Goal: Task Accomplishment & Management: Manage account settings

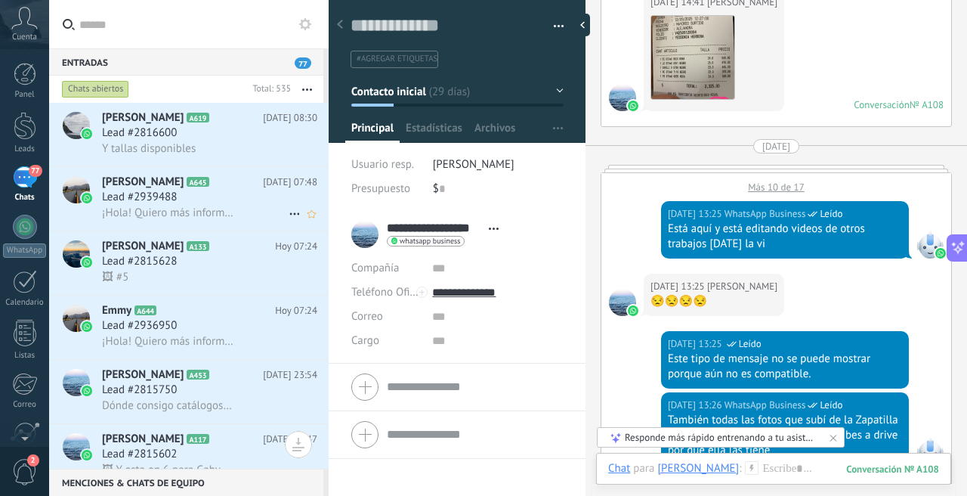
click at [190, 208] on span "¡Hola! Quiero más información." at bounding box center [168, 212] width 132 height 14
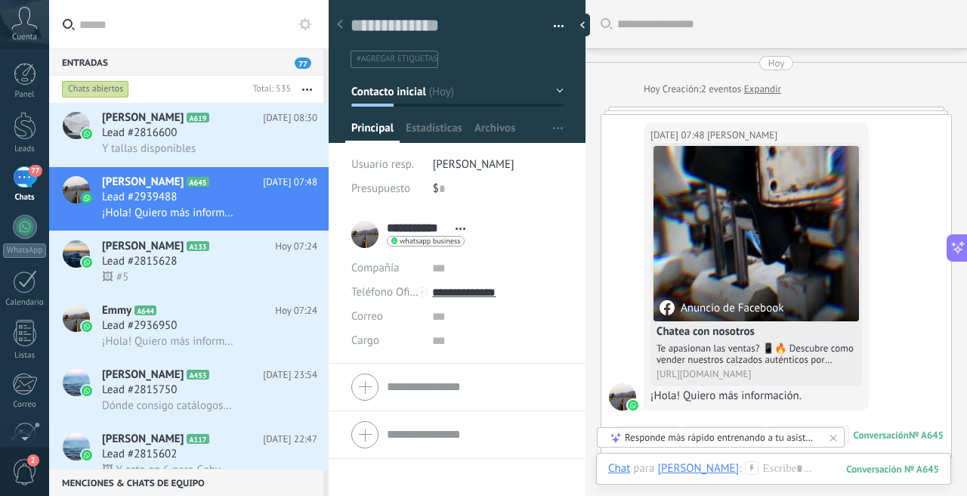
click at [471, 161] on span "[PERSON_NAME]" at bounding box center [474, 164] width 82 height 14
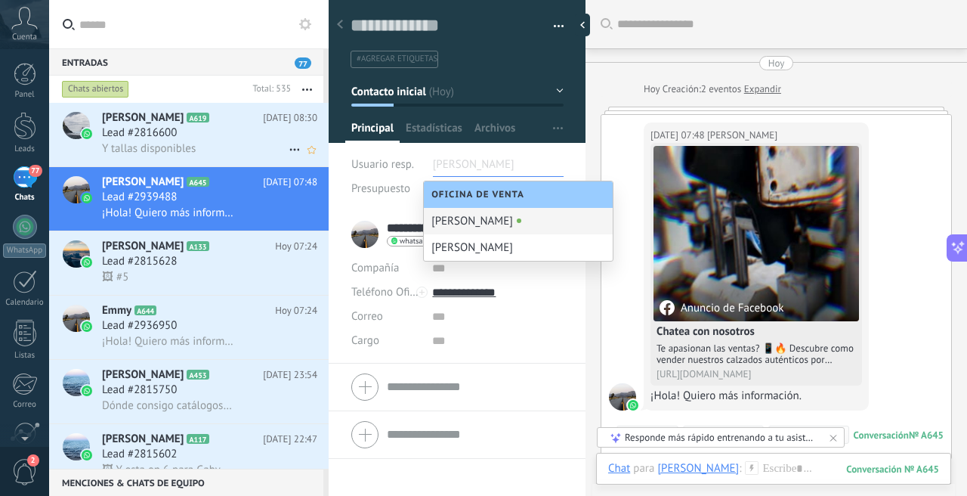
click at [199, 143] on h3 "Y tallas disponibles" at bounding box center [152, 148] width 101 height 15
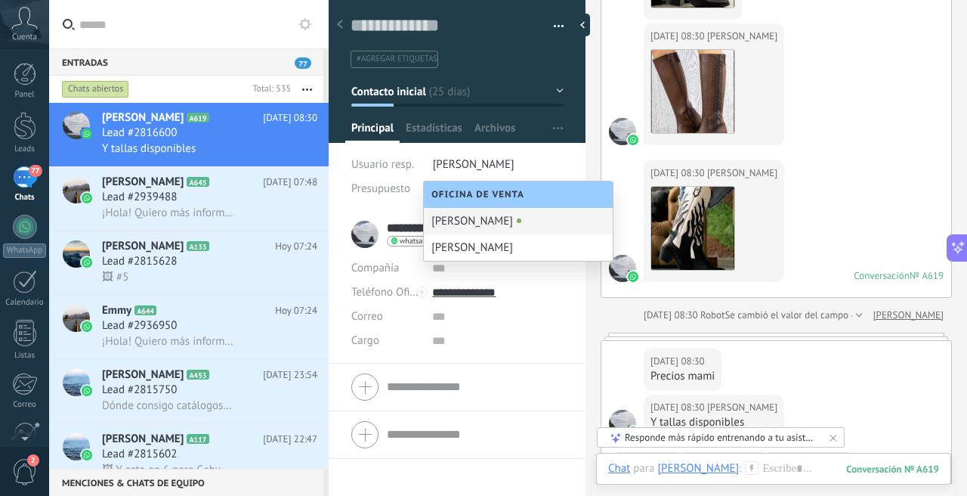
scroll to position [1694, 0]
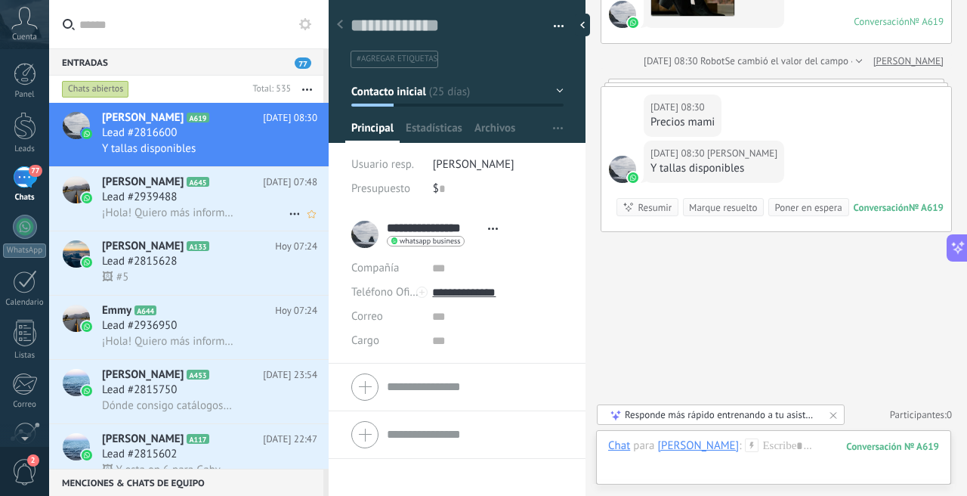
click at [215, 199] on div "Lead #2939488" at bounding box center [209, 197] width 215 height 15
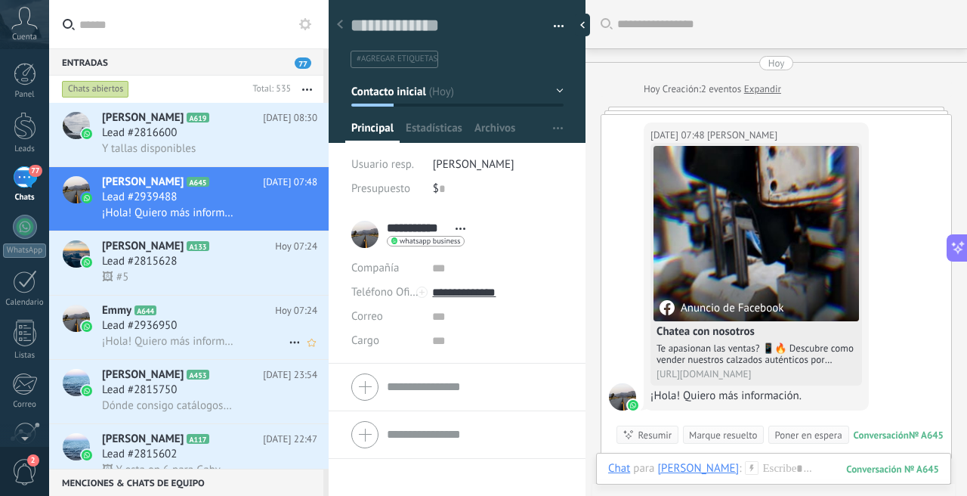
scroll to position [35, 0]
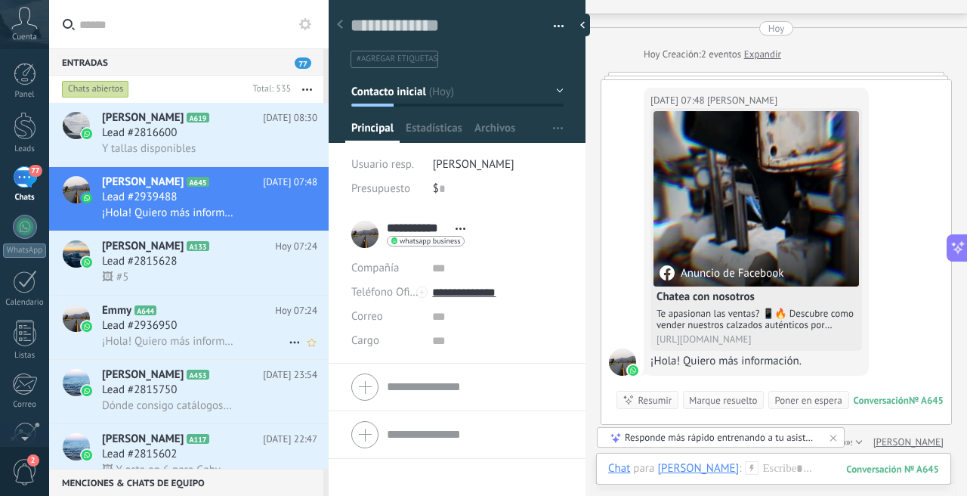
click at [213, 323] on div "Lead #2936950" at bounding box center [209, 325] width 215 height 15
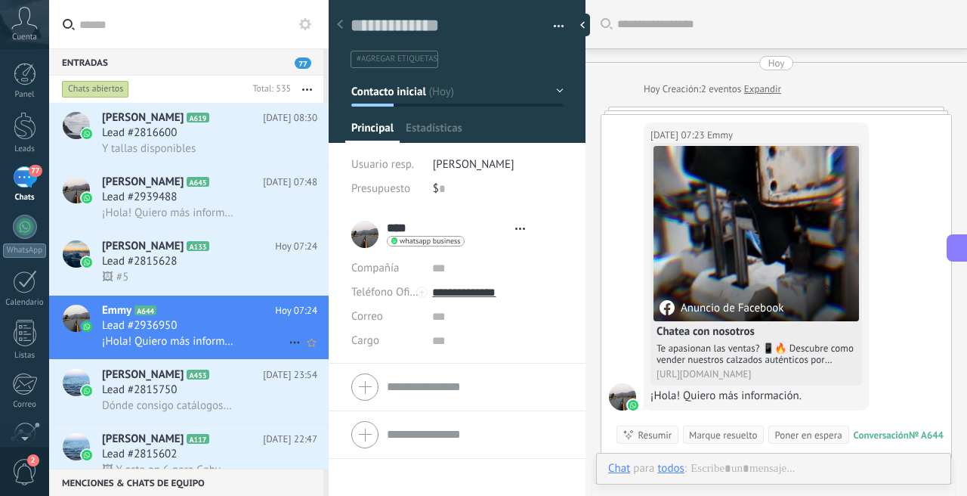
type textarea "**********"
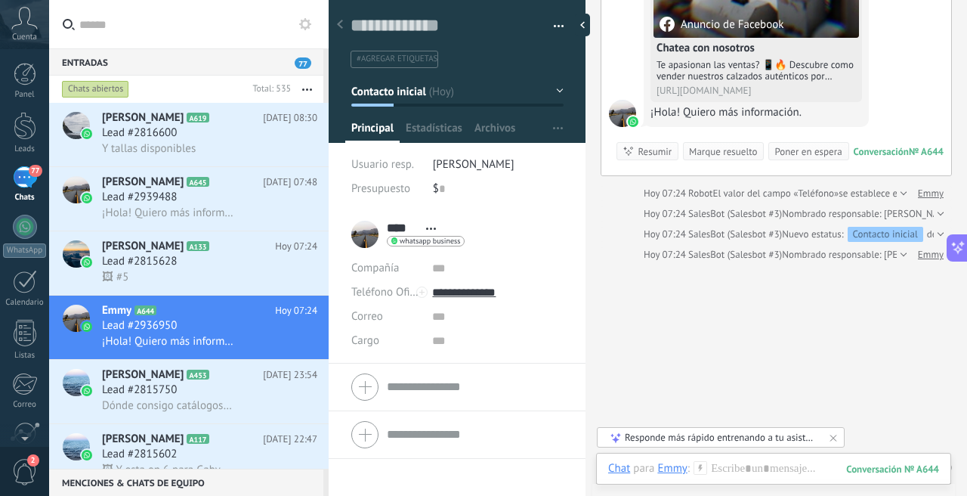
scroll to position [289, 0]
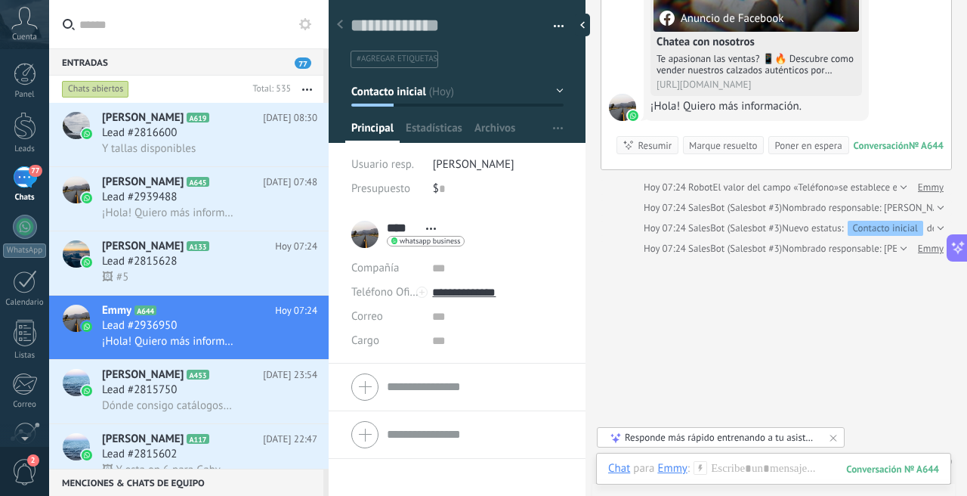
click at [897, 247] on div at bounding box center [902, 248] width 10 height 15
click at [469, 166] on span "[PERSON_NAME]" at bounding box center [474, 164] width 82 height 14
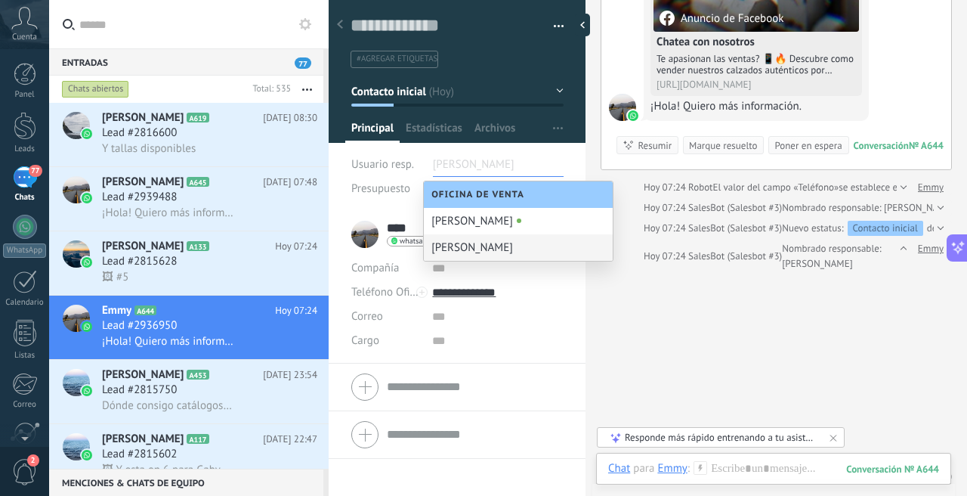
click at [656, 354] on div "Buscar Carga más [DATE] [DATE] Creación: 2 eventos Expandir [DATE] 07:23 Emmy A…" at bounding box center [776, 123] width 382 height 824
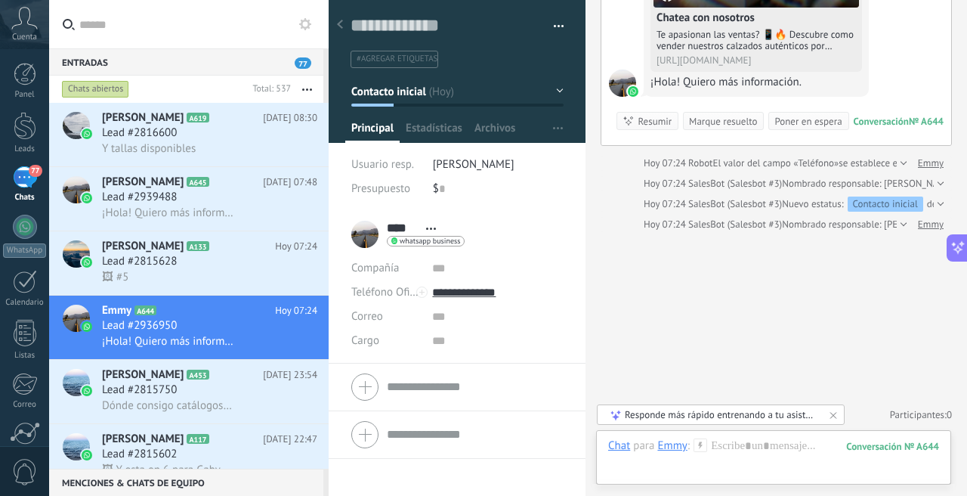
scroll to position [121, 0]
click at [934, 178] on div at bounding box center [939, 183] width 10 height 15
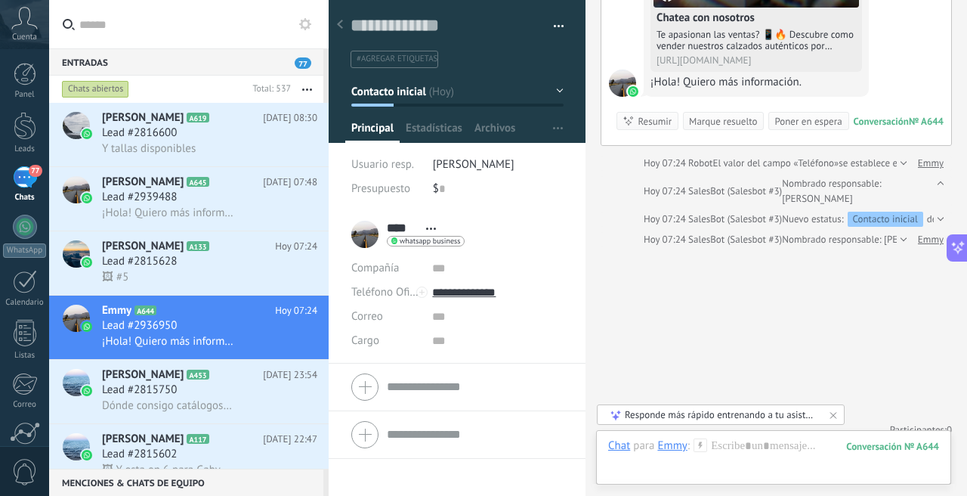
click at [897, 243] on div at bounding box center [902, 239] width 10 height 15
click at [113, 85] on div "Chats abiertos" at bounding box center [95, 89] width 67 height 18
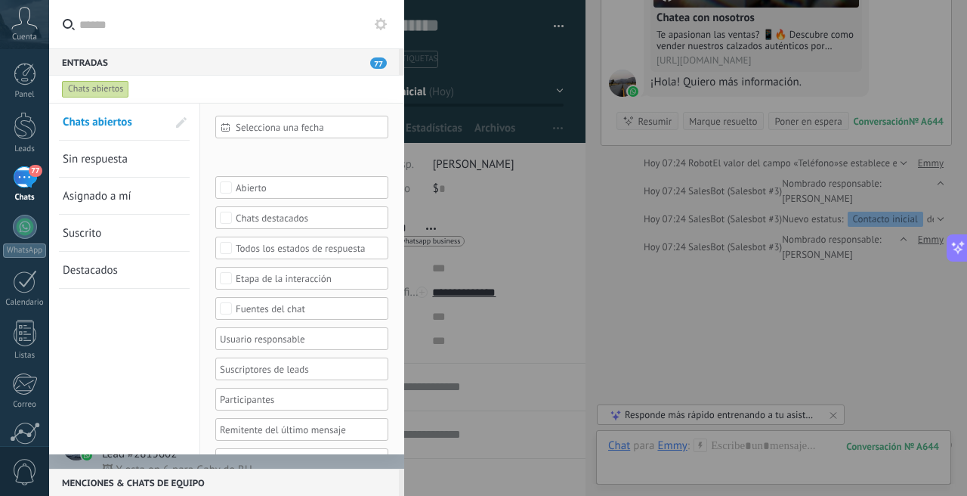
click at [128, 195] on span "Asignado a mí" at bounding box center [97, 196] width 69 height 14
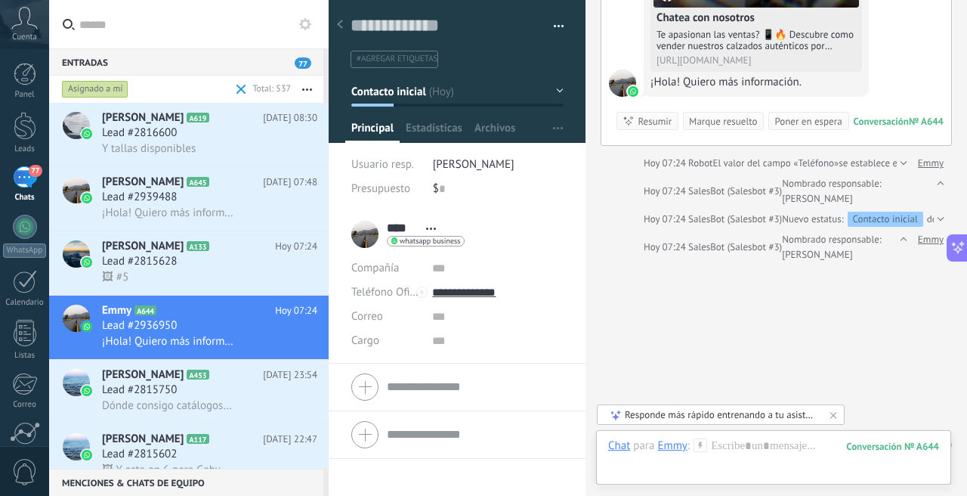
click at [309, 91] on button "button" at bounding box center [307, 89] width 32 height 27
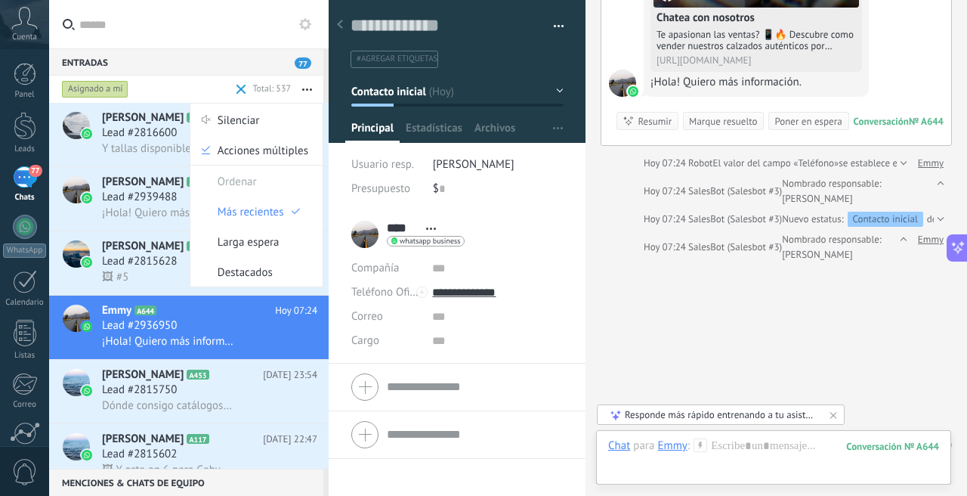
click at [309, 91] on button "button" at bounding box center [307, 89] width 32 height 27
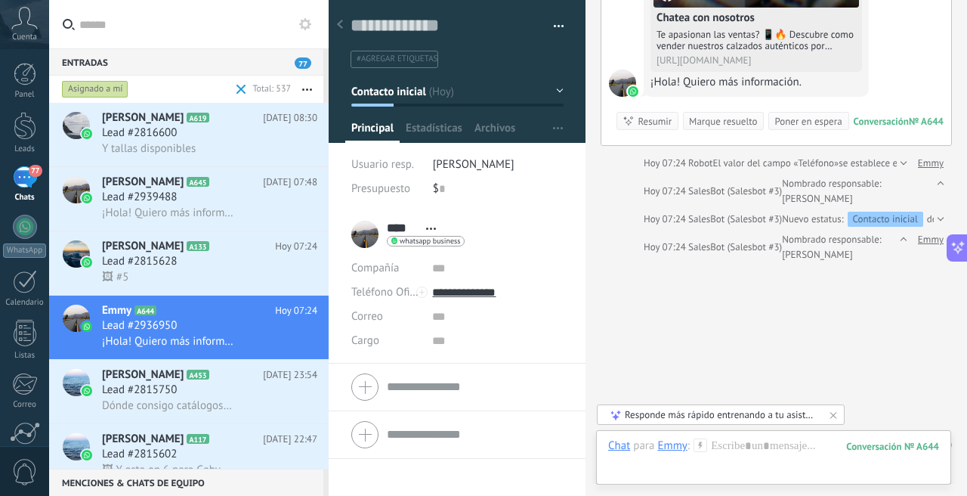
click at [24, 32] on span "Cuenta" at bounding box center [24, 37] width 25 height 10
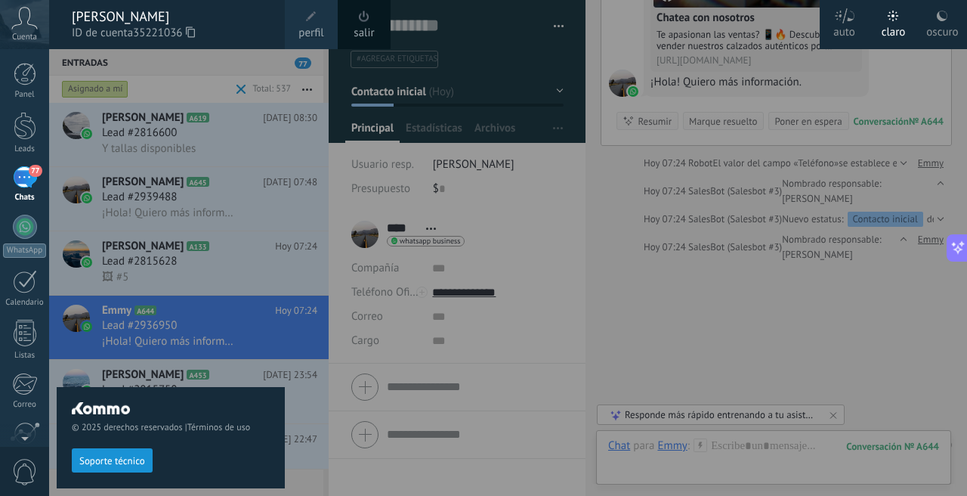
click at [604, 242] on div at bounding box center [532, 248] width 967 height 496
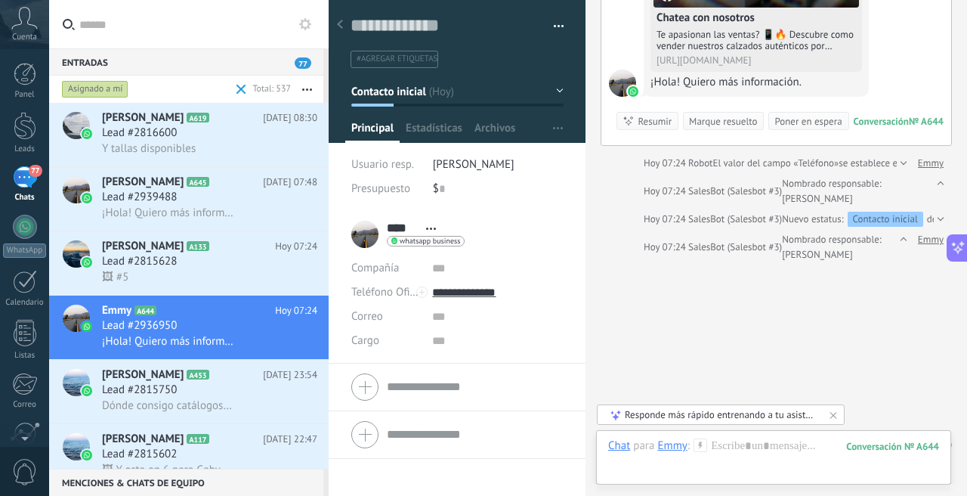
click at [113, 91] on div "Asignado a mí" at bounding box center [95, 89] width 66 height 18
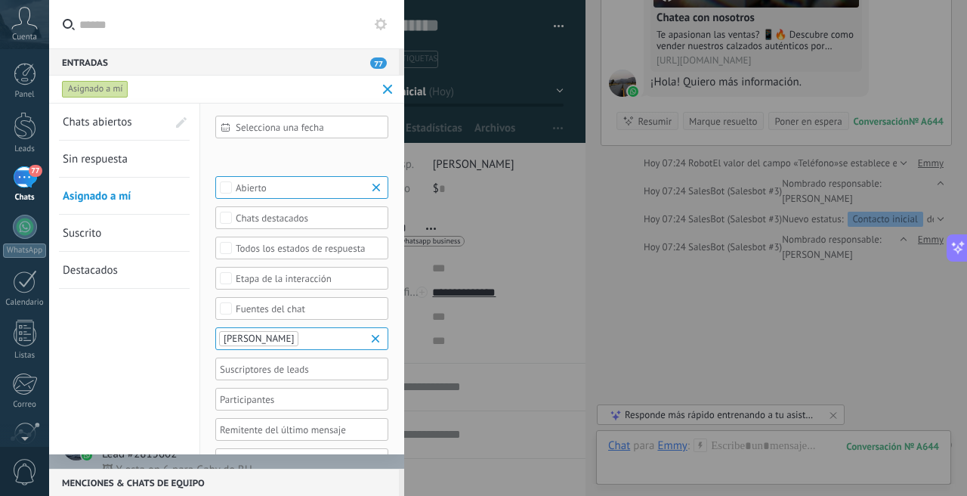
scroll to position [32, 0]
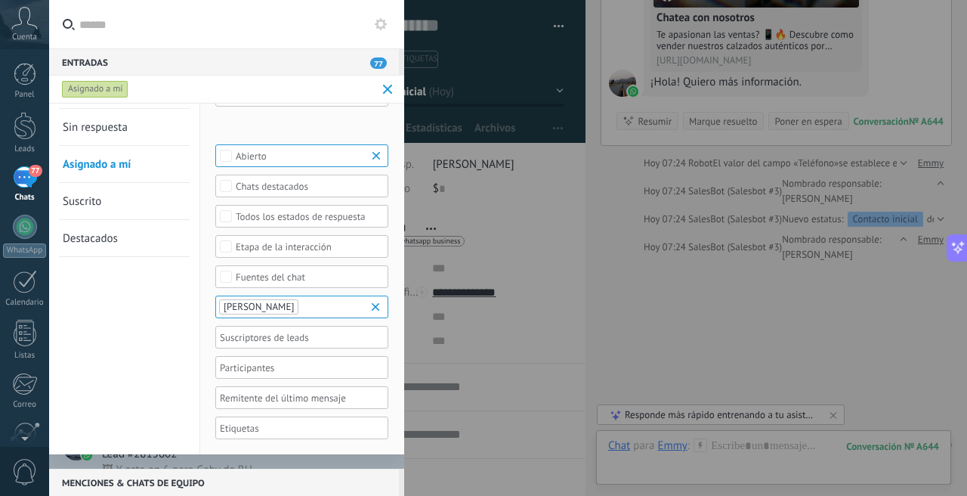
click at [371, 307] on b at bounding box center [378, 306] width 18 height 15
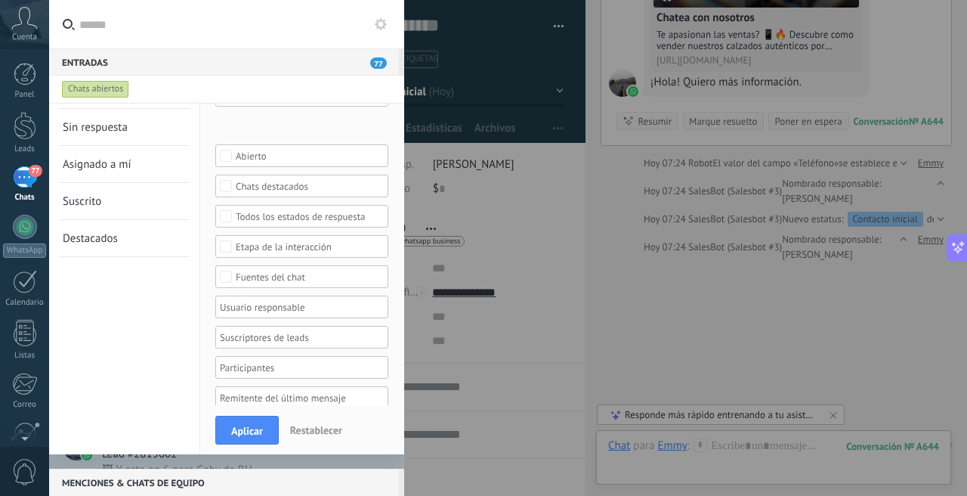
click at [335, 309] on div at bounding box center [297, 307] width 158 height 18
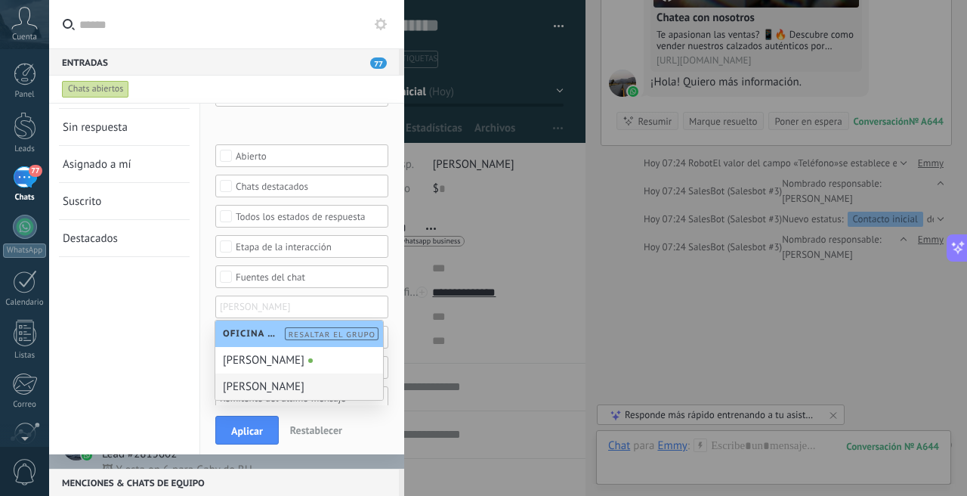
click at [282, 393] on div "[PERSON_NAME]" at bounding box center [299, 386] width 168 height 26
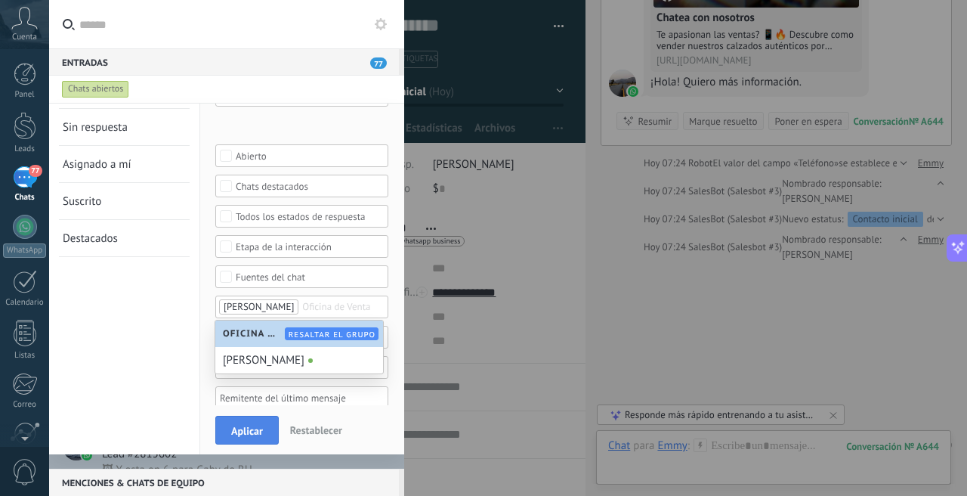
click at [273, 441] on button "Aplicar" at bounding box center [246, 430] width 63 height 29
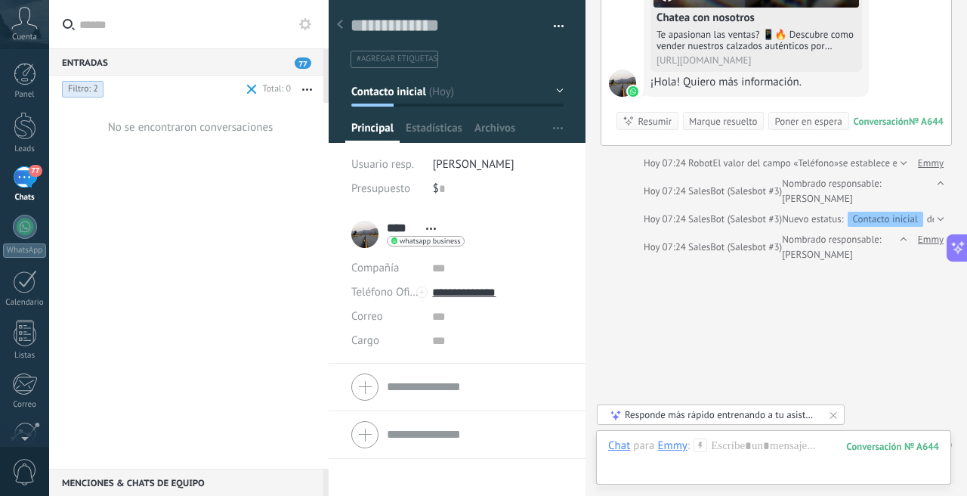
click at [76, 85] on span "Filtro: 2" at bounding box center [83, 89] width 30 height 12
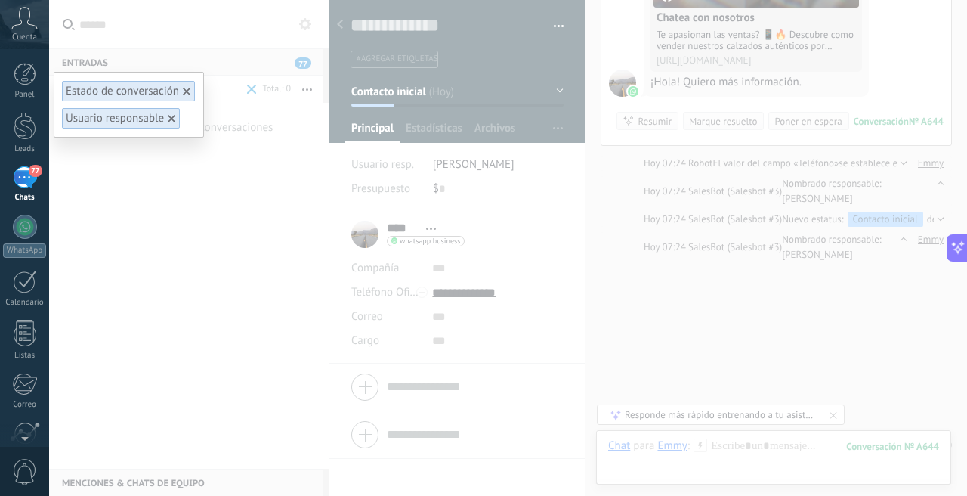
click at [228, 203] on div "Estado de conversación Usuario responsable" at bounding box center [508, 248] width 918 height 496
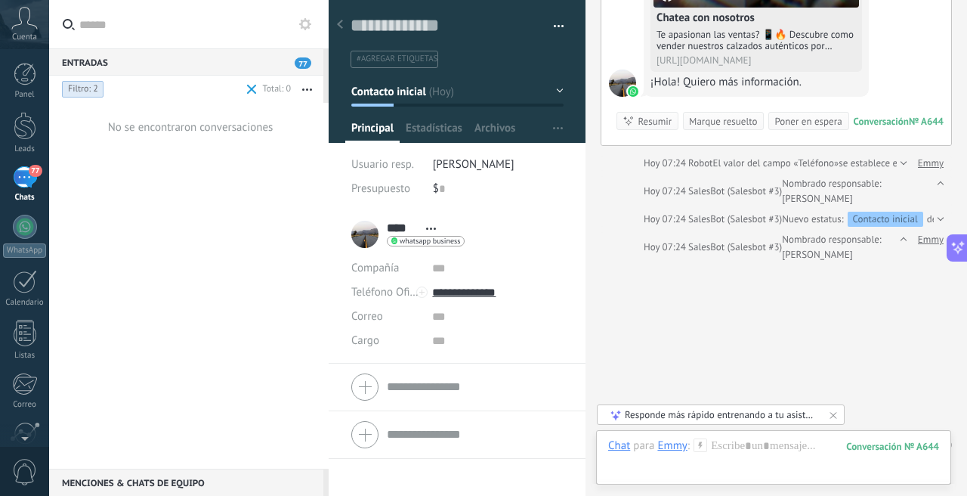
click at [77, 85] on span "Filtro: 2" at bounding box center [83, 89] width 30 height 12
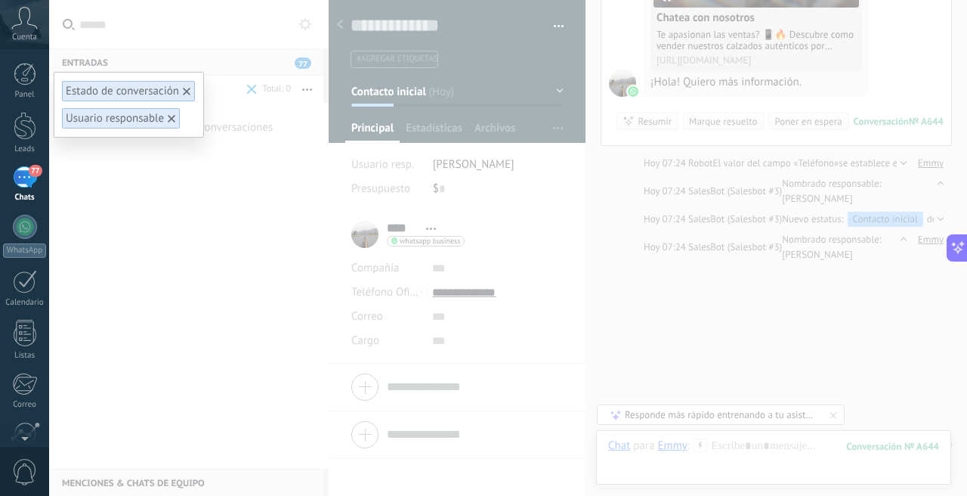
click at [191, 88] on div at bounding box center [187, 92] width 14 height 14
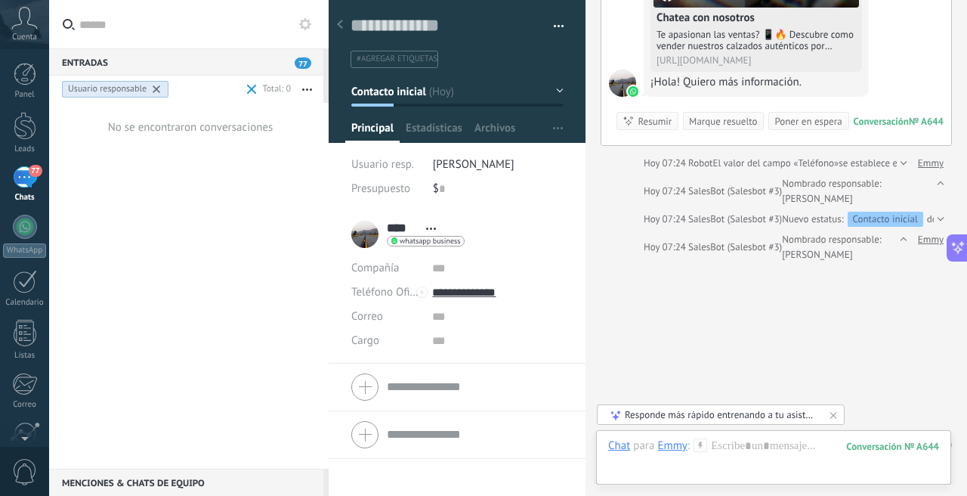
click at [158, 91] on use at bounding box center [157, 89] width 8 height 8
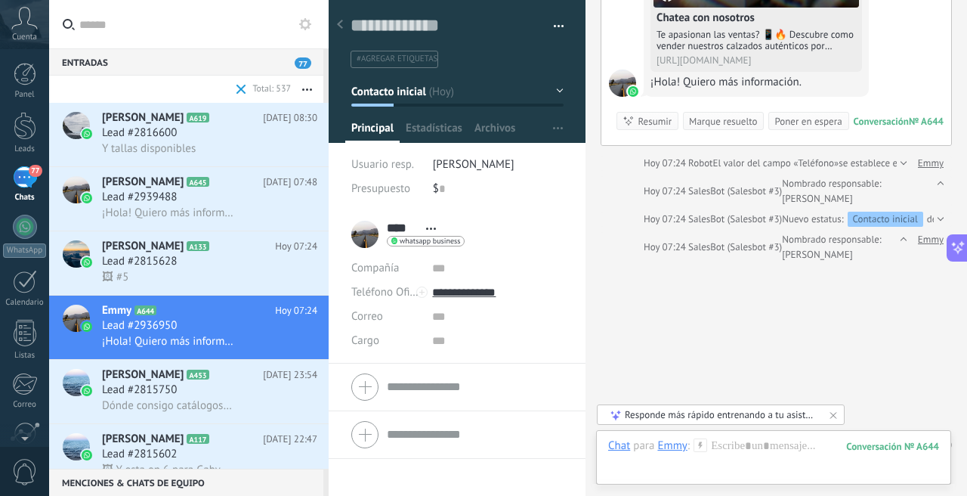
click at [795, 254] on div "Hoy 07:24 SalesBot (Salesbot #3) Nombrado responsable: Laura" at bounding box center [771, 247] width 255 height 30
click at [867, 239] on div "Hoy 07:24 SalesBot (Salesbot #3) Nombrado responsable: Laura" at bounding box center [799, 239] width 310 height 15
click at [309, 88] on icon "button" at bounding box center [307, 89] width 10 height 2
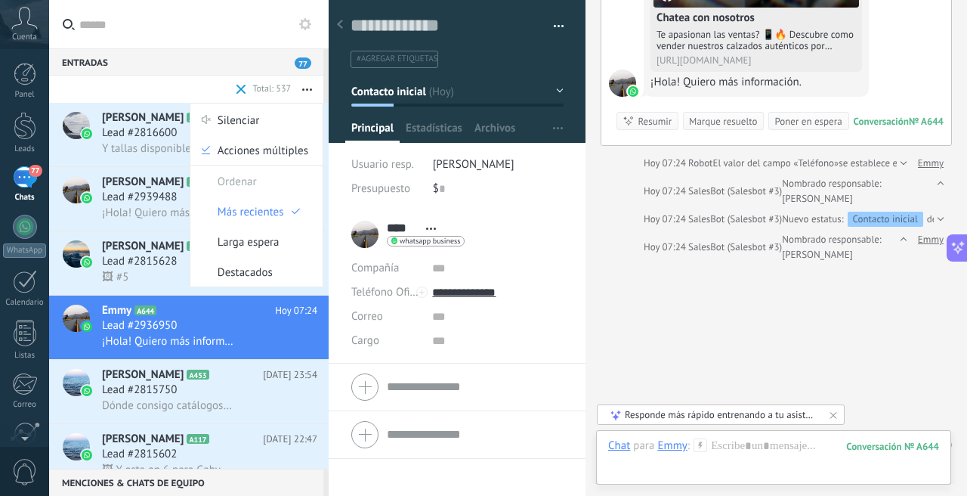
click at [309, 88] on icon "button" at bounding box center [307, 89] width 10 height 2
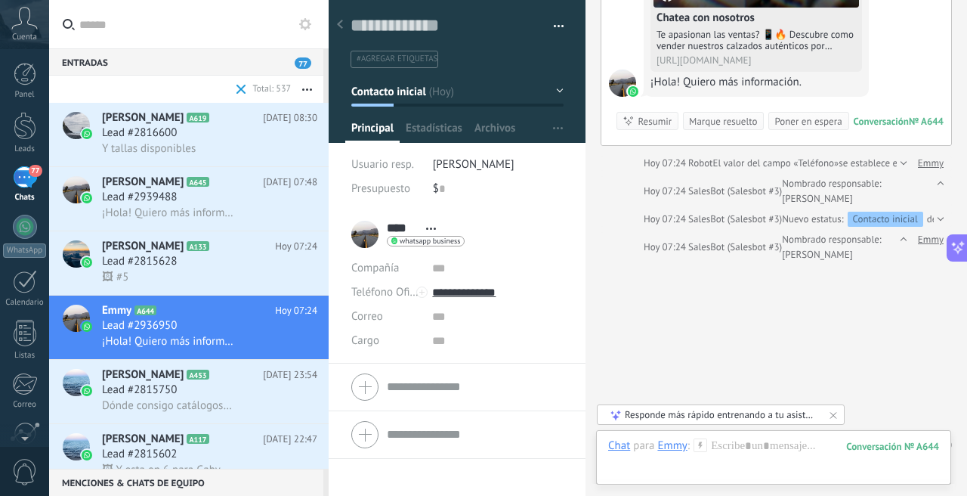
click at [309, 88] on icon "button" at bounding box center [307, 89] width 10 height 2
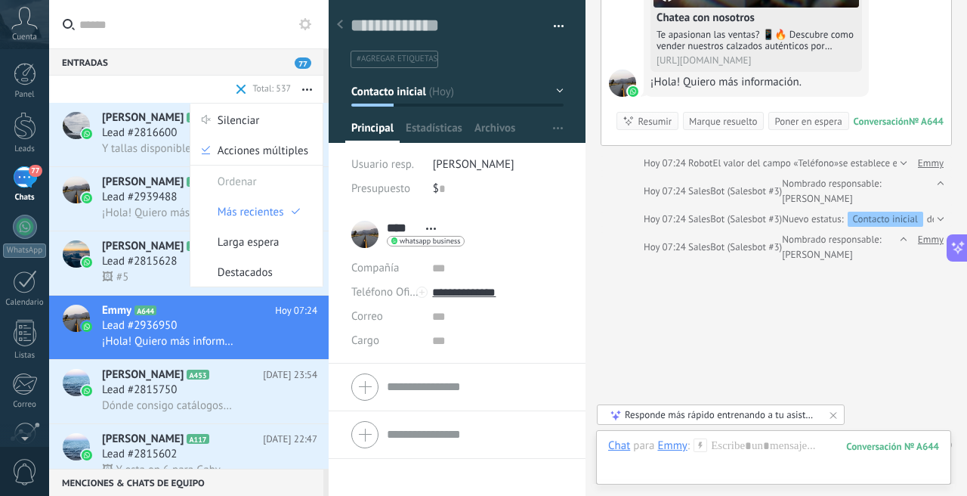
click at [309, 88] on icon "button" at bounding box center [307, 89] width 10 height 2
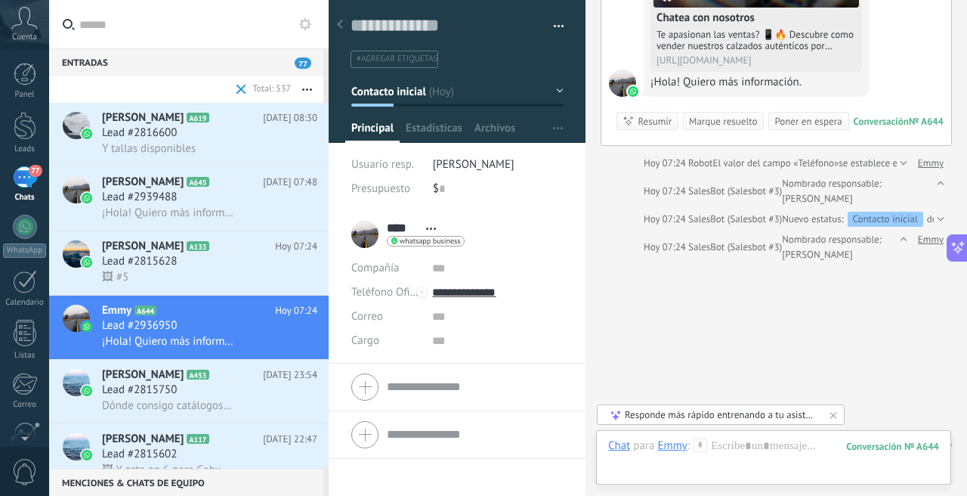
click at [309, 88] on icon "button" at bounding box center [307, 89] width 10 height 2
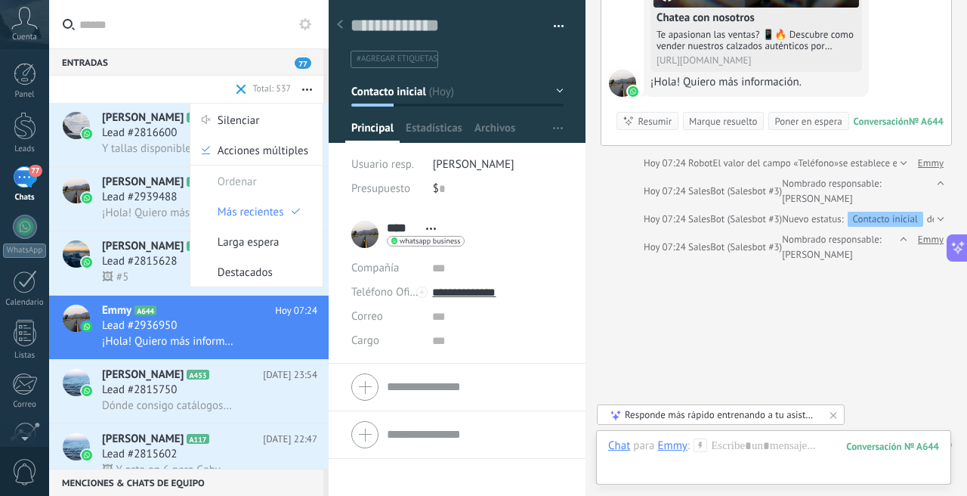
click at [309, 88] on icon "button" at bounding box center [307, 89] width 10 height 2
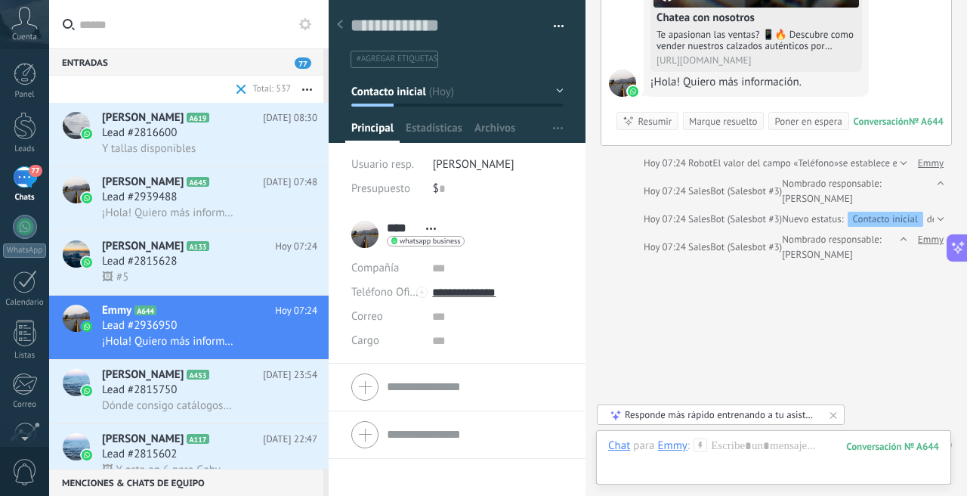
click at [309, 88] on icon "button" at bounding box center [307, 89] width 10 height 2
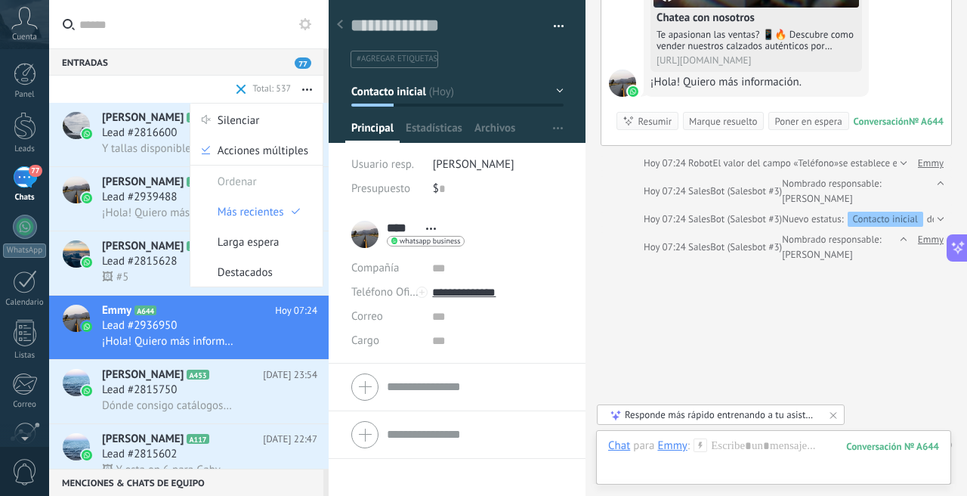
click at [309, 88] on icon "button" at bounding box center [307, 89] width 10 height 2
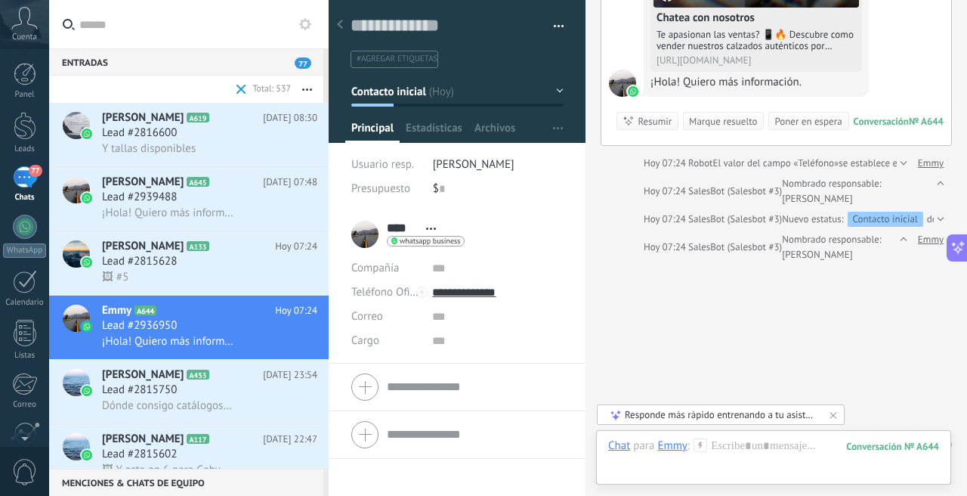
click at [309, 88] on icon "button" at bounding box center [307, 89] width 10 height 2
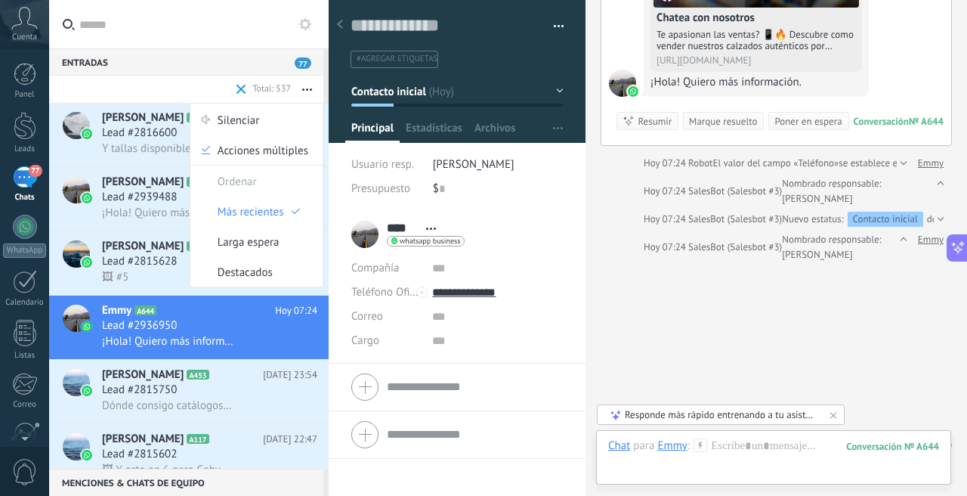
click at [309, 88] on icon "button" at bounding box center [307, 89] width 10 height 2
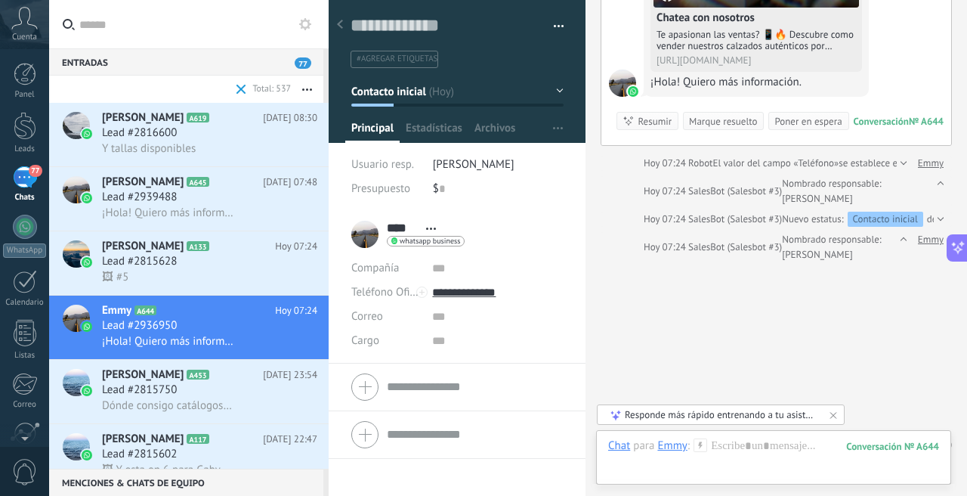
click at [309, 88] on icon "button" at bounding box center [307, 89] width 10 height 2
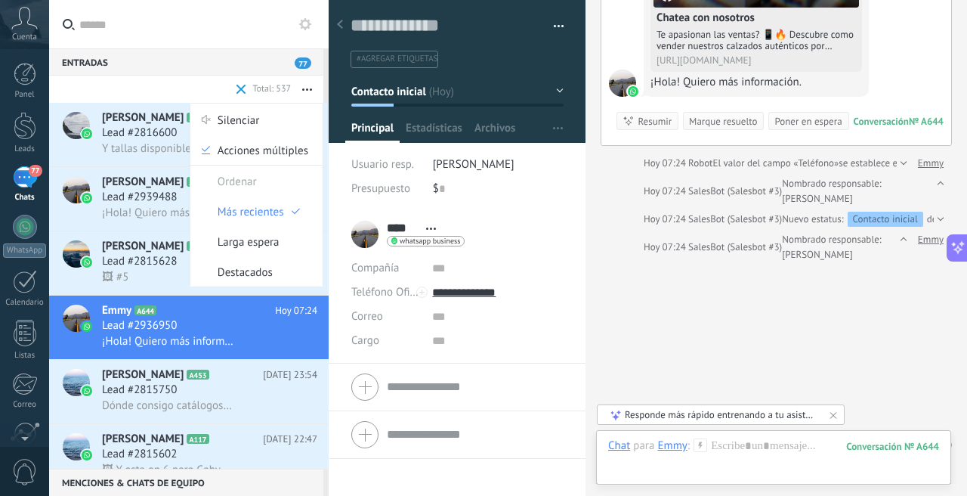
click at [309, 88] on icon "button" at bounding box center [307, 89] width 10 height 2
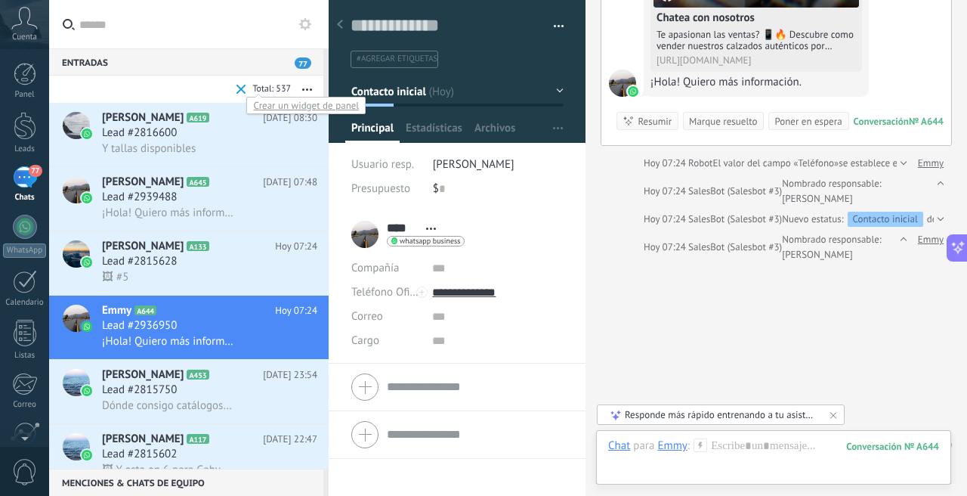
click at [244, 90] on span at bounding box center [241, 90] width 10 height 10
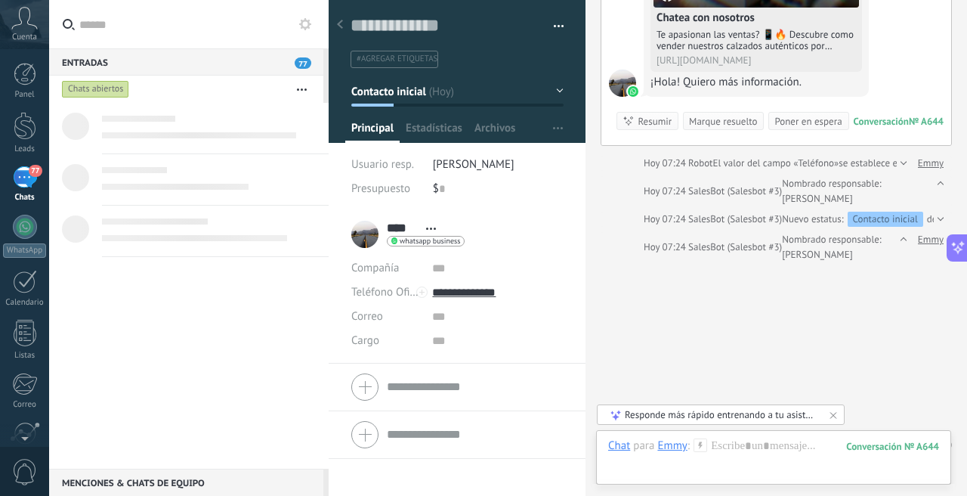
click at [106, 89] on div "Chats abiertos" at bounding box center [95, 89] width 67 height 18
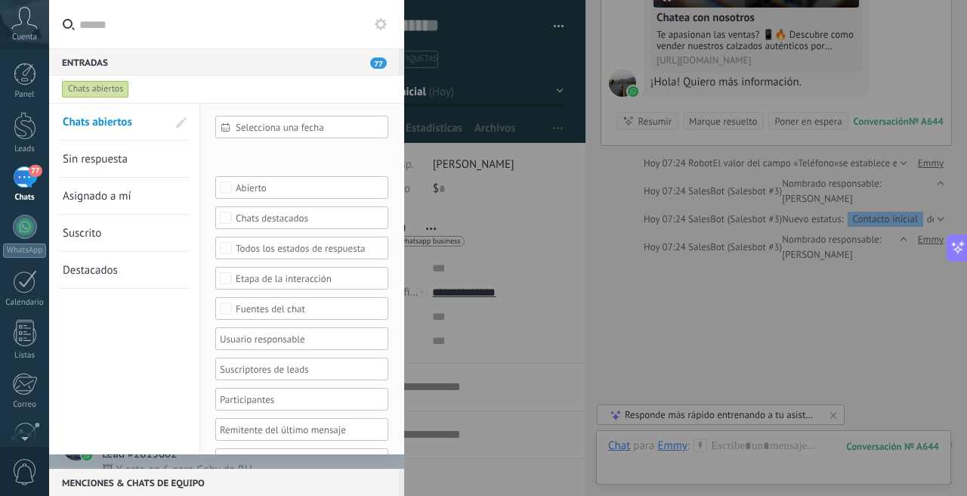
click at [237, 190] on div "Abierto" at bounding box center [302, 187] width 133 height 11
click at [236, 183] on div "Ninguno" at bounding box center [254, 188] width 36 height 11
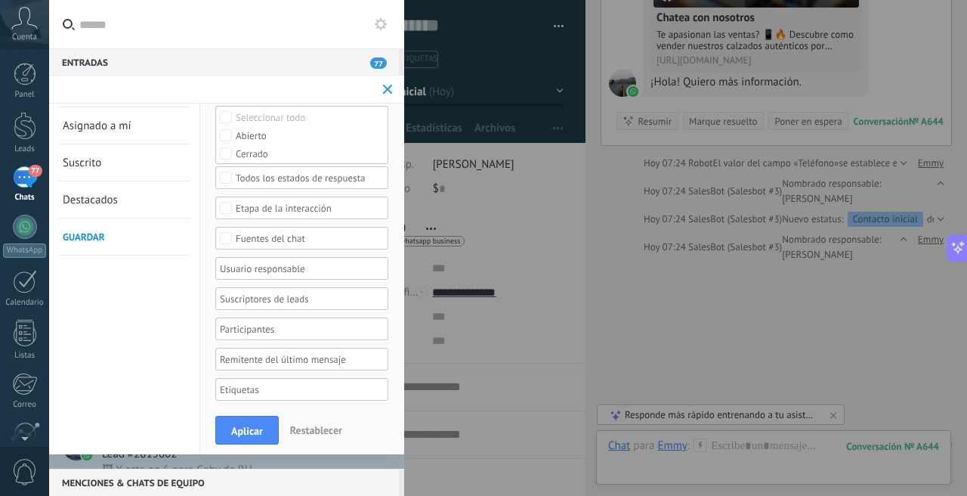
scroll to position [81, 0]
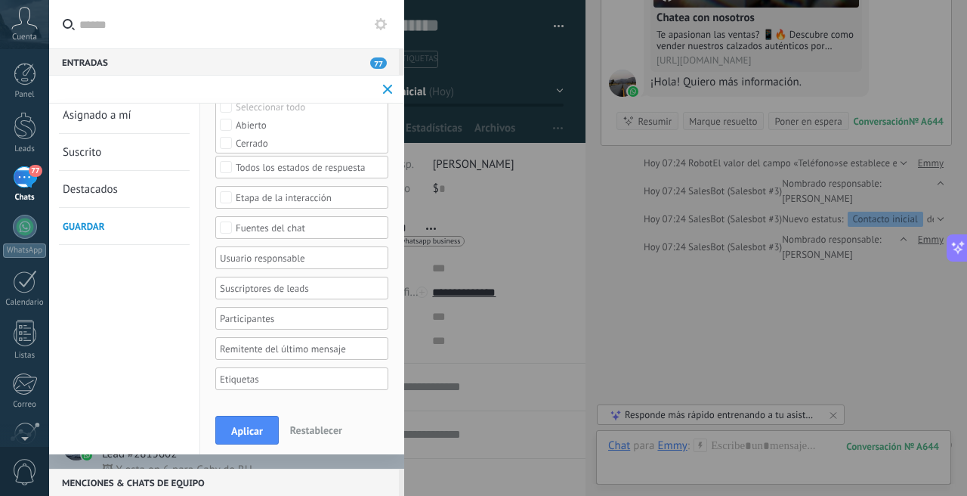
click at [278, 258] on div at bounding box center [297, 258] width 158 height 18
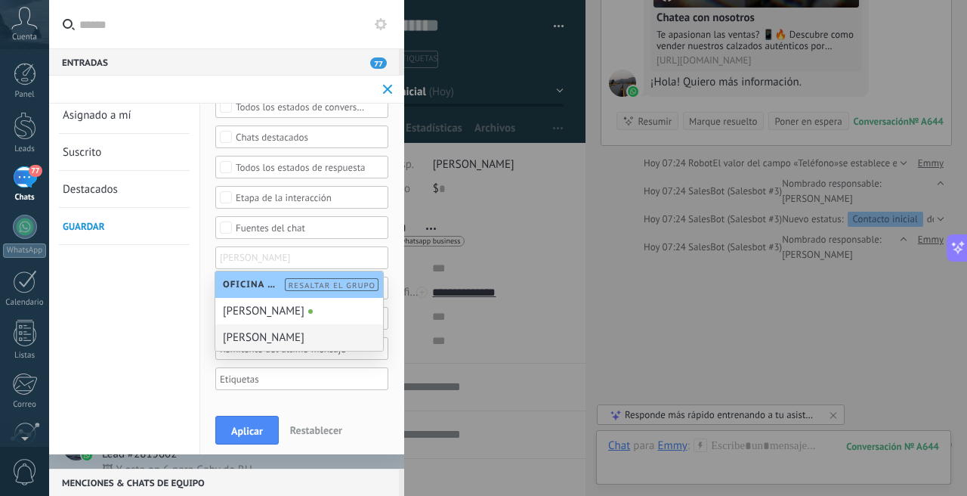
click at [263, 335] on div "[PERSON_NAME]" at bounding box center [299, 337] width 168 height 26
click at [263, 432] on button "Aplicar" at bounding box center [246, 430] width 63 height 29
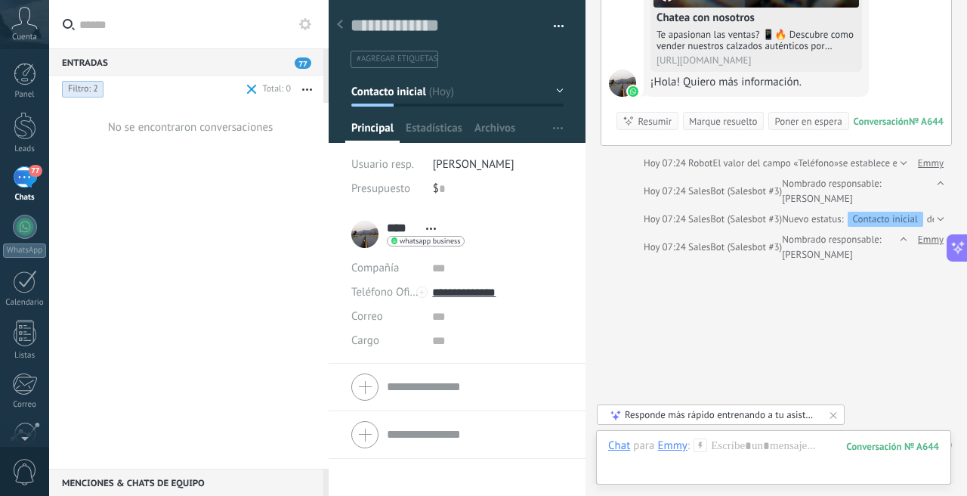
click at [247, 85] on span at bounding box center [252, 90] width 10 height 10
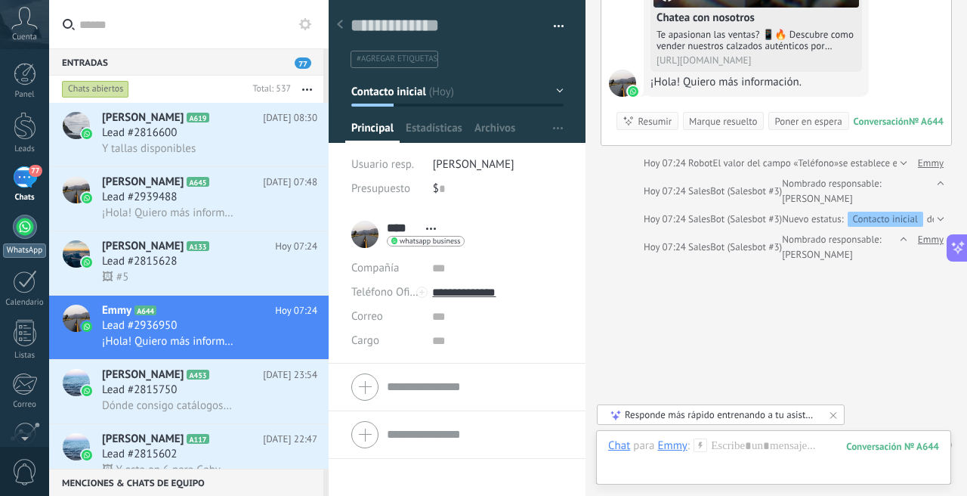
scroll to position [133, 0]
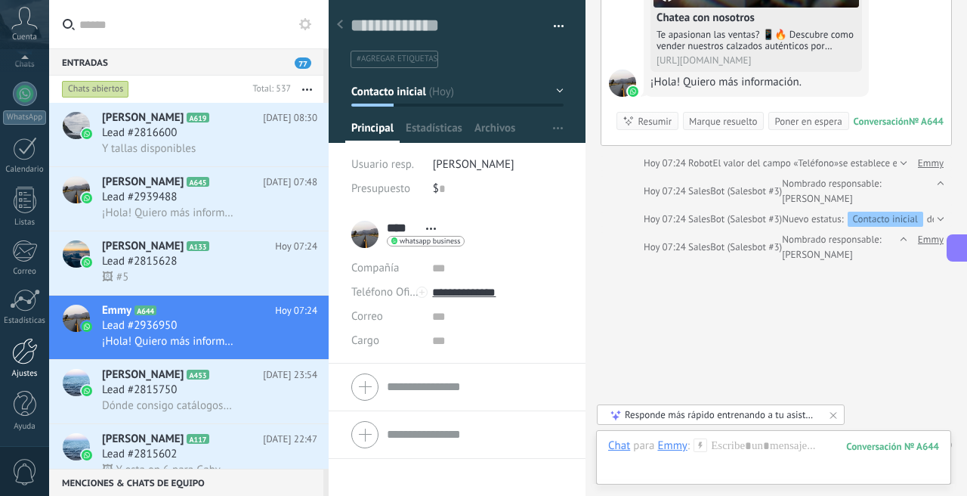
click at [26, 369] on div "Ajustes" at bounding box center [25, 374] width 44 height 10
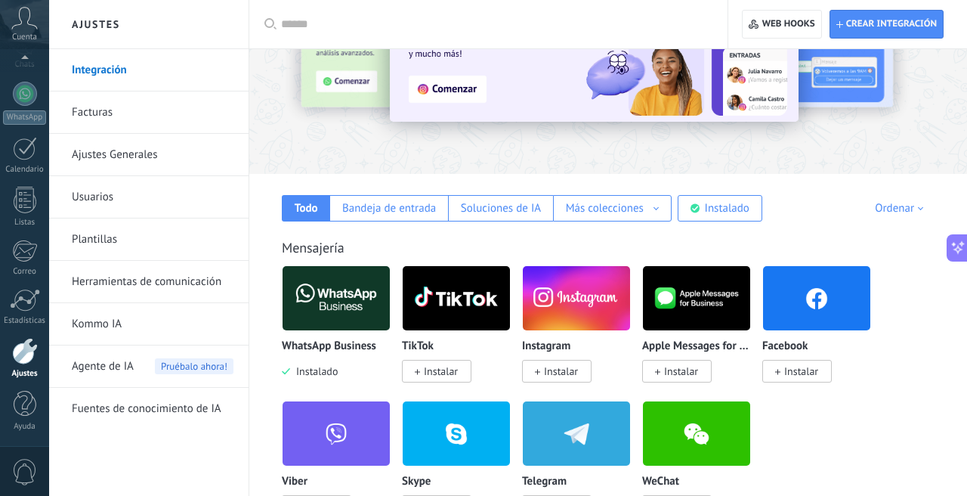
scroll to position [127, 0]
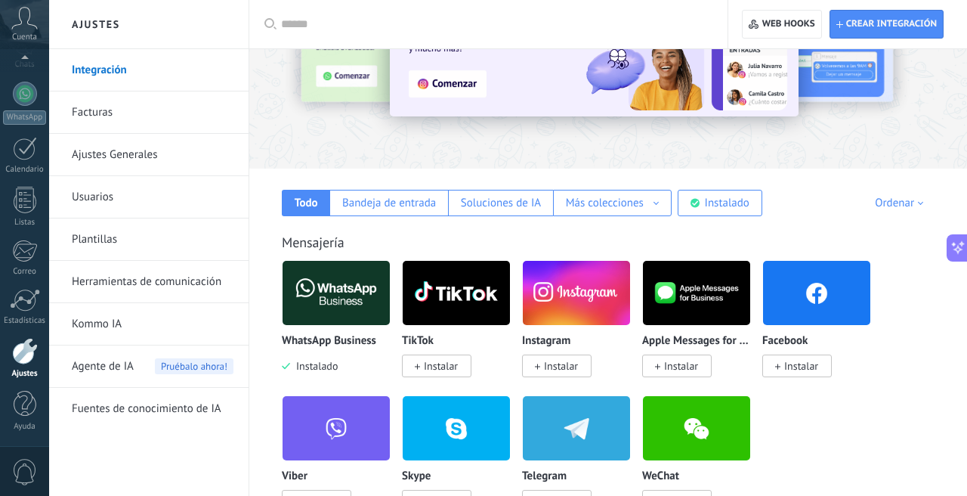
click at [148, 271] on link "Herramientas de comunicación" at bounding box center [153, 282] width 162 height 42
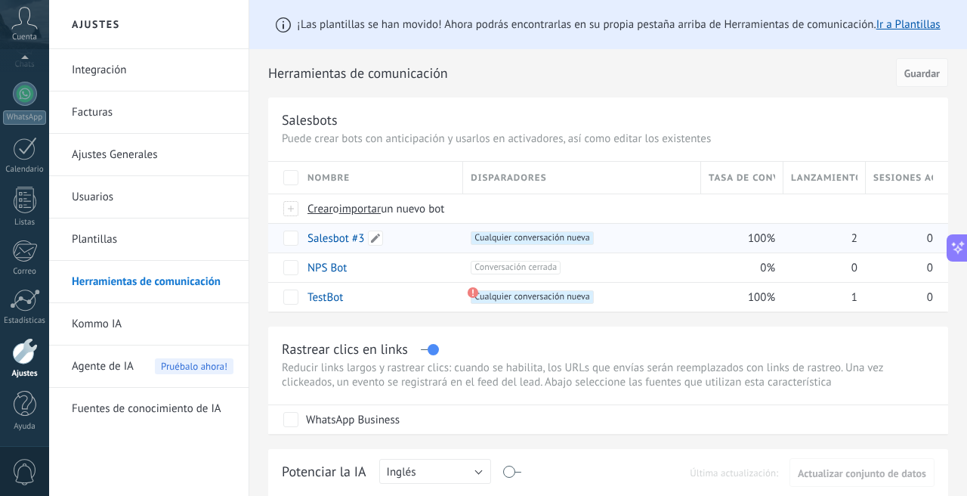
click at [346, 241] on link "Salesbot #3" at bounding box center [335, 238] width 57 height 14
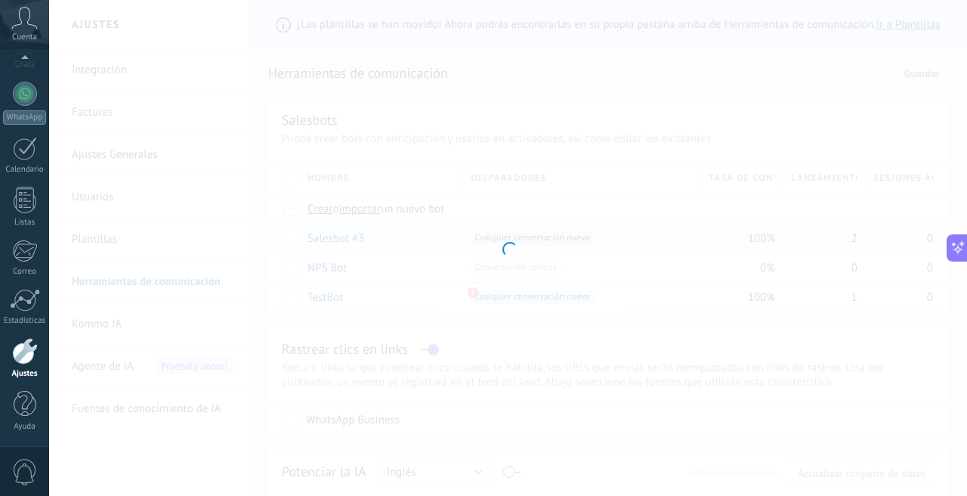
type input "**********"
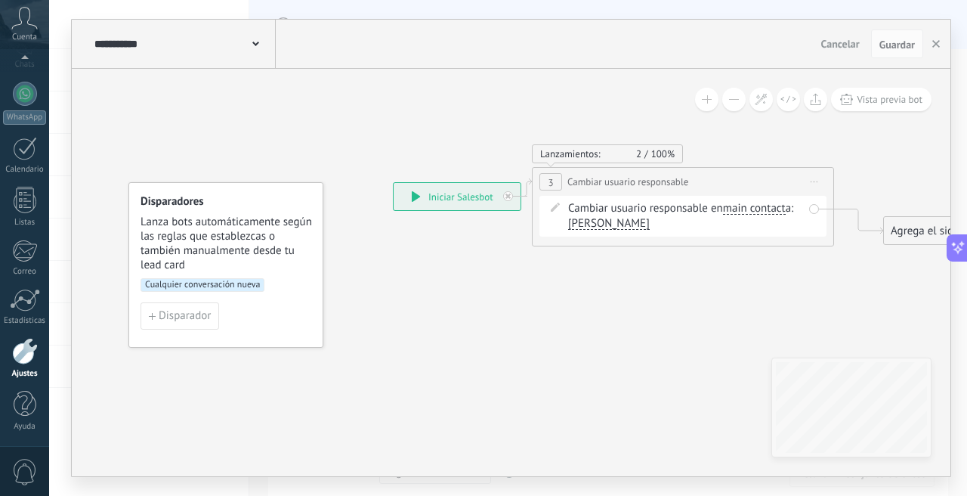
click at [226, 284] on span "Cualquier conversación nueva" at bounding box center [203, 285] width 124 height 14
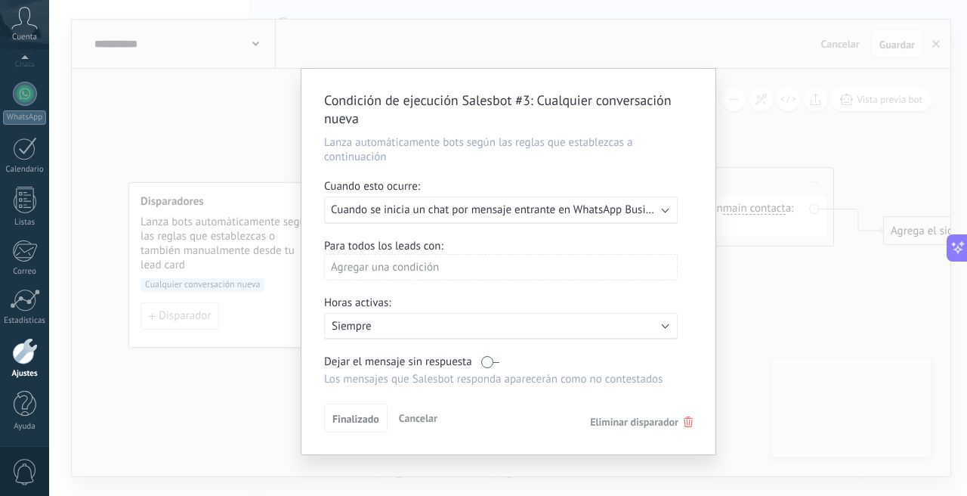
click at [649, 215] on span "Cuando se inicia un chat por mensaje entrante en WhatsApp Business (Lau Lizbeth…" at bounding box center [586, 209] width 511 height 14
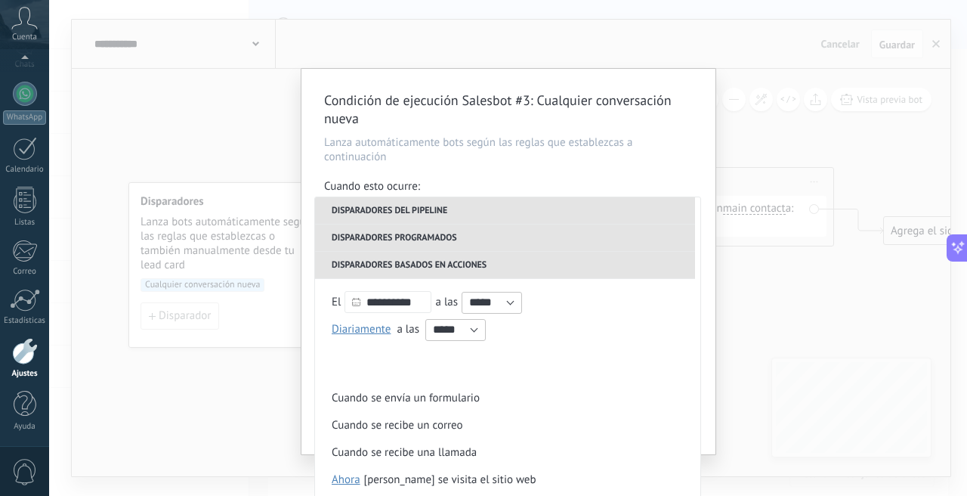
scroll to position [329, 0]
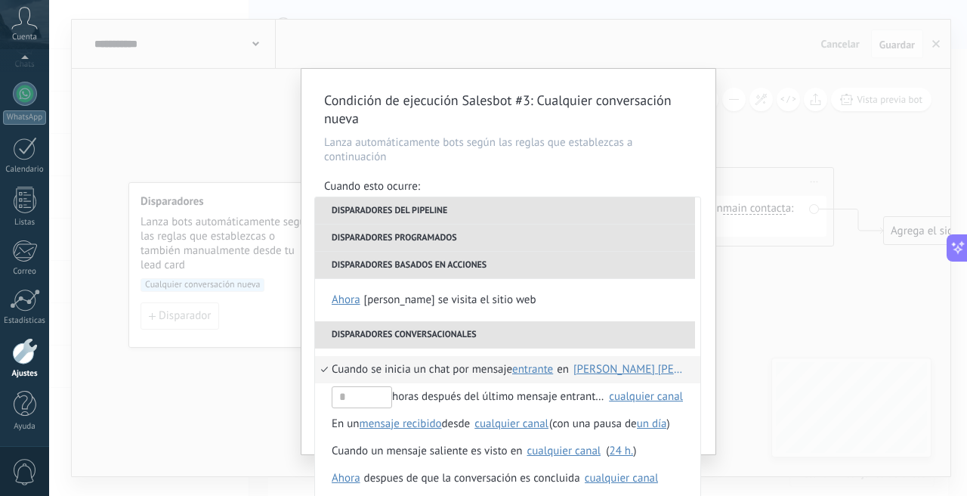
click at [749, 161] on div "Condición de ejecución Salesbot #3 : Cualquier conversación nueva Lanza automát…" at bounding box center [508, 248] width 918 height 496
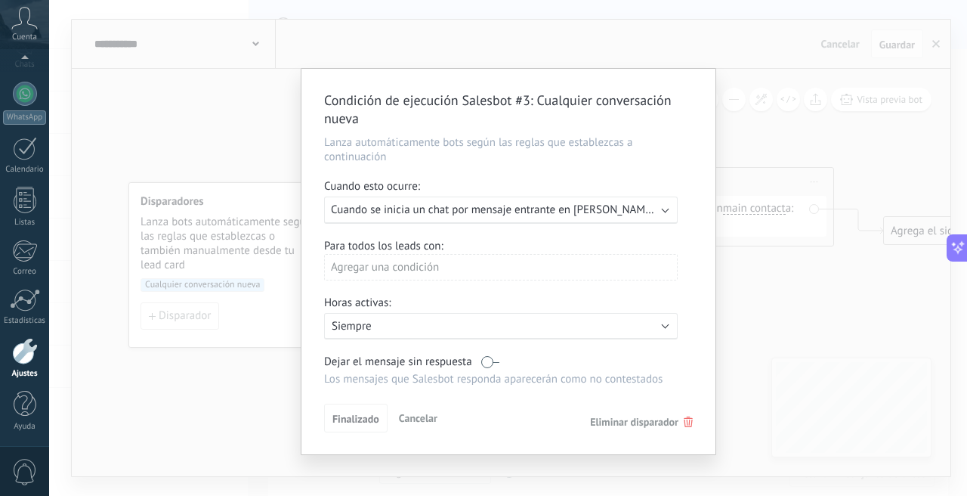
click at [435, 270] on div "Agregar una condición" at bounding box center [501, 267] width 354 height 26
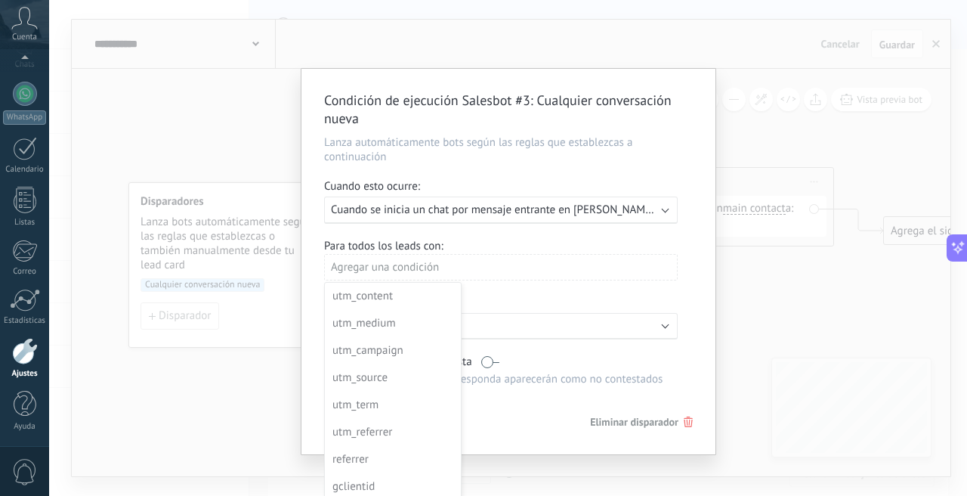
scroll to position [0, 0]
click at [382, 349] on div "Usuario responsable" at bounding box center [391, 350] width 118 height 21
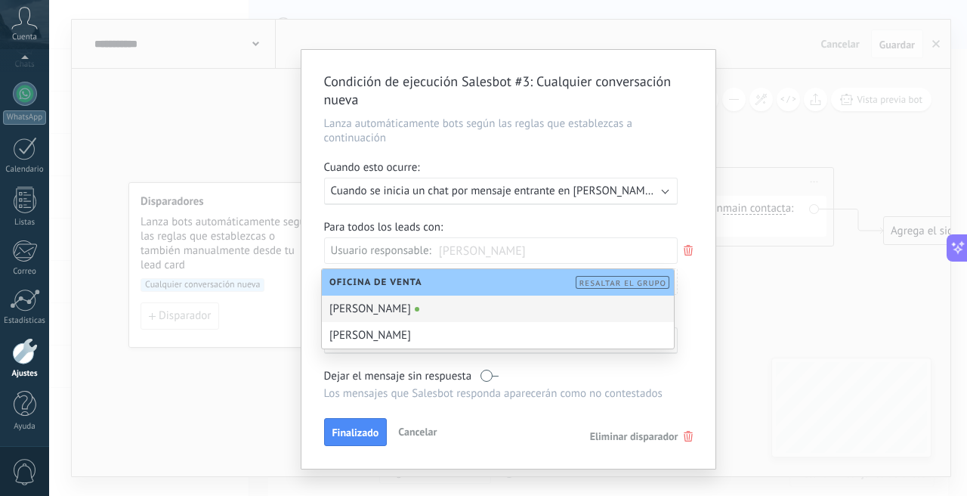
click at [414, 336] on div "[PERSON_NAME]" at bounding box center [498, 335] width 352 height 26
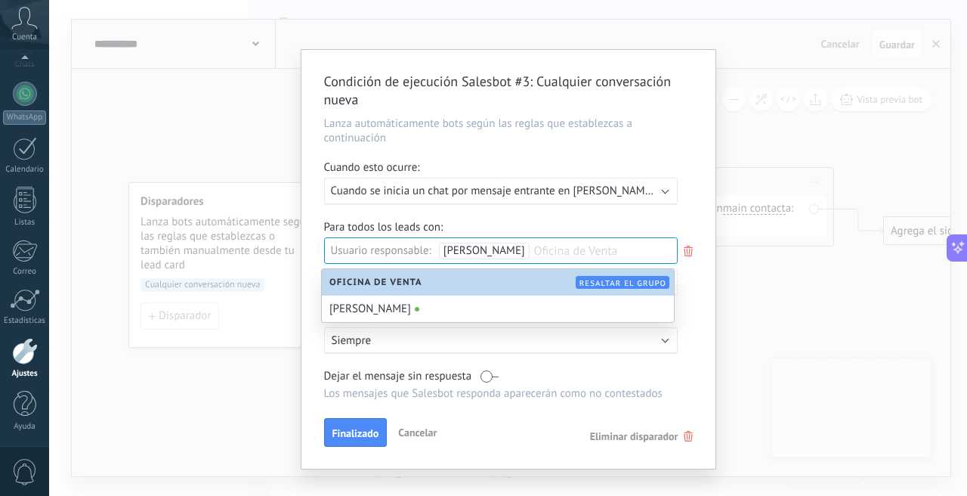
click at [514, 220] on div "Para todos los leads con: Usuario responsable: Laura Oficina de Venta Agregar u…" at bounding box center [508, 263] width 369 height 86
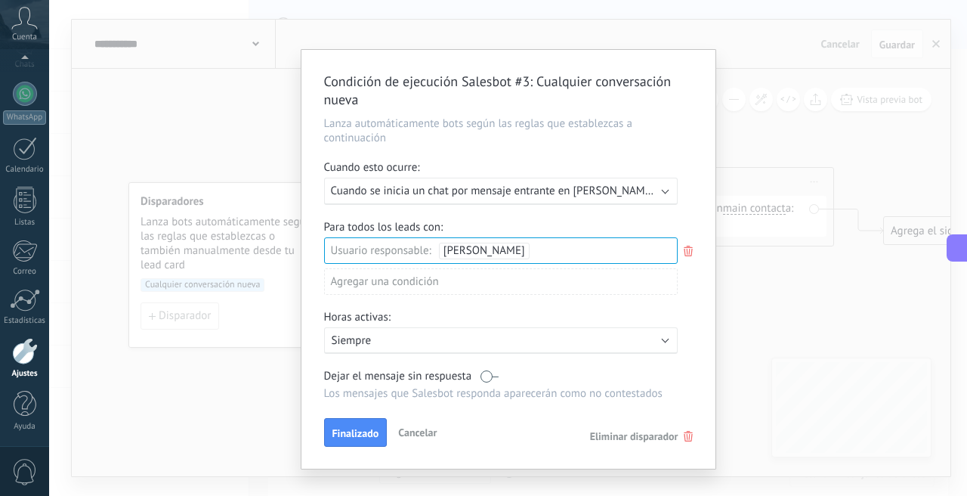
scroll to position [23, 0]
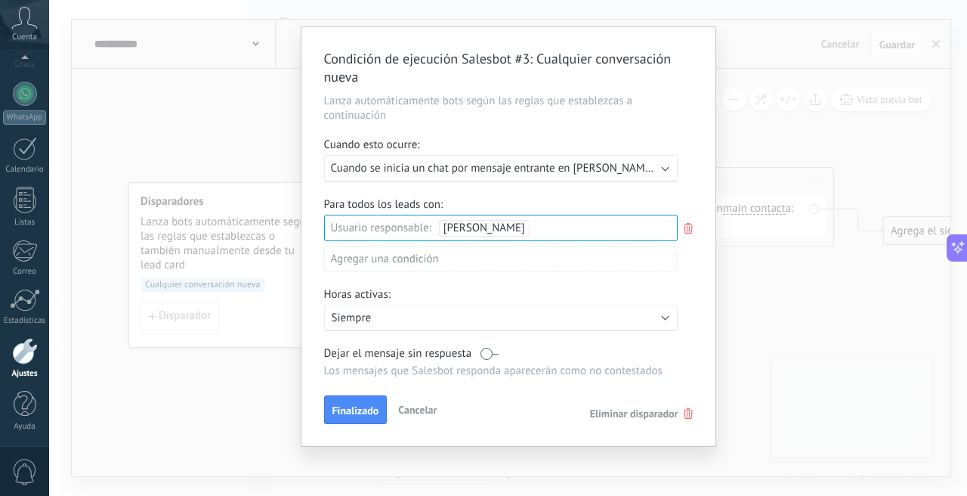
click at [473, 307] on div "Activo: Siempre" at bounding box center [501, 317] width 354 height 26
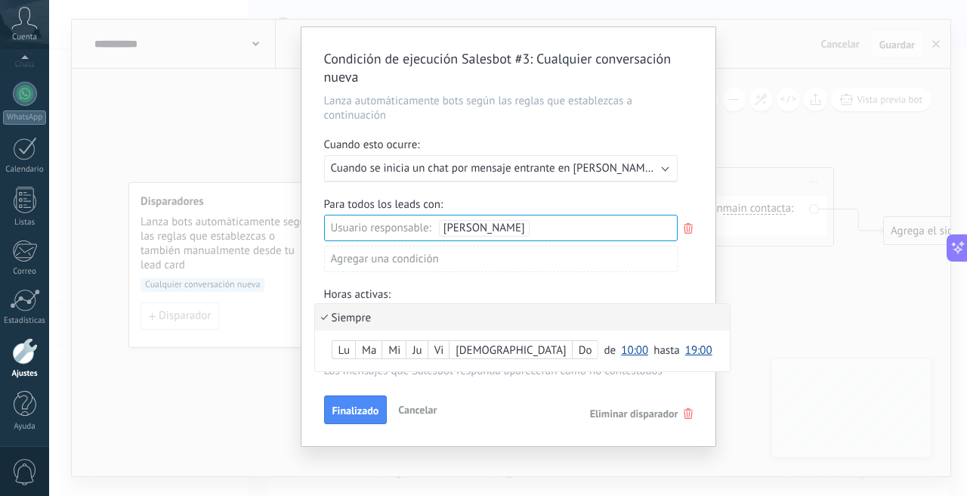
click at [506, 289] on div at bounding box center [508, 236] width 414 height 419
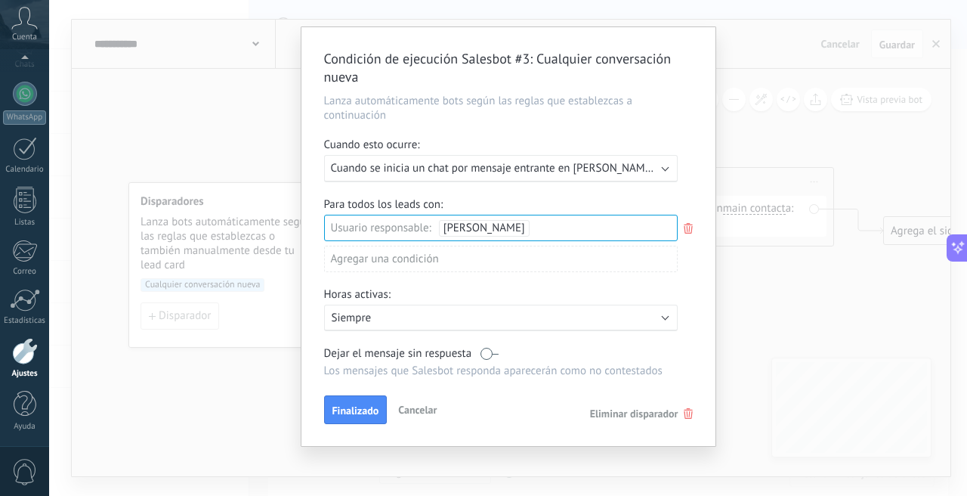
scroll to position [0, 0]
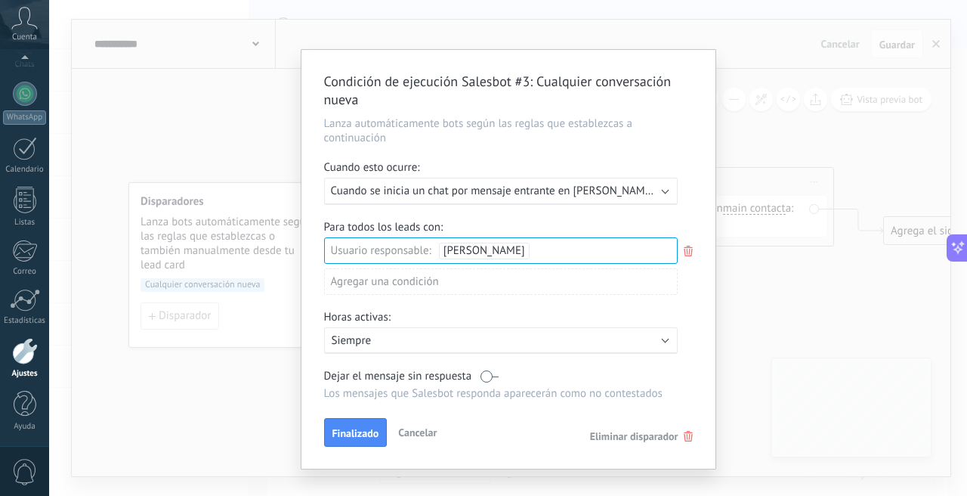
click at [507, 185] on span "Cuando se inicia un chat por mensaje entrante en Lau Lizbeth Castro" at bounding box center [535, 191] width 408 height 14
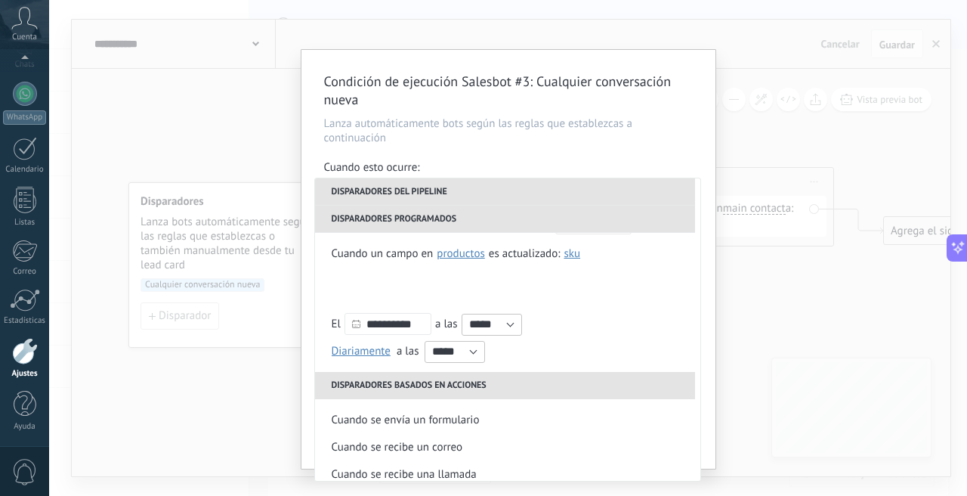
scroll to position [329, 0]
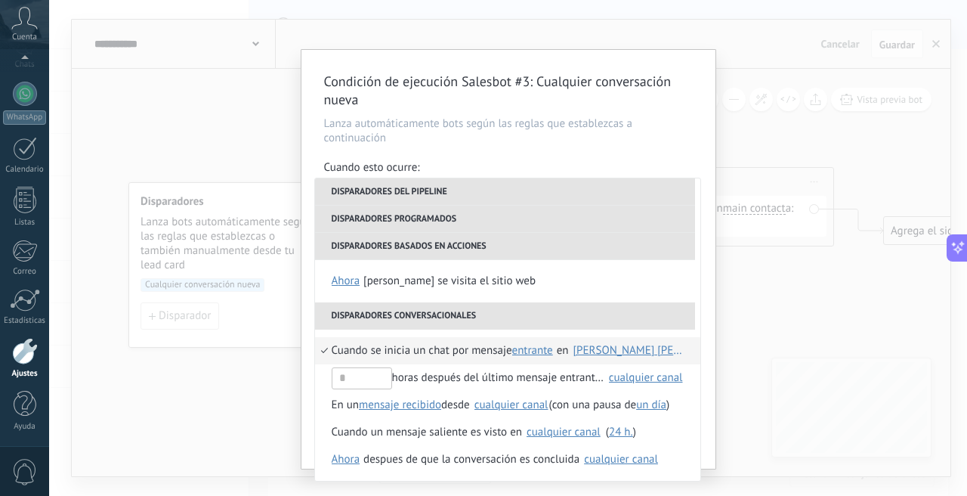
click at [239, 436] on div "Condición de ejecución Salesbot #3 : Cualquier conversación nueva Lanza automát…" at bounding box center [508, 248] width 918 height 496
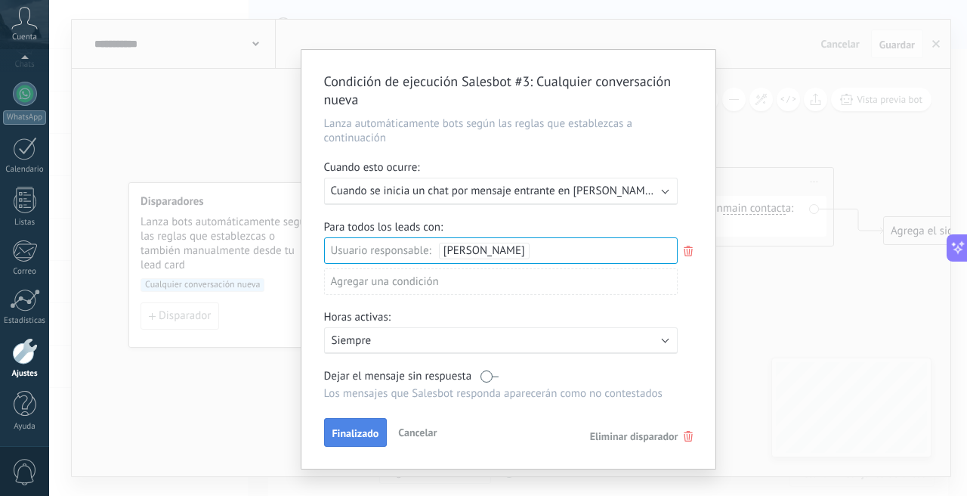
scroll to position [23, 0]
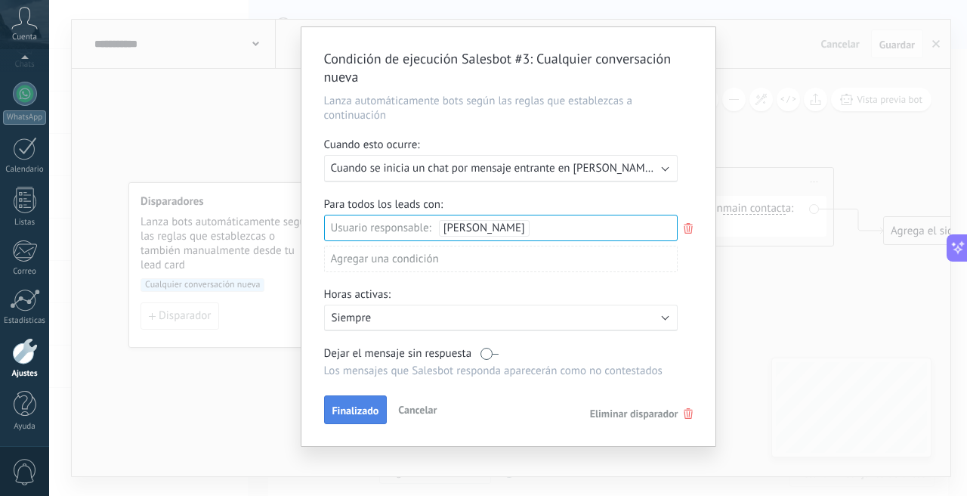
click at [362, 409] on span "Finalizado" at bounding box center [355, 410] width 47 height 11
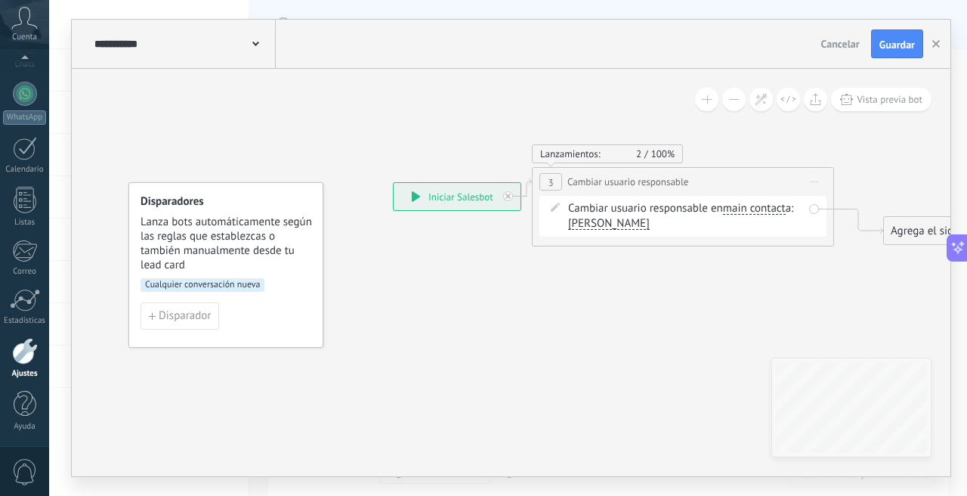
scroll to position [0, 0]
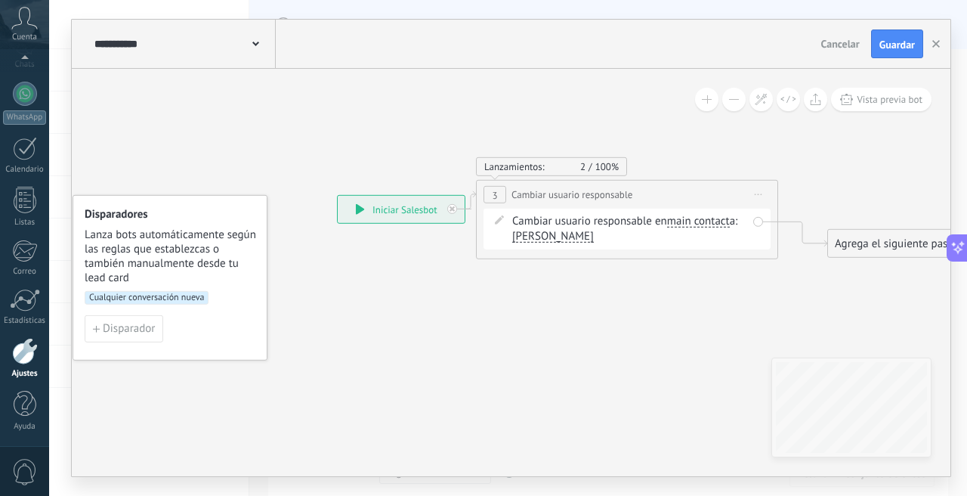
click at [359, 206] on icon at bounding box center [360, 209] width 8 height 11
click at [363, 209] on icon at bounding box center [360, 209] width 8 height 11
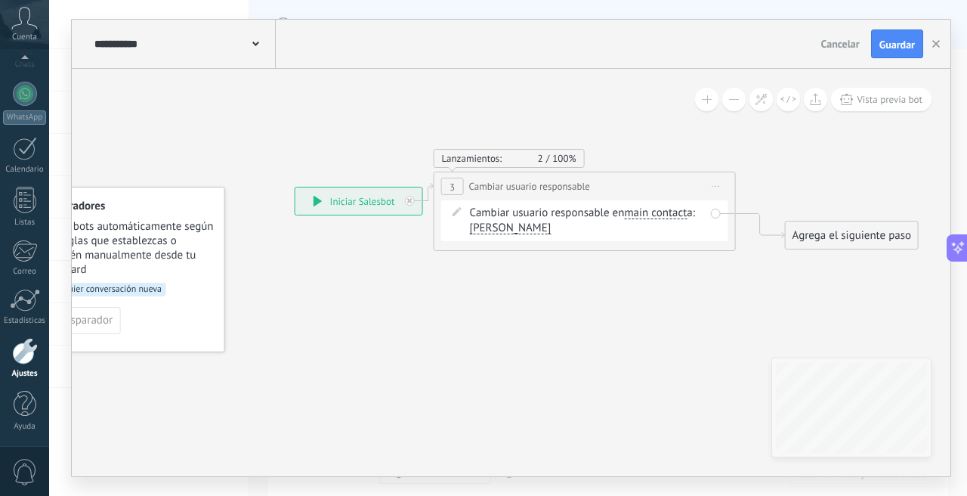
click at [459, 181] on div "3" at bounding box center [452, 186] width 23 height 17
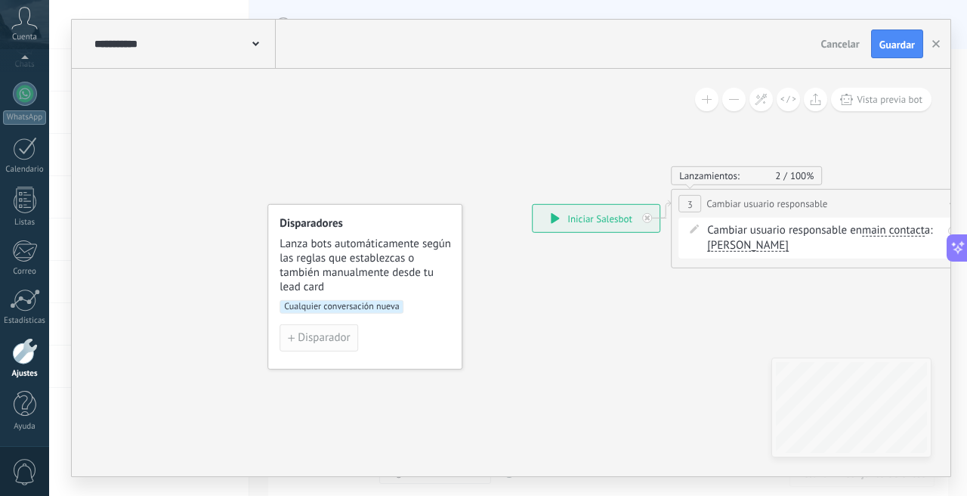
click at [332, 343] on span "Disparador" at bounding box center [324, 337] width 52 height 11
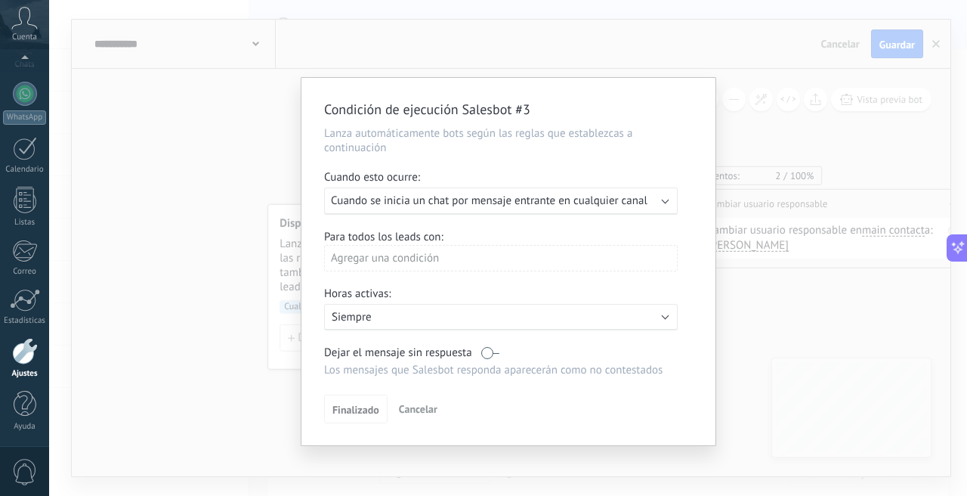
click at [229, 295] on div "Condición de ejecución Salesbot #3 Lanza automáticamente bots según las reglas …" at bounding box center [508, 248] width 918 height 496
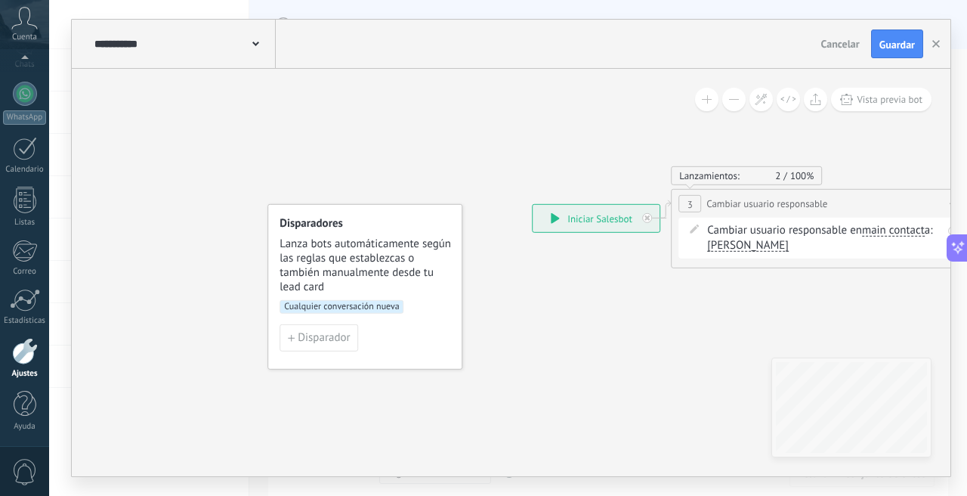
click at [372, 307] on span "Cualquier conversación nueva" at bounding box center [342, 307] width 124 height 14
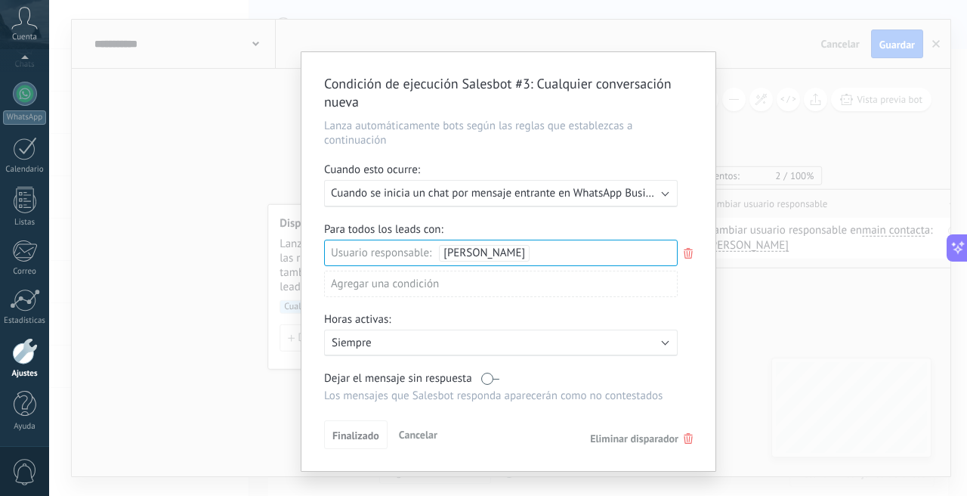
click at [217, 295] on div "Condición de ejecución Salesbot #3 : Cualquier conversación nueva Lanza automát…" at bounding box center [508, 248] width 918 height 496
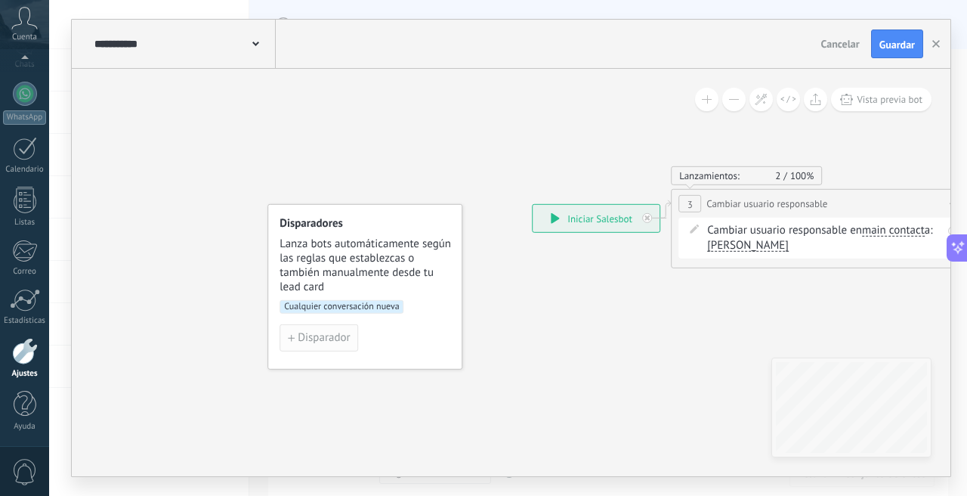
click at [321, 336] on span "Disparador" at bounding box center [324, 337] width 52 height 11
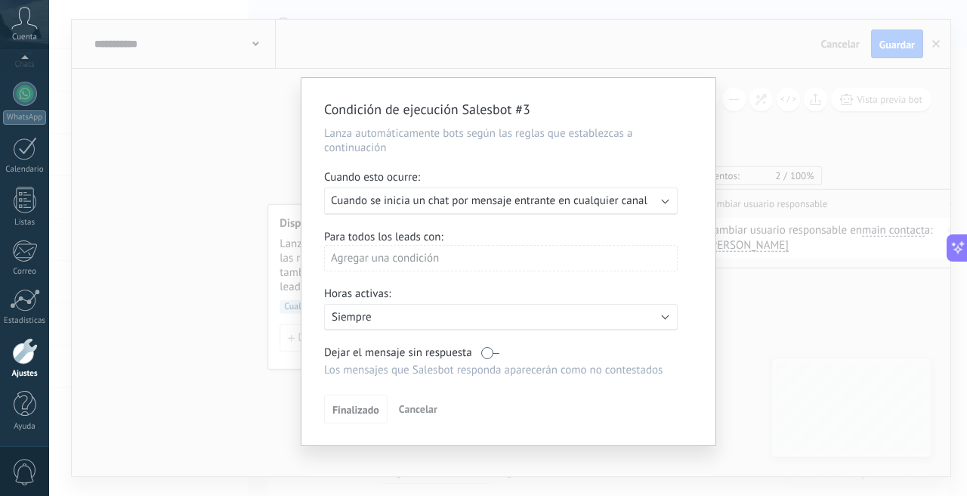
click at [243, 261] on div "Condición de ejecución Salesbot #3 Lanza automáticamente bots según las reglas …" at bounding box center [508, 248] width 918 height 496
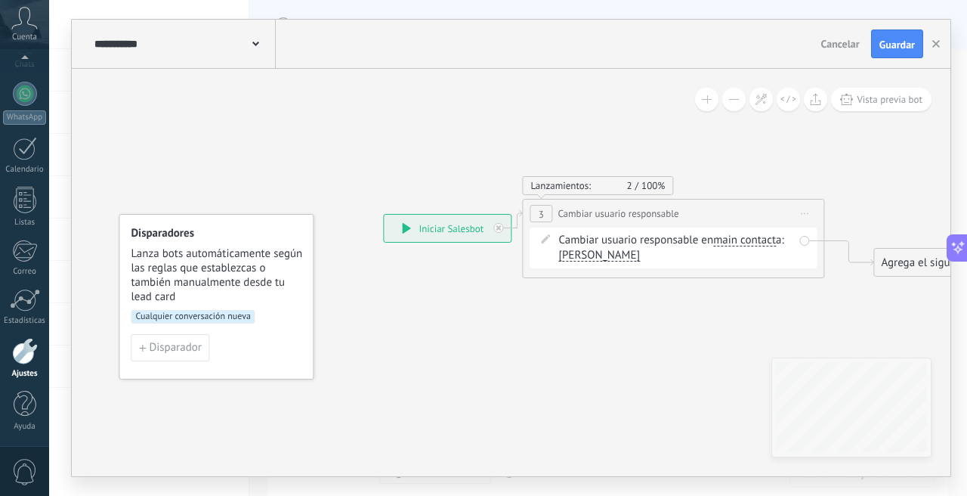
click at [449, 232] on div "**********" at bounding box center [447, 228] width 127 height 27
click at [477, 230] on div "**********" at bounding box center [447, 228] width 127 height 27
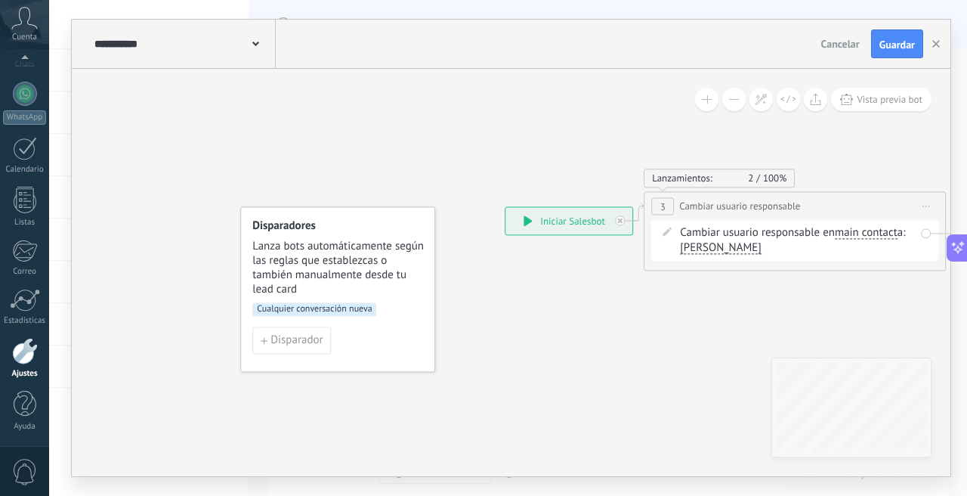
click at [251, 34] on div "**********" at bounding box center [183, 44] width 185 height 48
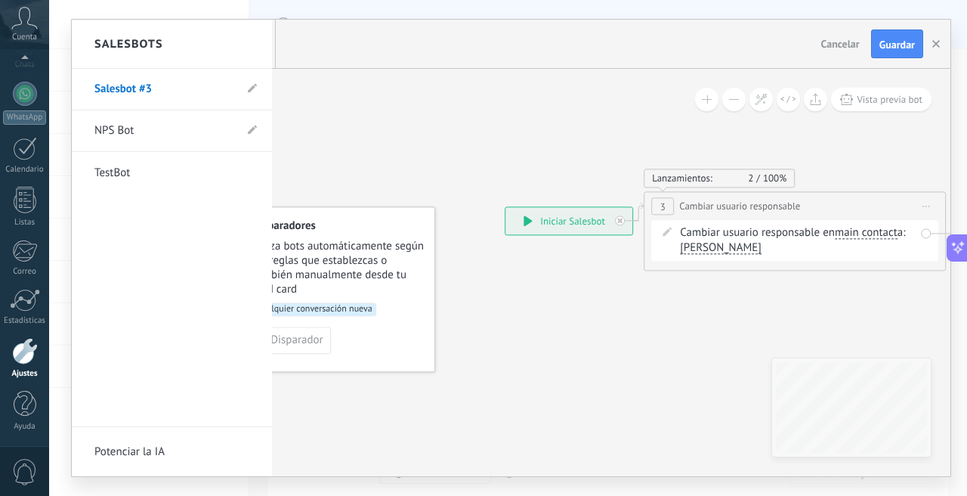
click at [490, 150] on div at bounding box center [511, 248] width 879 height 456
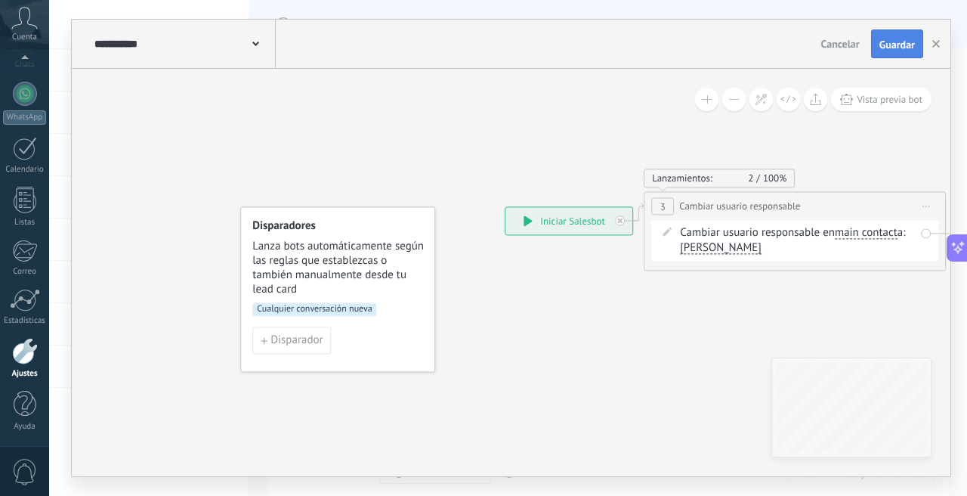
click at [883, 44] on span "Guardar" at bounding box center [897, 44] width 36 height 11
click at [844, 42] on span "Cancelar" at bounding box center [840, 44] width 39 height 14
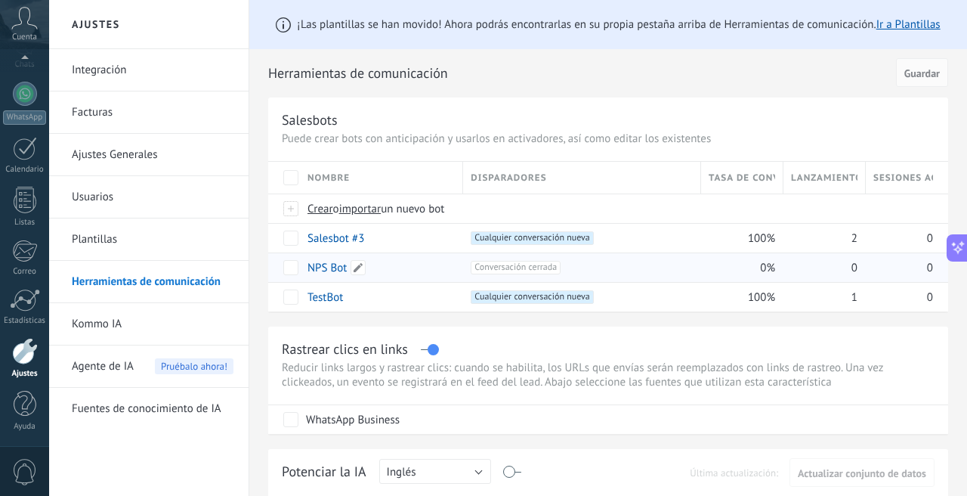
click at [329, 267] on link "NPS Bot" at bounding box center [326, 268] width 39 height 14
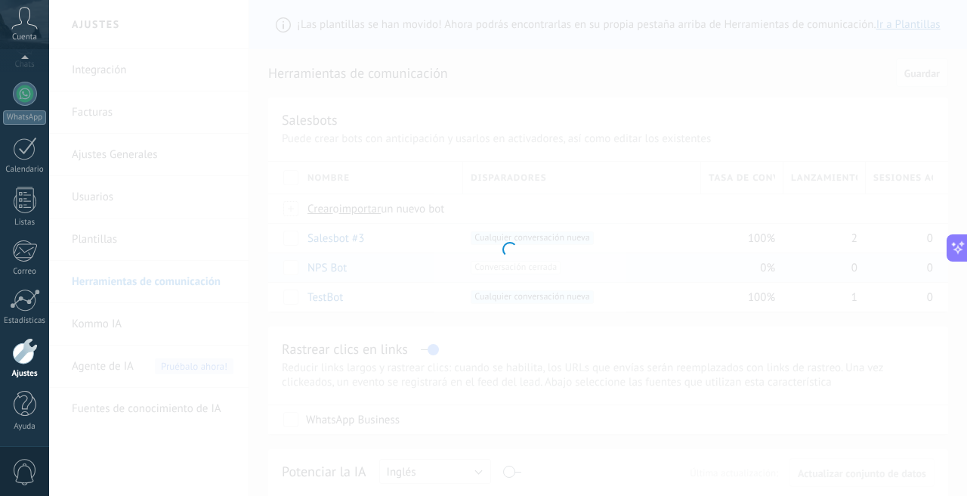
type input "*******"
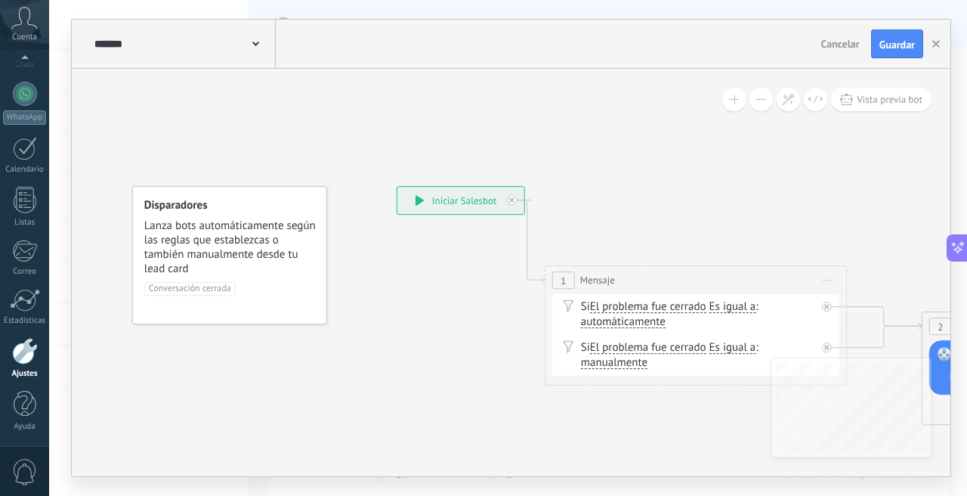
click at [846, 45] on span "Cancelar" at bounding box center [840, 44] width 39 height 14
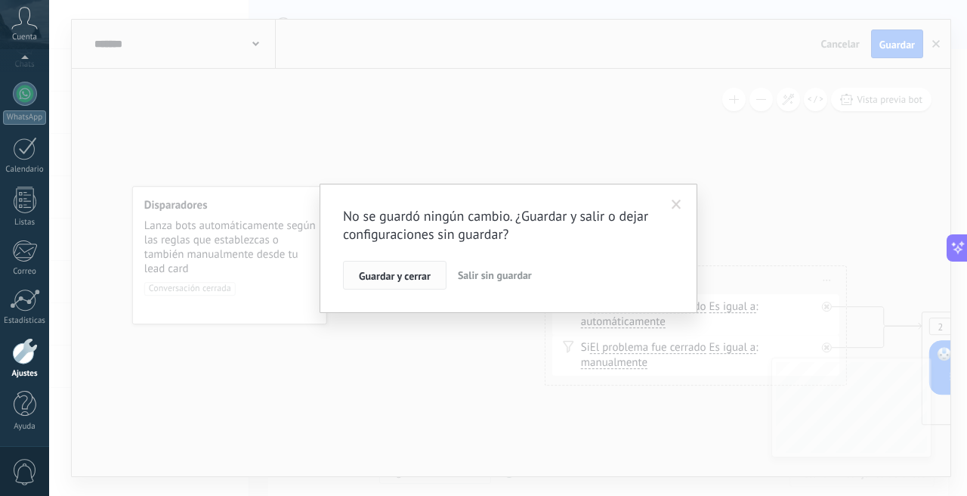
click at [403, 274] on span "Guardar y cerrar" at bounding box center [395, 275] width 72 height 11
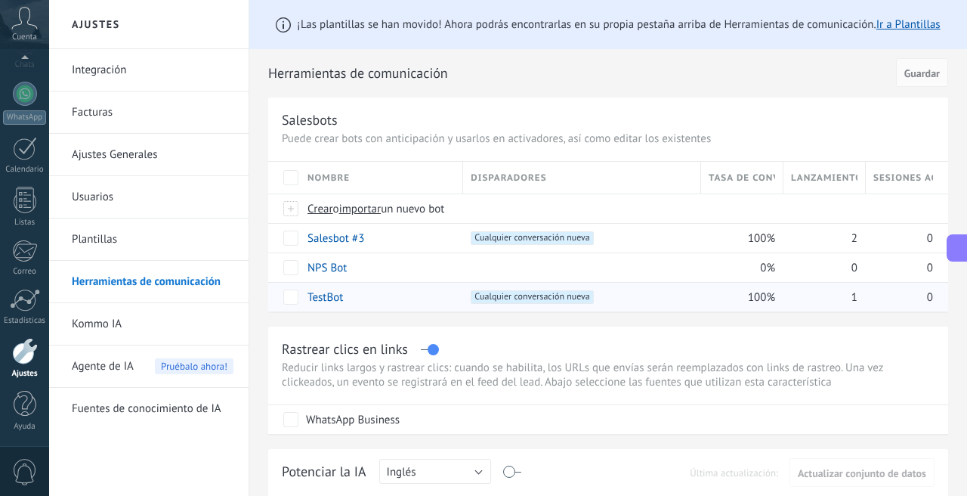
click at [336, 300] on link "TestBot" at bounding box center [325, 297] width 36 height 14
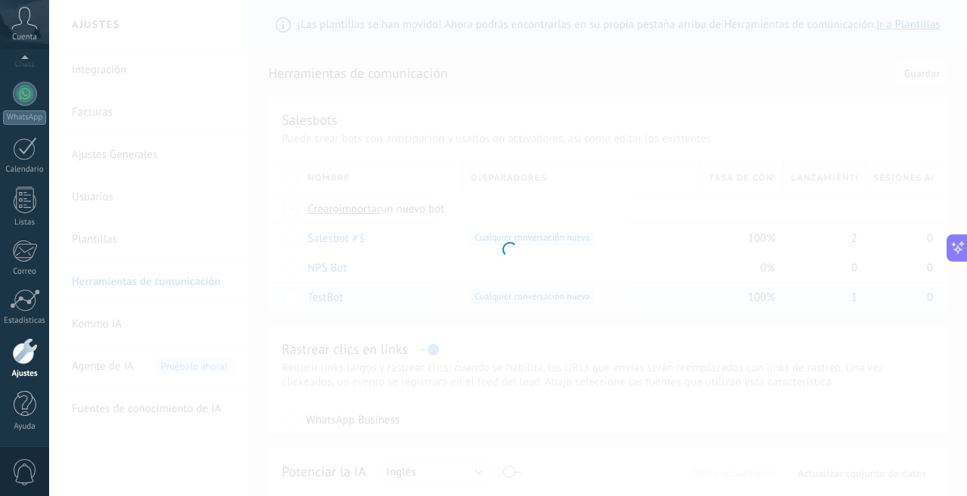
type input "*******"
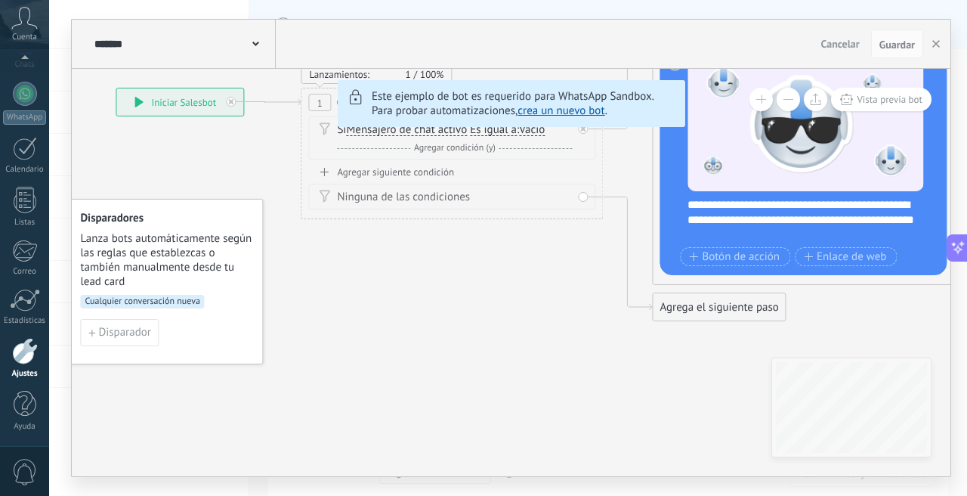
click at [165, 296] on span "Cualquier conversación nueva" at bounding box center [142, 302] width 124 height 14
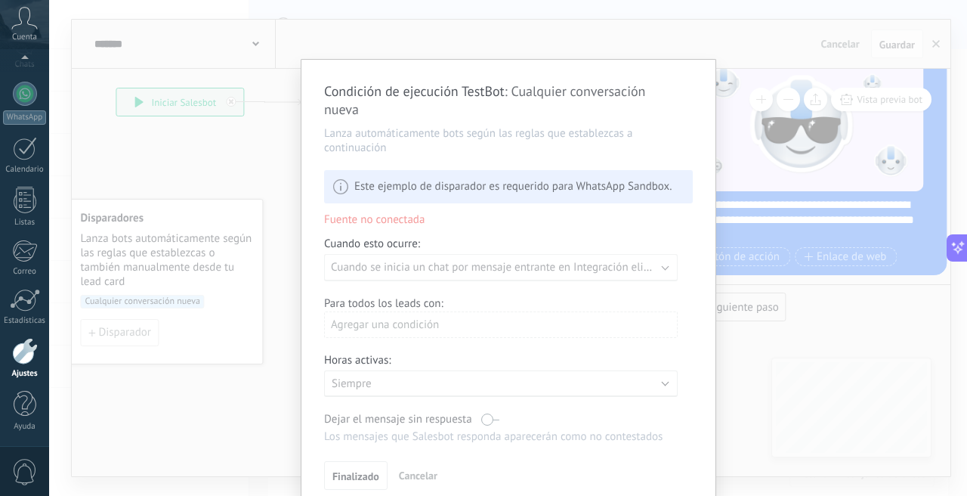
scroll to position [17, 0]
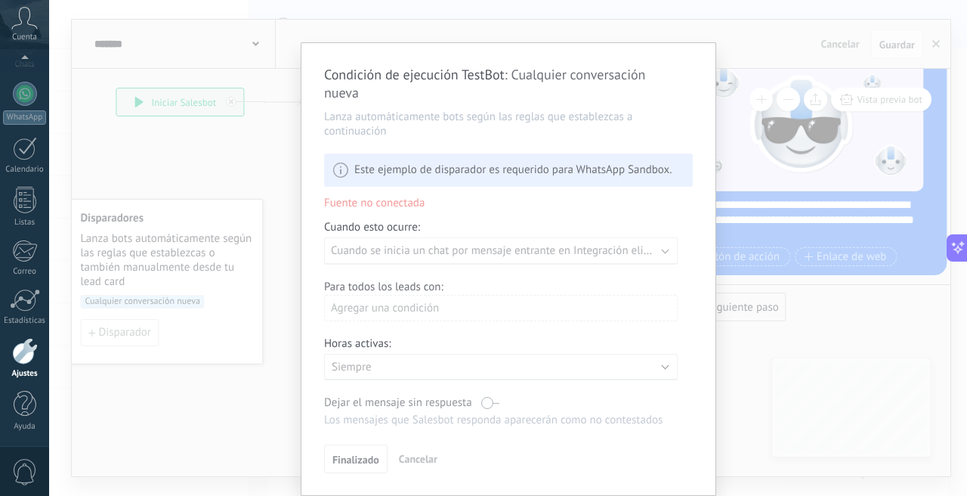
click at [253, 182] on div "Condición de ejecución TestBot : Cualquier conversación nueva Lanza automáticam…" at bounding box center [508, 248] width 918 height 496
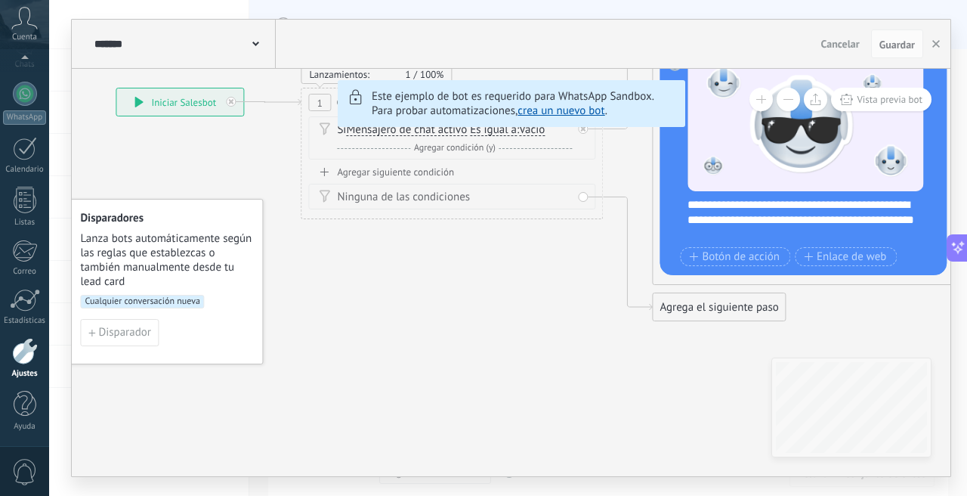
scroll to position [0, 0]
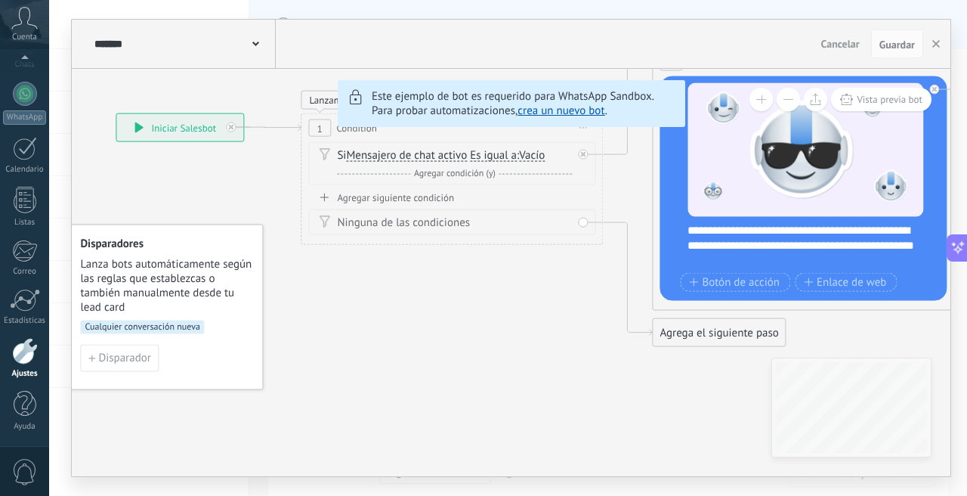
click at [153, 330] on span "Cualquier conversación nueva" at bounding box center [142, 327] width 124 height 14
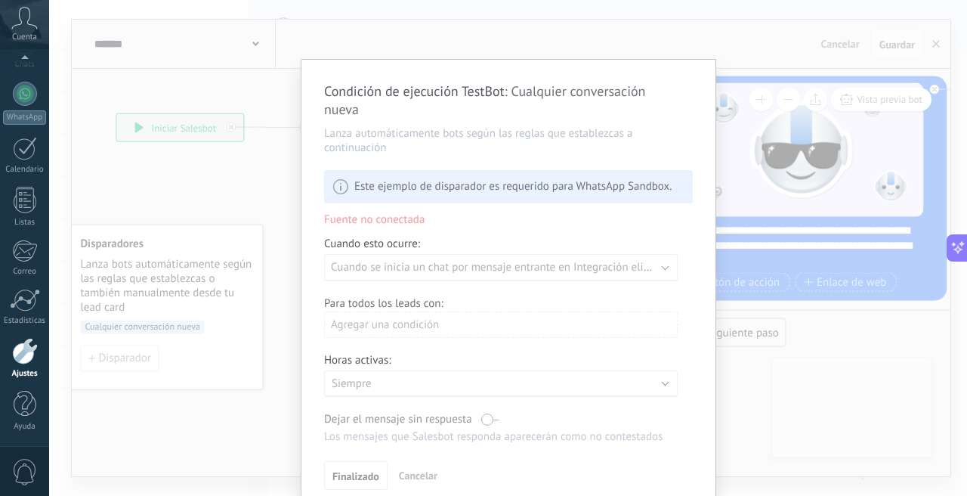
click at [567, 190] on div "Condición de ejecución TestBot : Cualquier conversación nueva Lanza automáticam…" at bounding box center [508, 286] width 414 height 452
click at [495, 270] on div "Condición de ejecución TestBot : Cualquier conversación nueva Lanza automáticam…" at bounding box center [508, 286] width 414 height 452
click at [472, 335] on div "Condición de ejecución TestBot : Cualquier conversación nueva Lanza automáticam…" at bounding box center [508, 286] width 414 height 452
click at [757, 252] on div "Condición de ejecución TestBot : Cualquier conversación nueva Lanza automáticam…" at bounding box center [508, 248] width 918 height 496
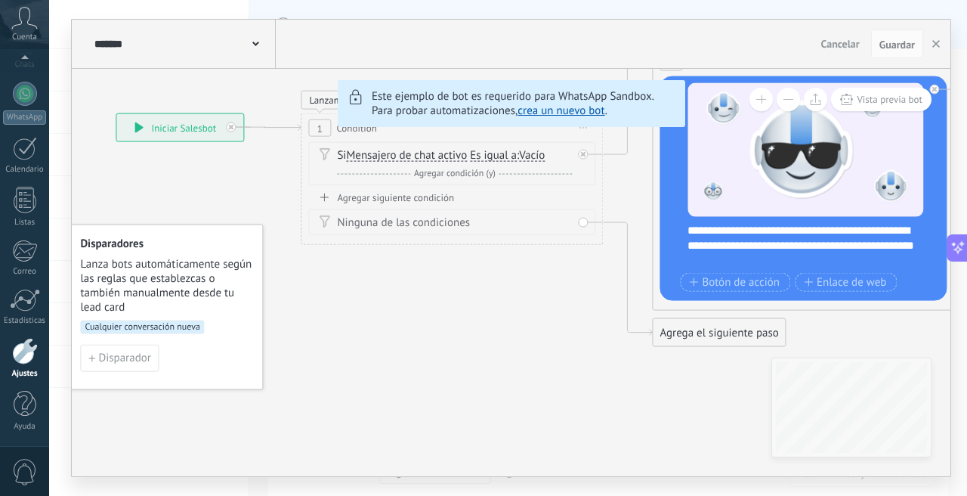
click at [823, 45] on span "Cancelar" at bounding box center [840, 44] width 39 height 14
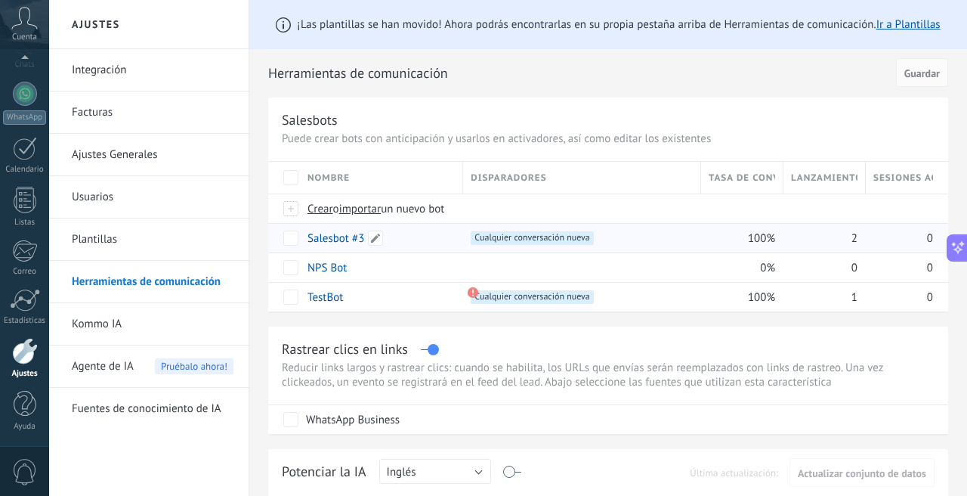
click at [354, 233] on link "Salesbot #3" at bounding box center [335, 238] width 57 height 14
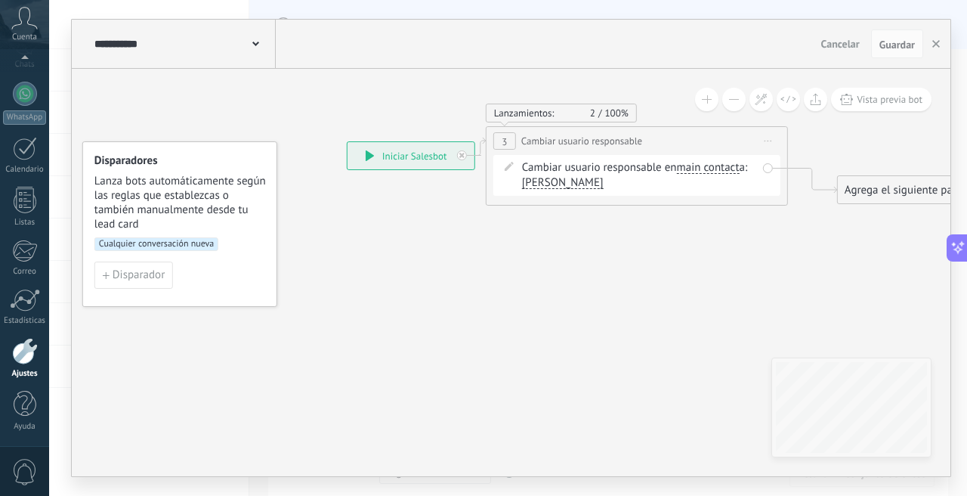
click at [184, 243] on span "Cualquier conversación nueva" at bounding box center [156, 244] width 124 height 14
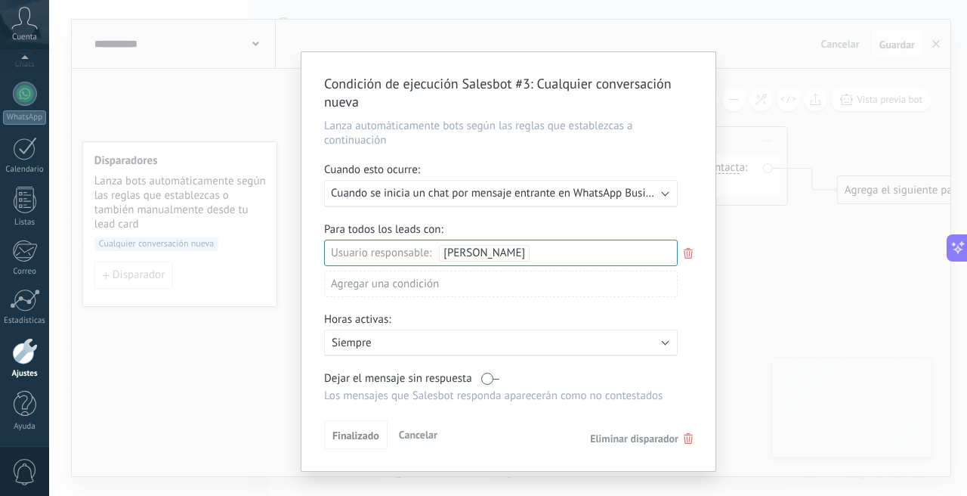
click at [823, 273] on div "Condición de ejecución Salesbot #3 : Cualquier conversación nueva Lanza automát…" at bounding box center [508, 248] width 918 height 496
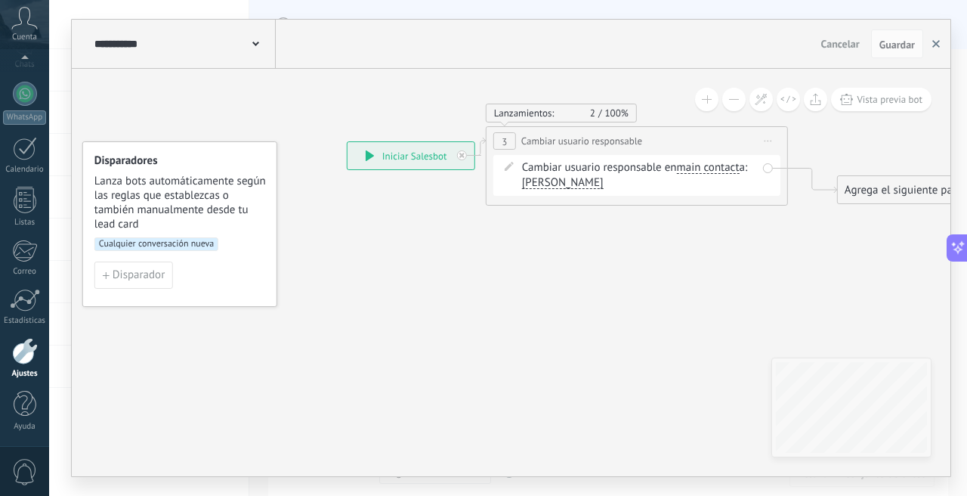
click at [937, 38] on button "button" at bounding box center [936, 43] width 23 height 29
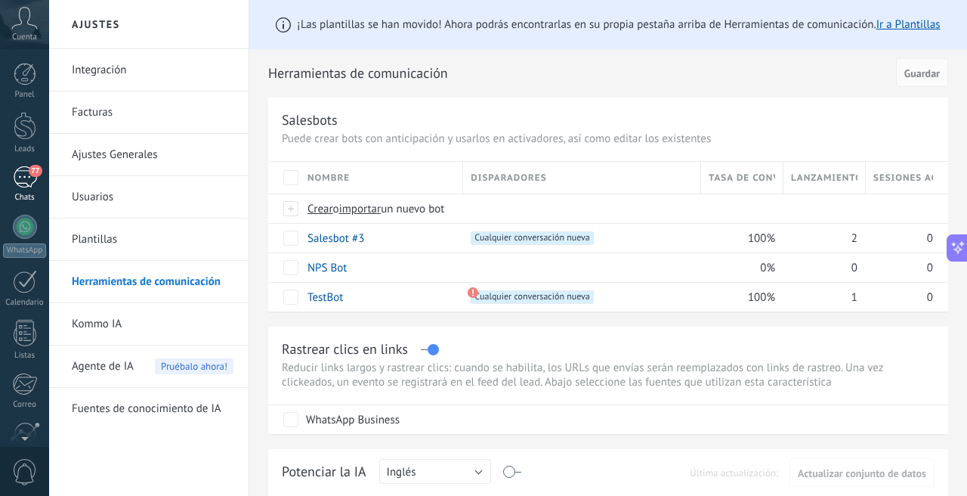
click at [34, 191] on link "77 Chats" at bounding box center [24, 184] width 49 height 36
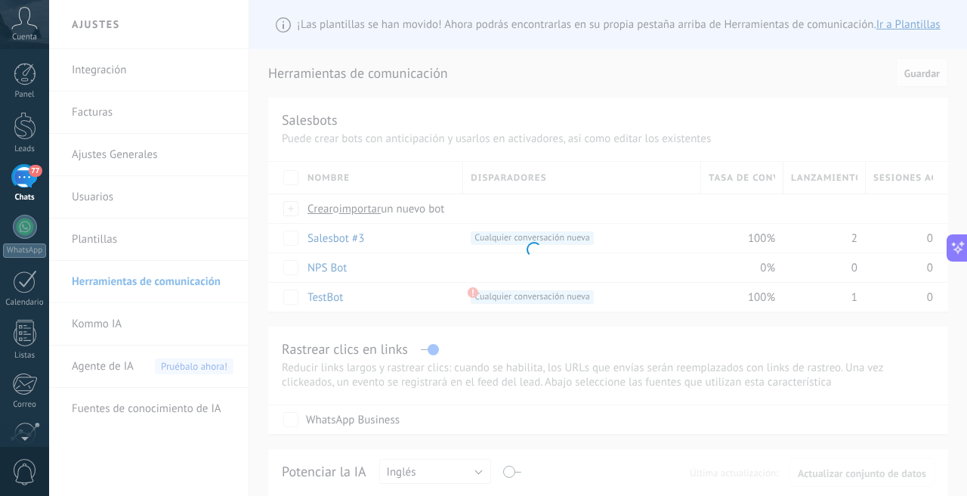
scroll to position [86, 0]
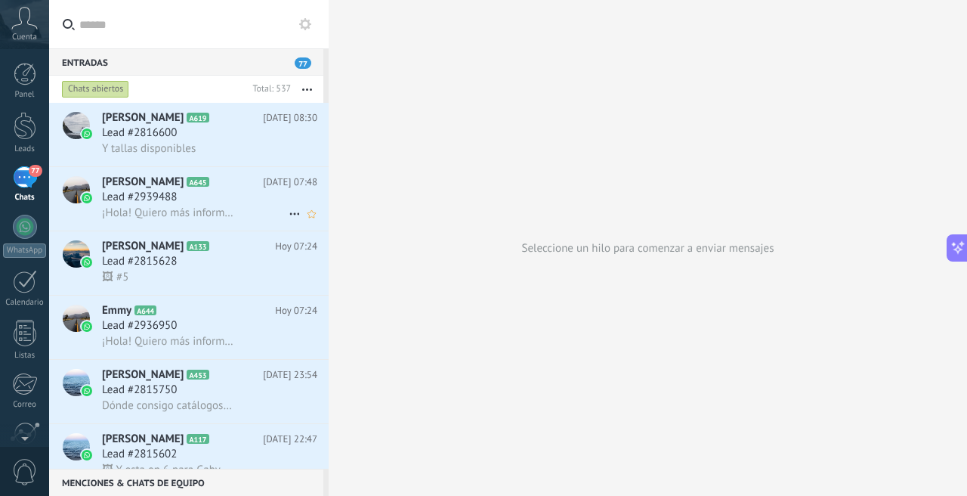
click at [184, 190] on h3 "Lead #2939488" at bounding box center [143, 197] width 82 height 15
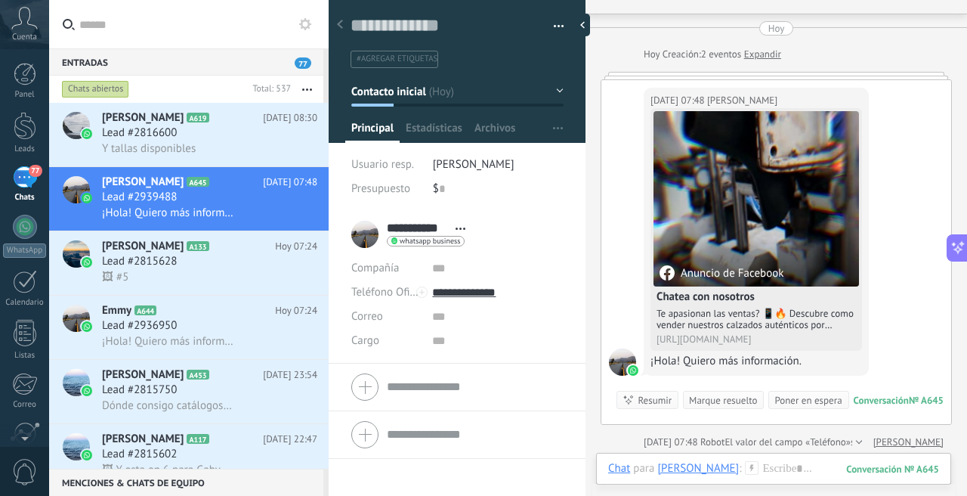
scroll to position [293, 0]
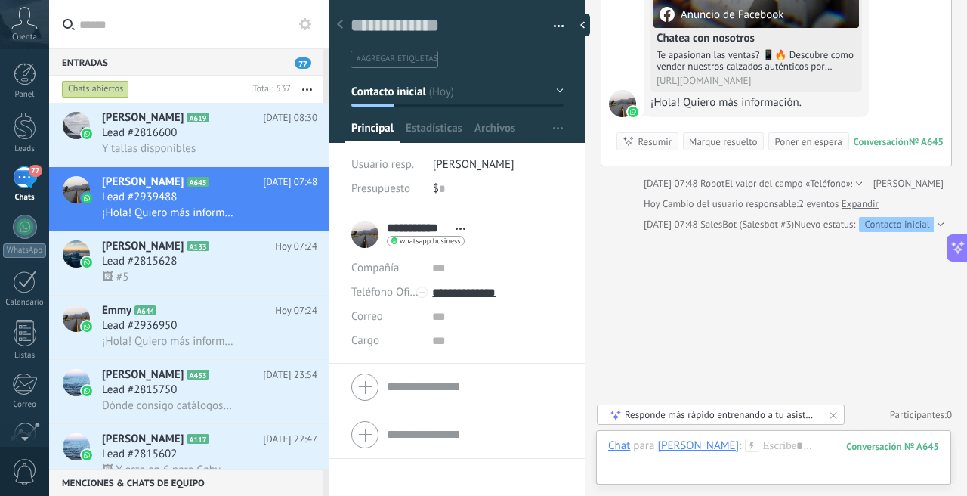
click at [869, 205] on link "Expandir" at bounding box center [860, 203] width 37 height 15
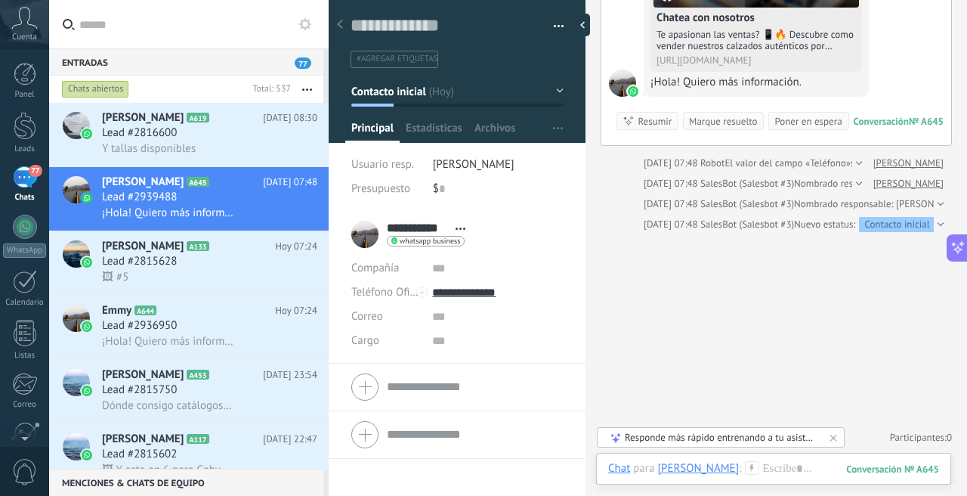
scroll to position [227, 0]
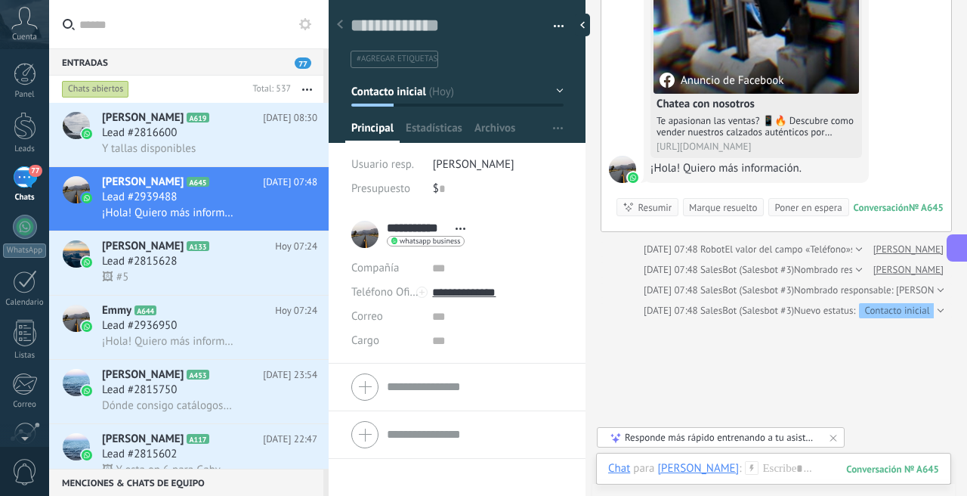
click at [934, 291] on div at bounding box center [939, 290] width 10 height 15
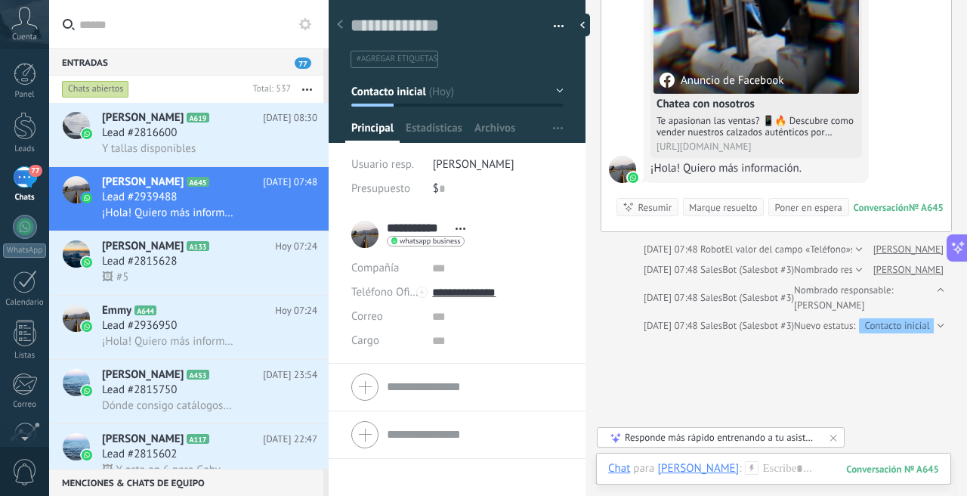
click at [935, 326] on div at bounding box center [939, 325] width 10 height 15
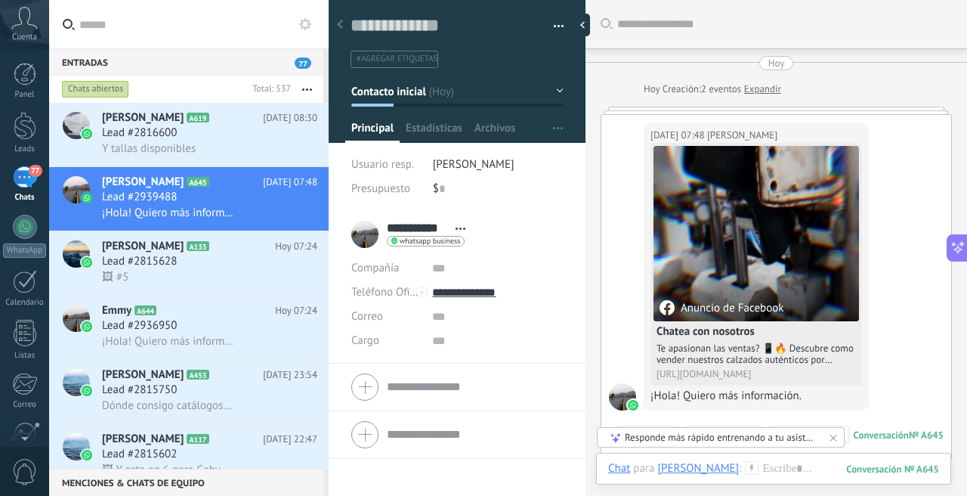
scroll to position [344, 0]
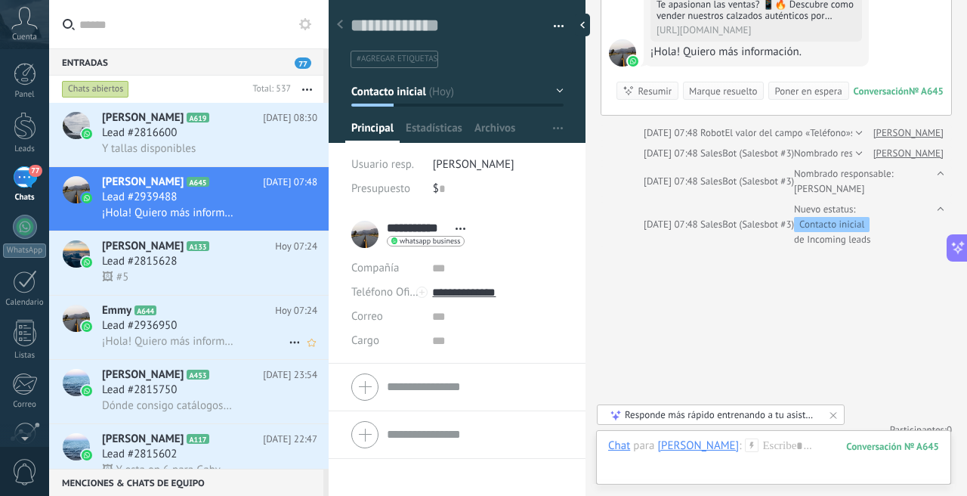
click at [221, 319] on div "Lead #2936950" at bounding box center [209, 325] width 215 height 15
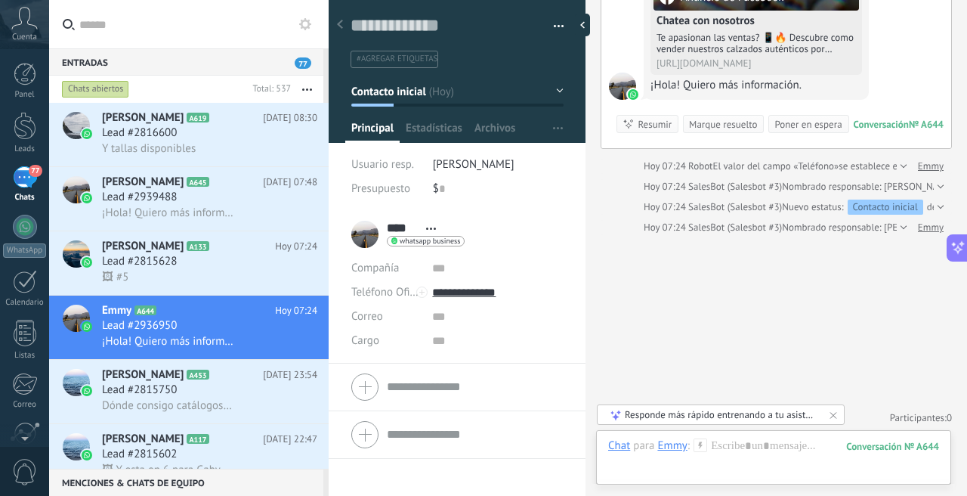
scroll to position [314, 0]
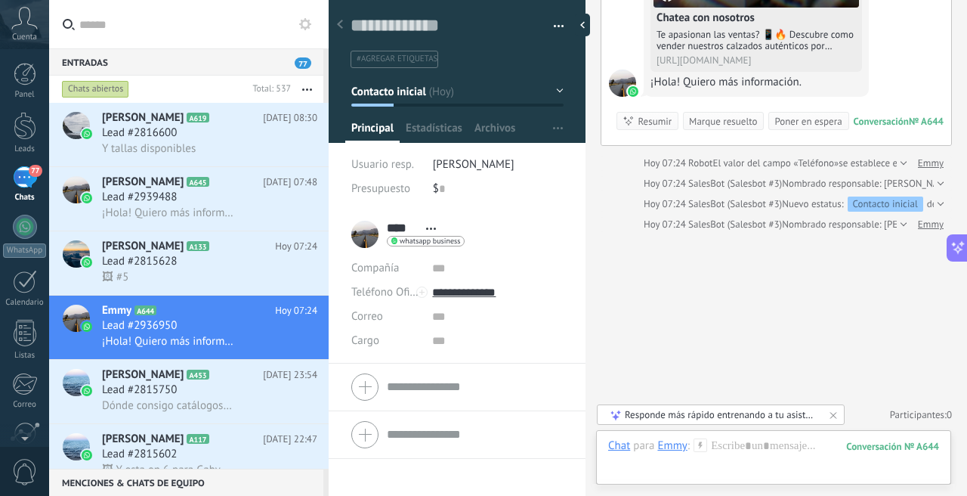
click at [897, 221] on div at bounding box center [902, 224] width 10 height 15
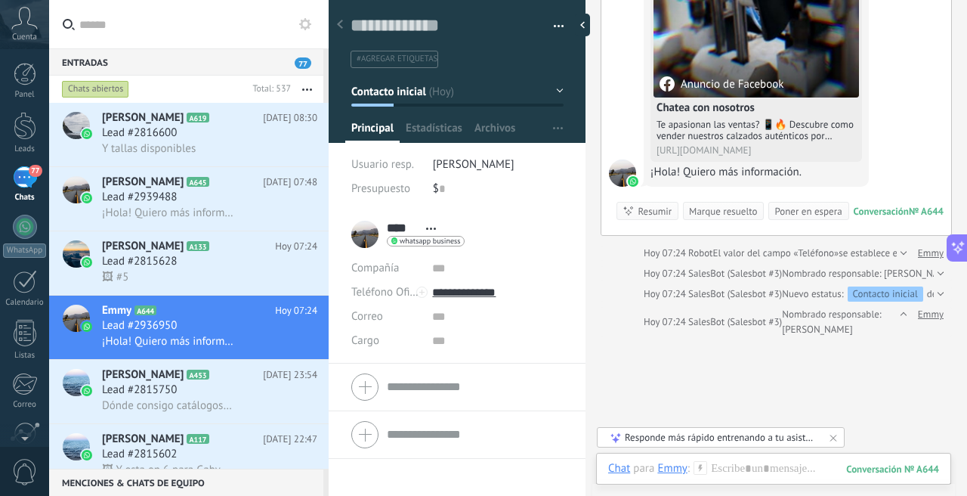
scroll to position [218, 0]
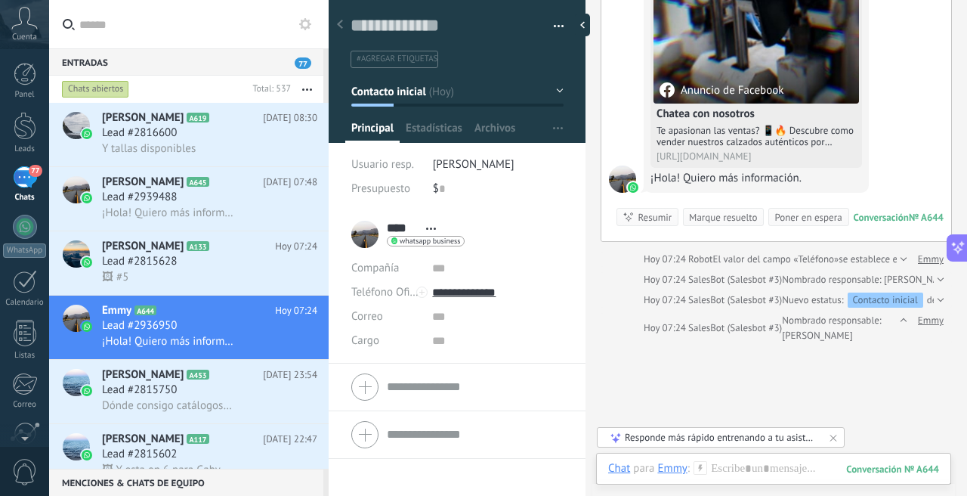
click at [934, 276] on div at bounding box center [939, 279] width 10 height 15
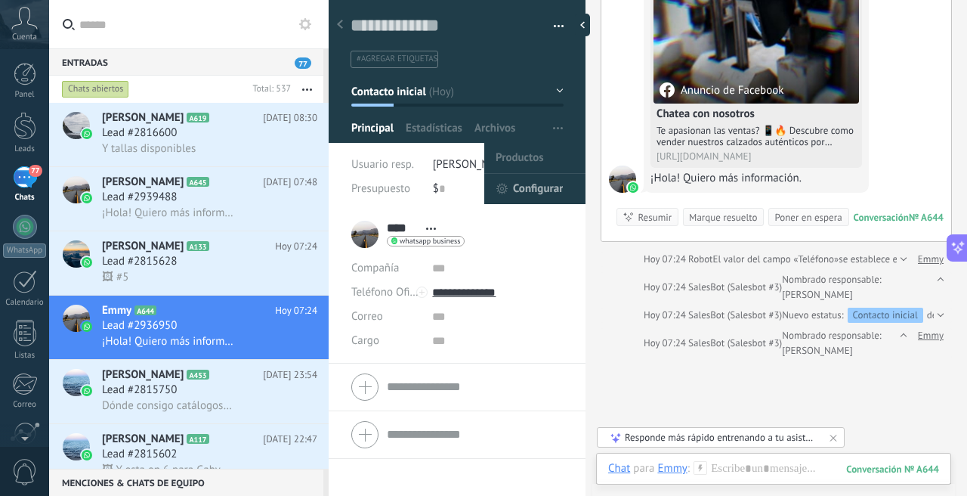
click at [518, 185] on span "Configurar" at bounding box center [538, 189] width 50 height 30
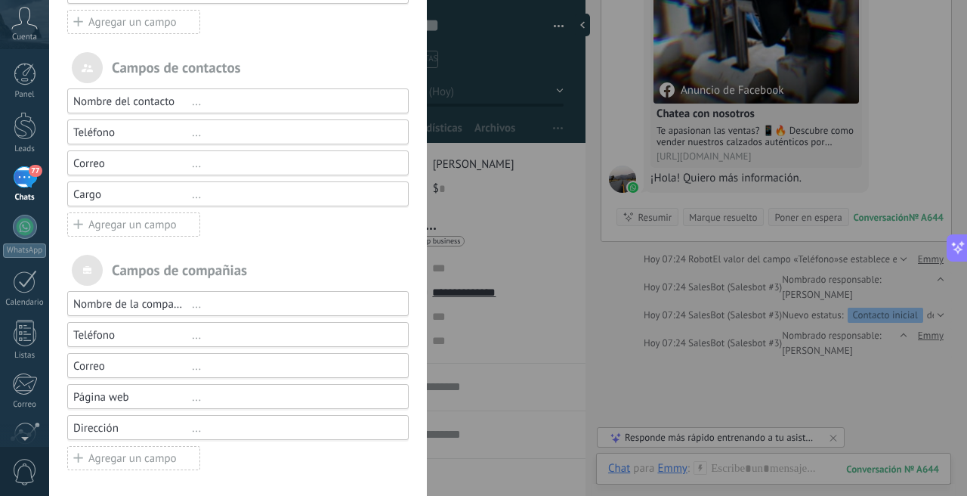
scroll to position [0, 0]
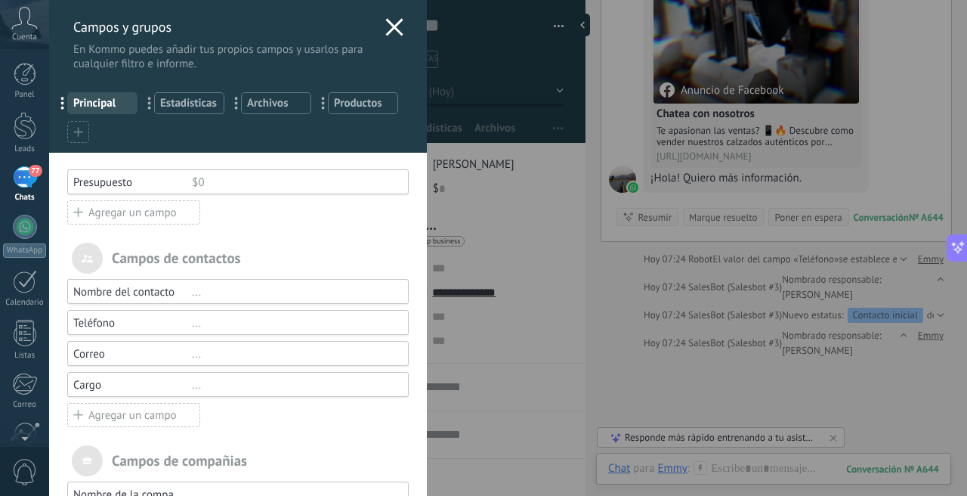
click at [480, 179] on div "Campos y grupos En Kommo puedes añadir tus propios campos y usarlos para cualqu…" at bounding box center [508, 248] width 918 height 496
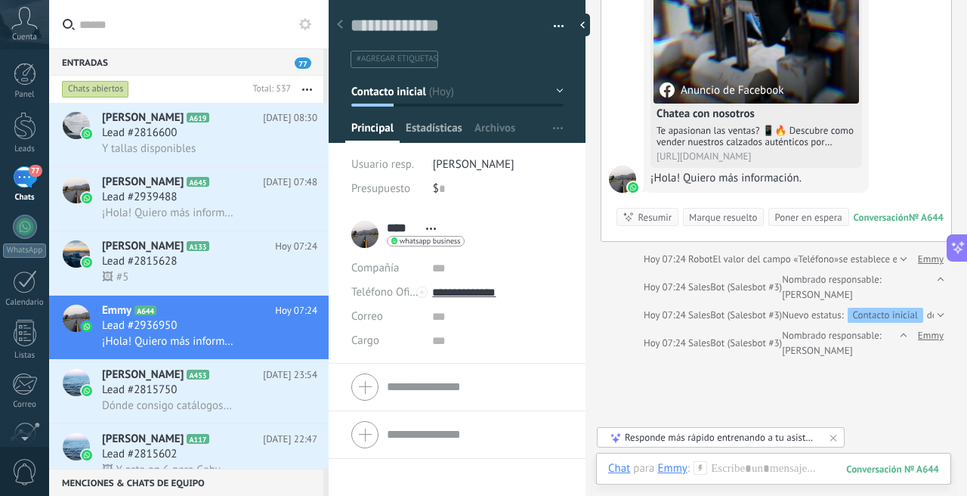
click at [430, 124] on span "Estadísticas" at bounding box center [434, 132] width 57 height 22
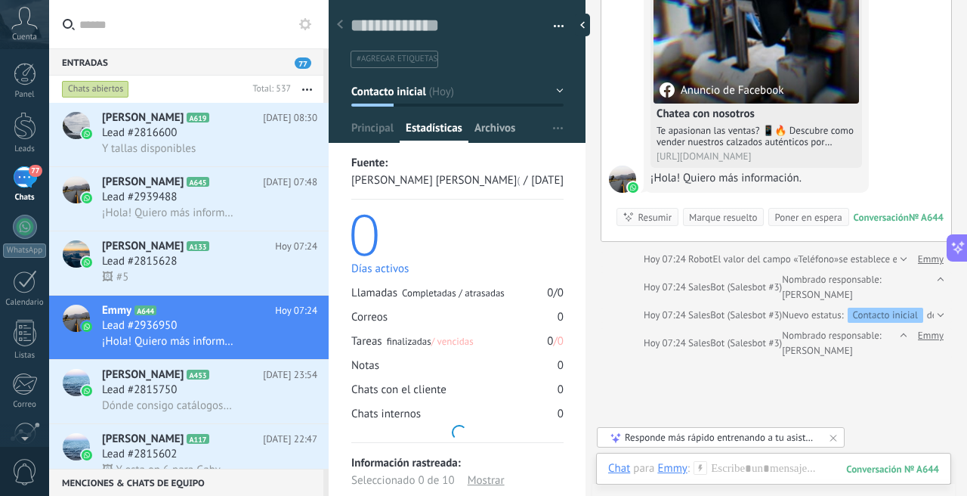
click at [505, 121] on span "Archivos" at bounding box center [494, 132] width 41 height 22
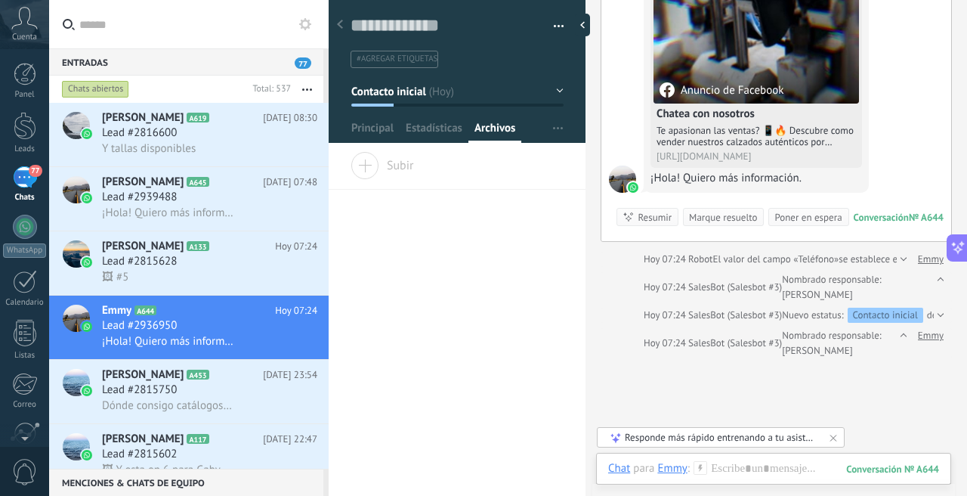
click at [390, 280] on div "Arrastra y suelte los archivos aquí para adjuntarlos. Suelte el botón del ratón…" at bounding box center [457, 324] width 257 height 344
click at [590, 25] on div at bounding box center [586, 25] width 23 height 23
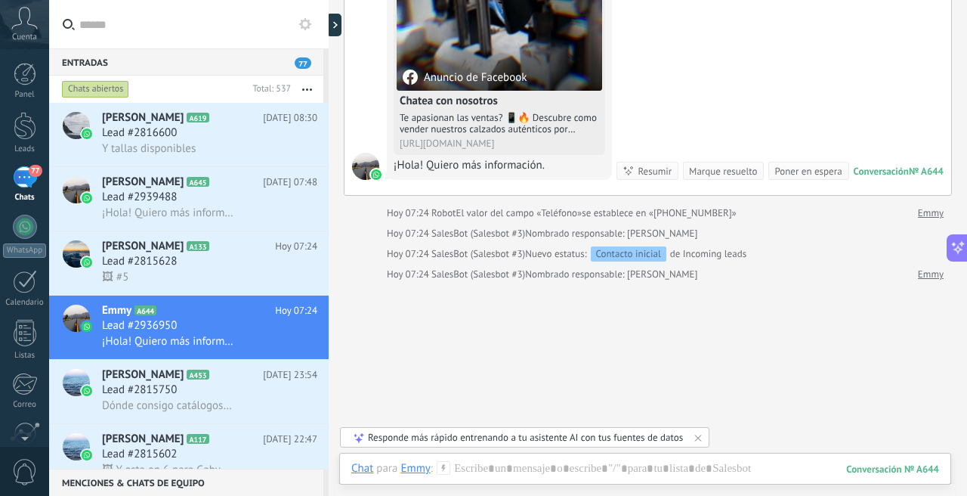
scroll to position [254, 0]
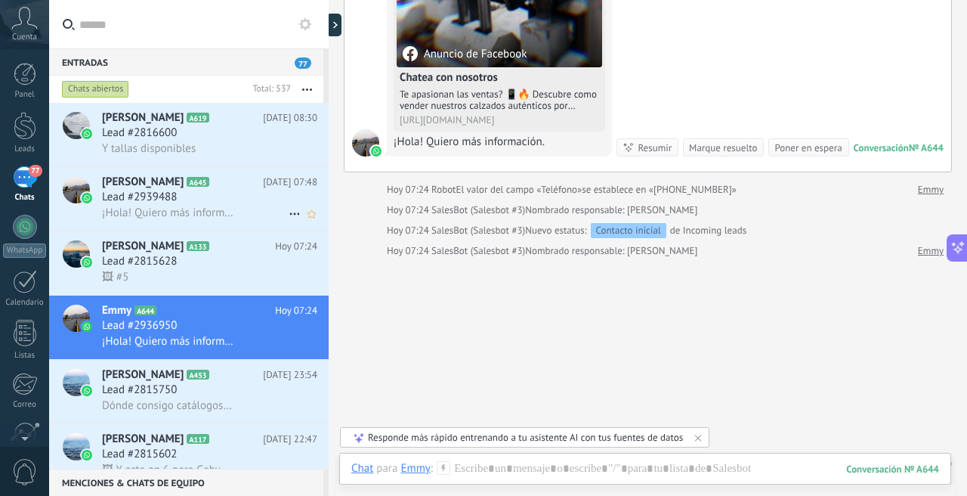
click at [229, 190] on div "Lead #2939488" at bounding box center [209, 197] width 215 height 15
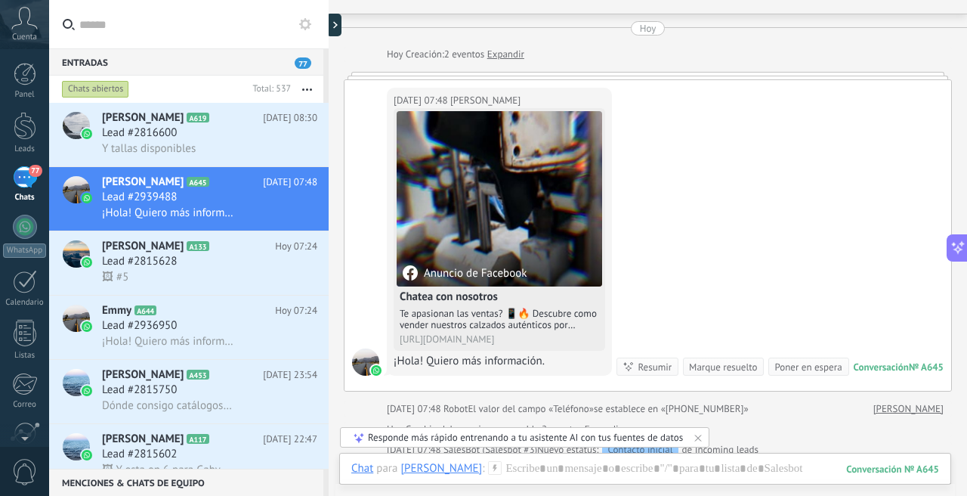
scroll to position [293, 0]
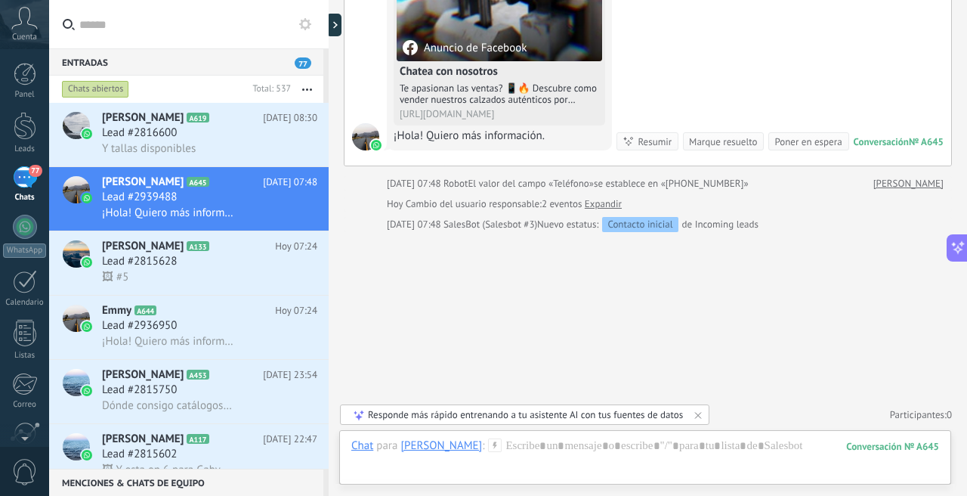
click at [632, 227] on div "Contacto inicial" at bounding box center [640, 224] width 76 height 15
click at [707, 220] on div "Nuevo estatus: Contacto inicial de Incoming leads" at bounding box center [647, 224] width 221 height 15
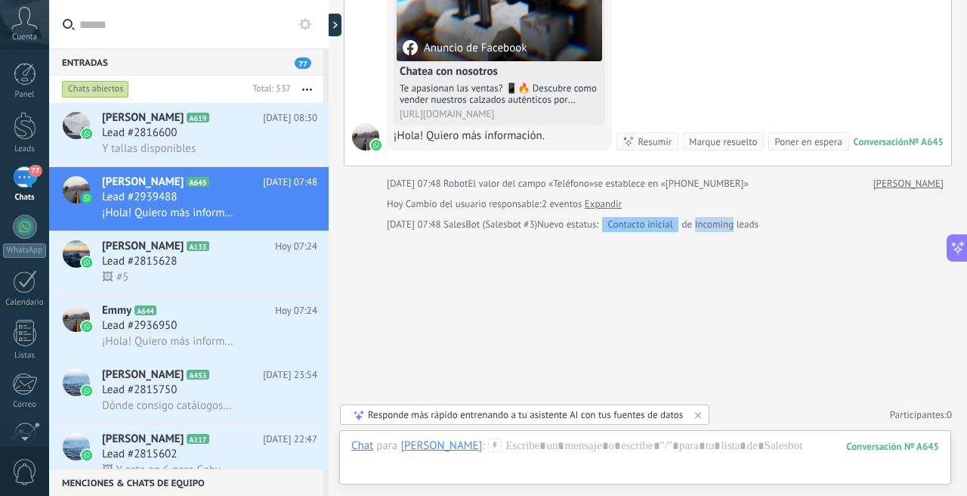
click at [707, 220] on div "Nuevo estatus: Contacto inicial de Incoming leads" at bounding box center [647, 224] width 221 height 15
click at [28, 72] on div at bounding box center [25, 74] width 23 height 23
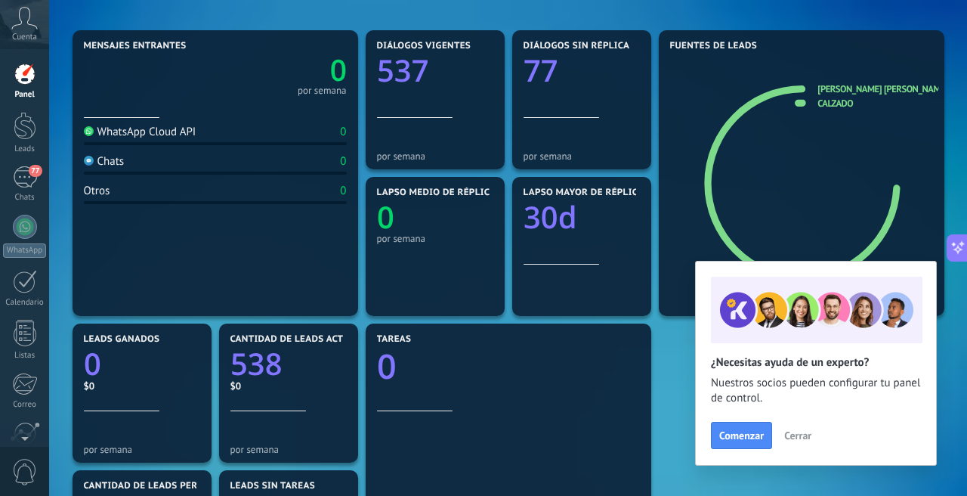
scroll to position [168, 0]
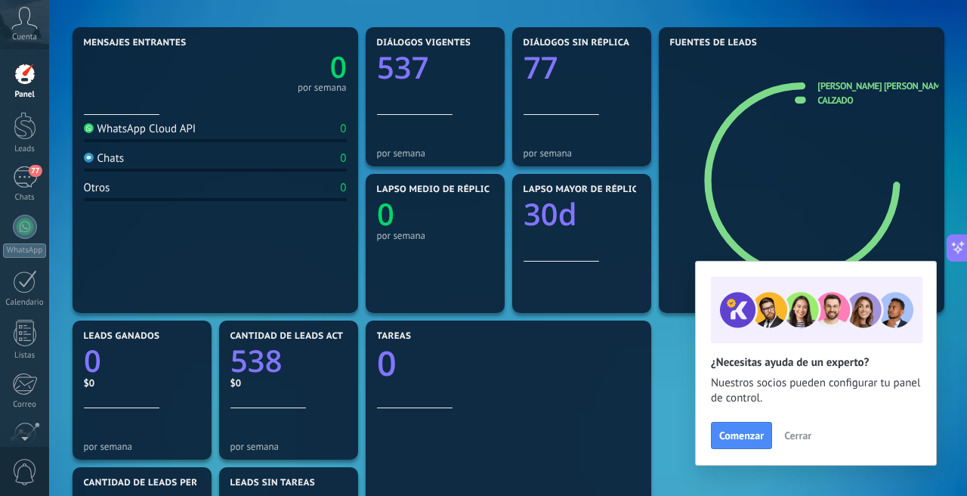
click at [558, 210] on text "30d" at bounding box center [551, 214] width 54 height 42
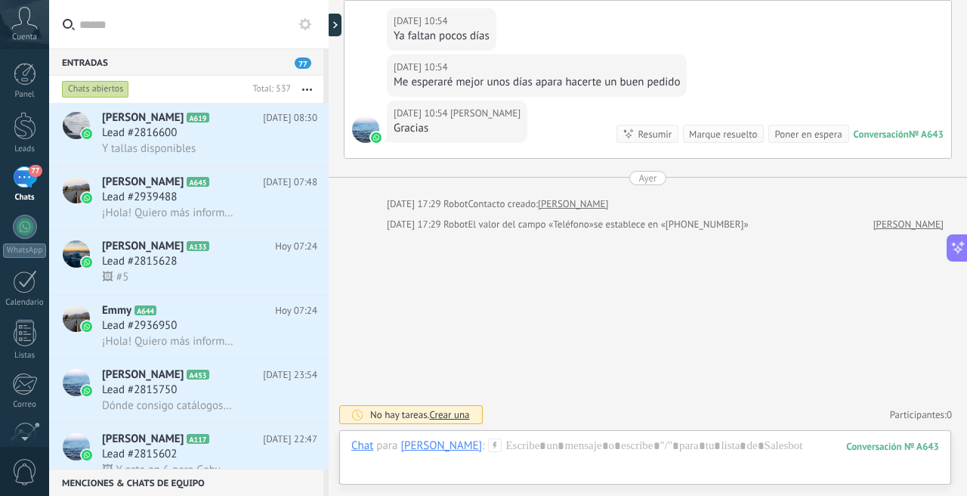
scroll to position [275, 0]
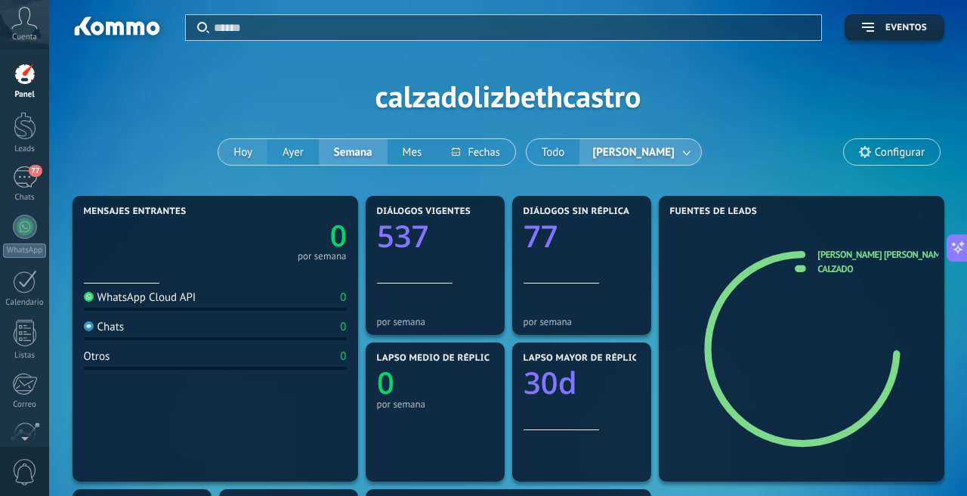
click at [251, 163] on button "Hoy" at bounding box center [242, 152] width 49 height 26
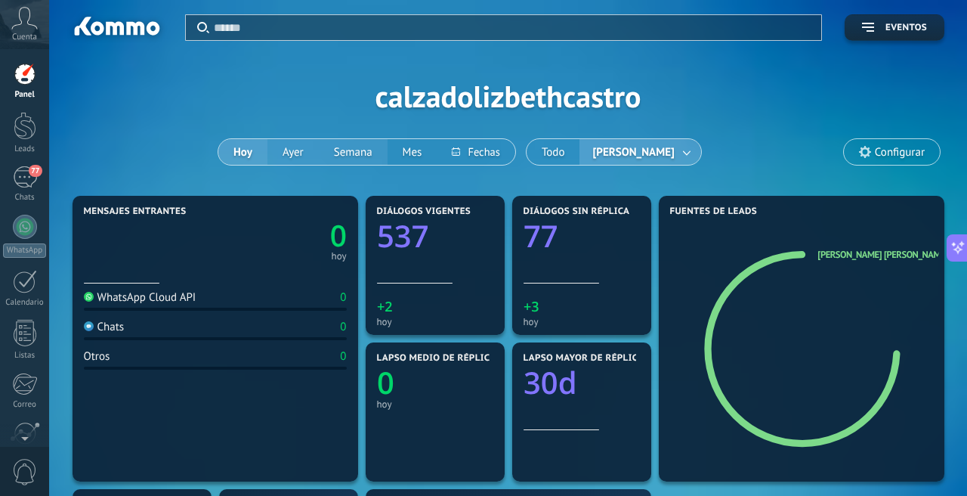
click at [312, 150] on button "Ayer" at bounding box center [292, 152] width 51 height 26
click at [358, 153] on button "Semana" at bounding box center [353, 152] width 69 height 26
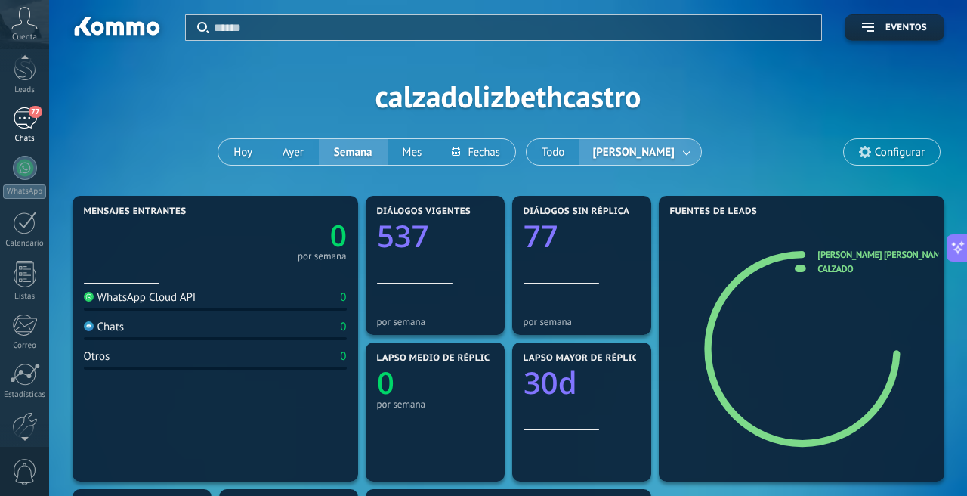
scroll to position [84, 0]
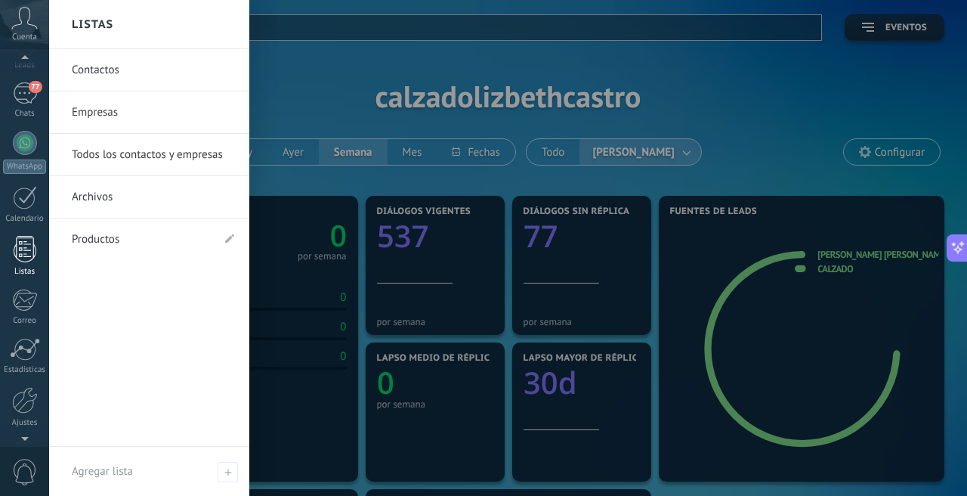
click at [30, 258] on div at bounding box center [25, 249] width 23 height 26
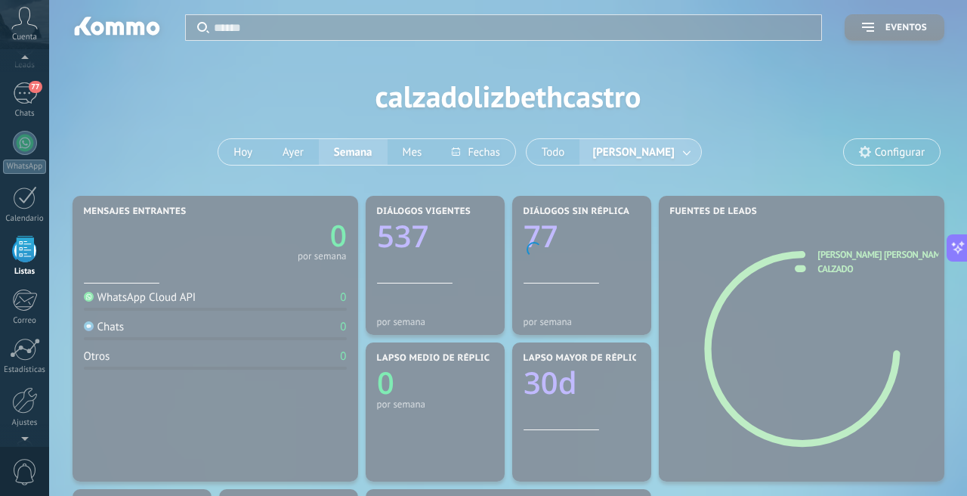
scroll to position [94, 0]
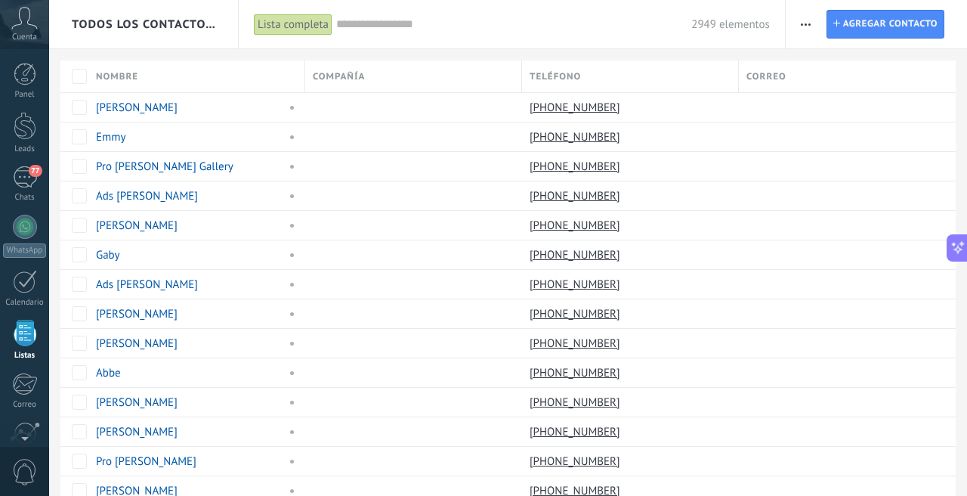
click at [28, 155] on div "Panel Leads 77 Chats WhatsApp Clientes" at bounding box center [24, 321] width 49 height 517
click at [28, 134] on div at bounding box center [25, 126] width 23 height 28
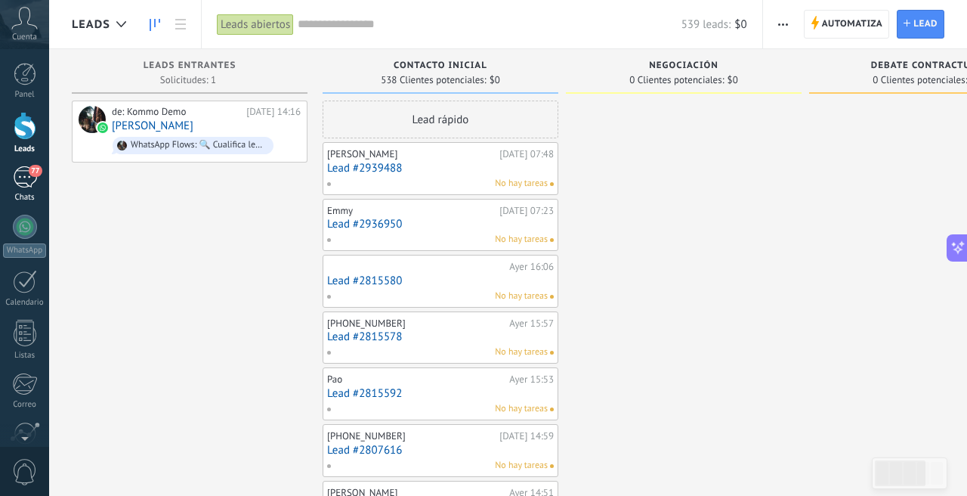
click at [31, 179] on div "77" at bounding box center [25, 177] width 24 height 22
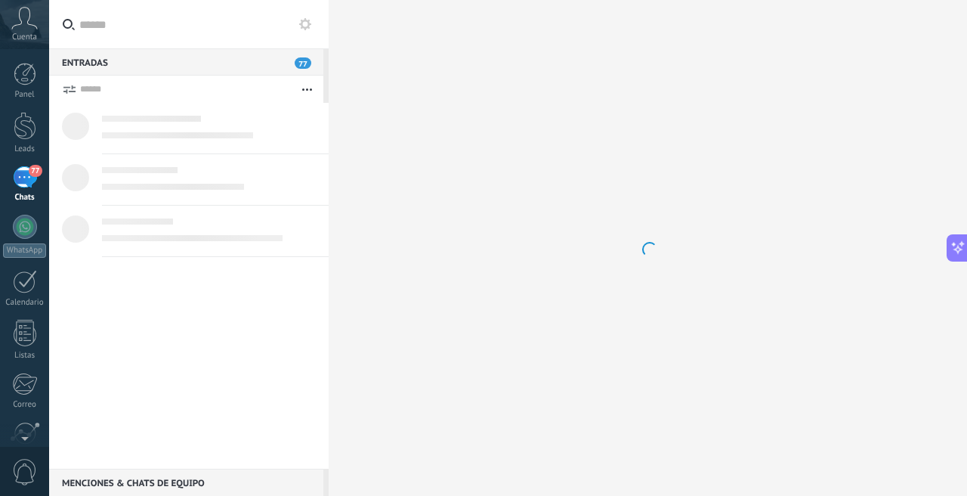
scroll to position [86, 0]
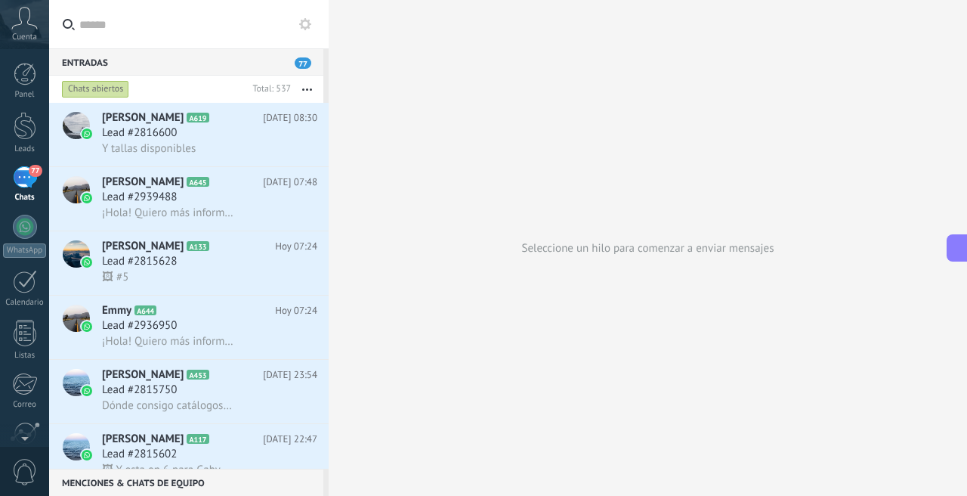
click at [10, 32] on div "Cuenta" at bounding box center [24, 24] width 49 height 49
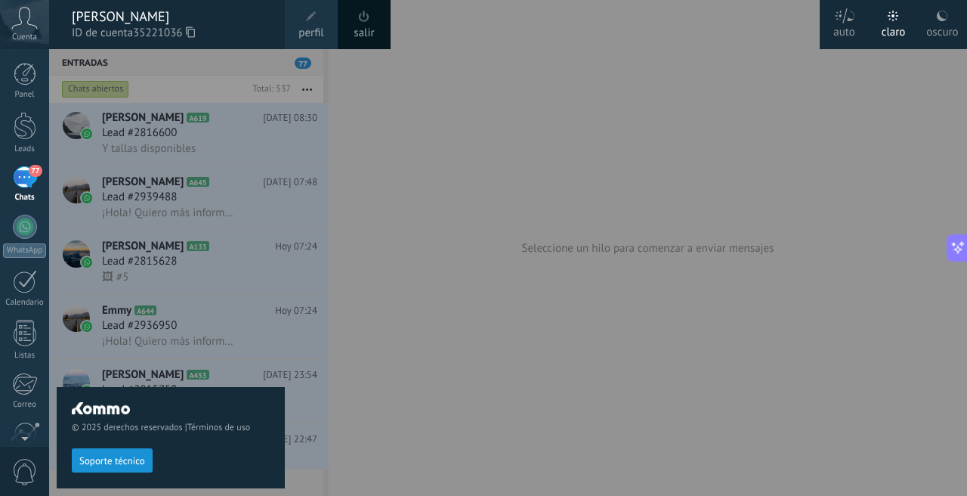
click at [307, 28] on span "perfil" at bounding box center [310, 33] width 25 height 17
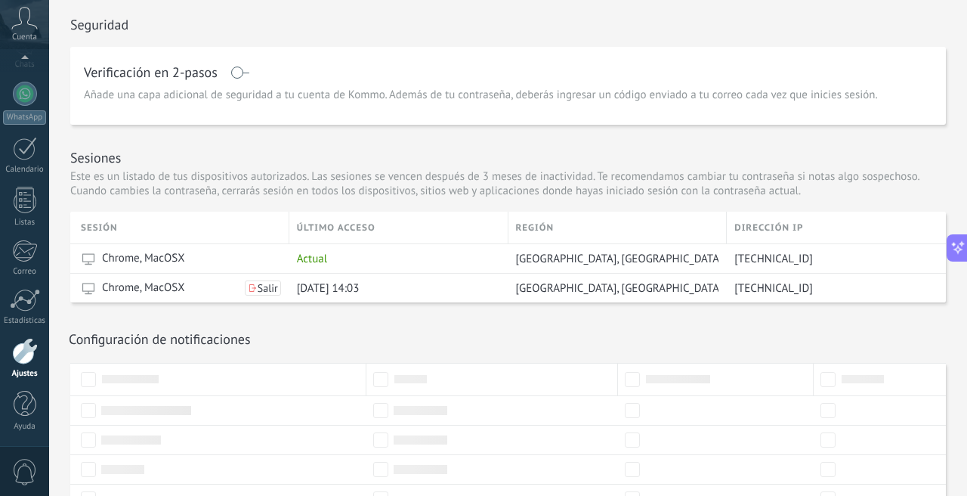
scroll to position [415, 0]
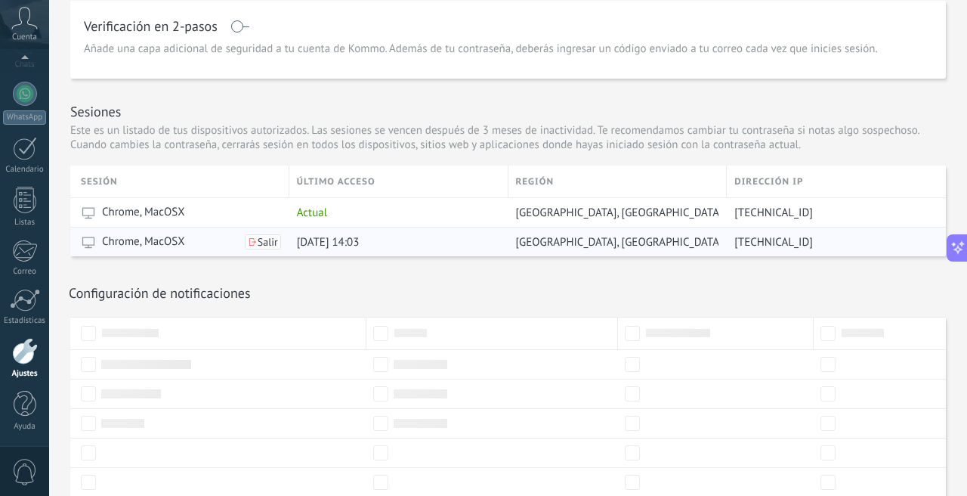
click at [274, 241] on span "Salir" at bounding box center [268, 241] width 20 height 11
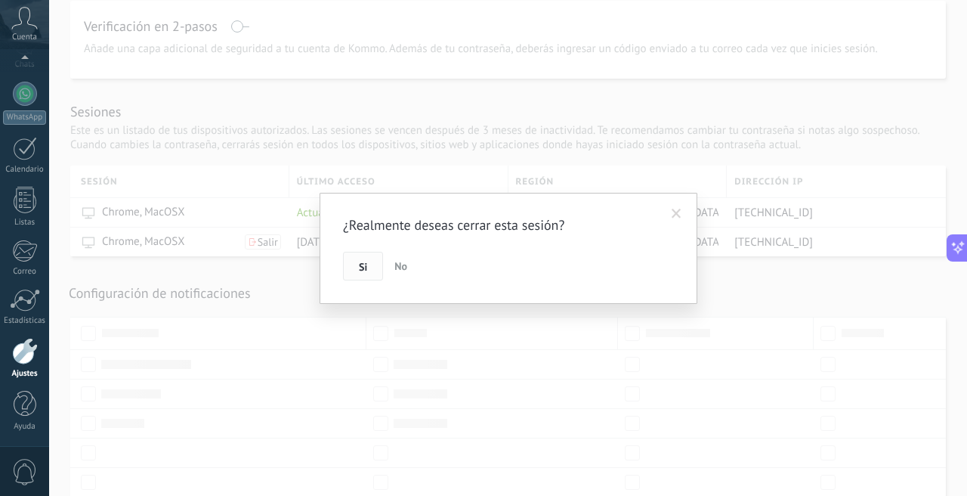
click at [360, 267] on span "Si" at bounding box center [363, 266] width 8 height 11
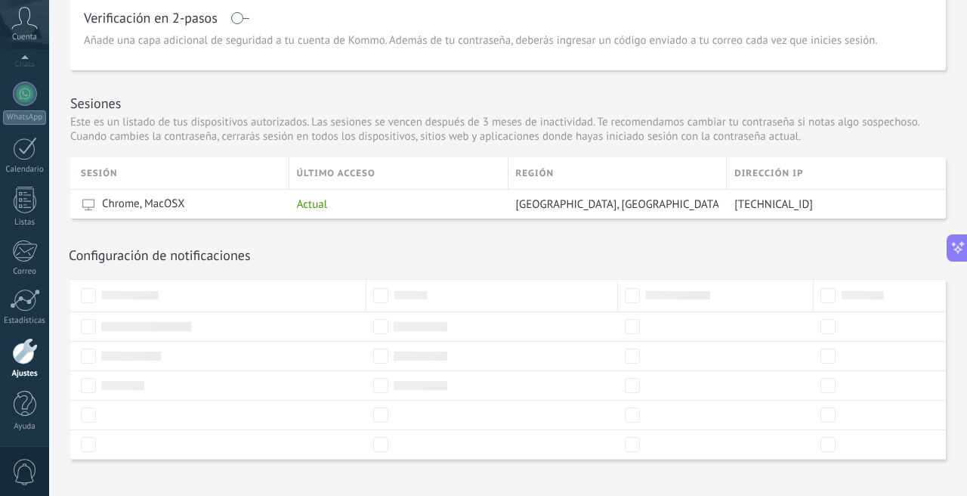
scroll to position [443, 0]
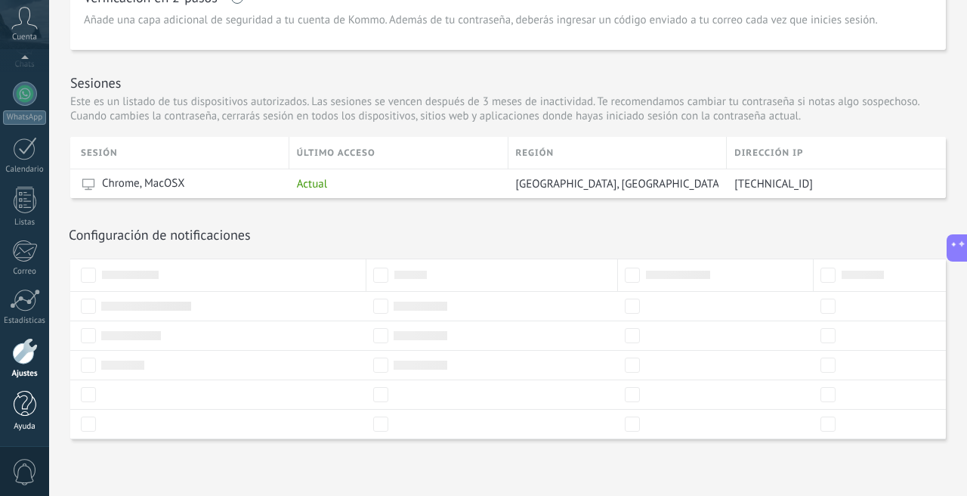
click at [21, 397] on div at bounding box center [25, 404] width 23 height 26
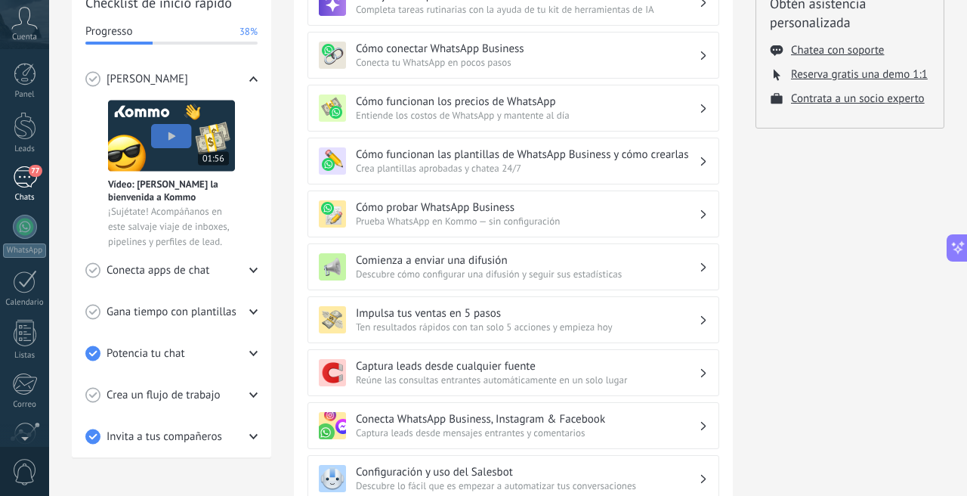
click at [36, 181] on div "77" at bounding box center [25, 177] width 24 height 22
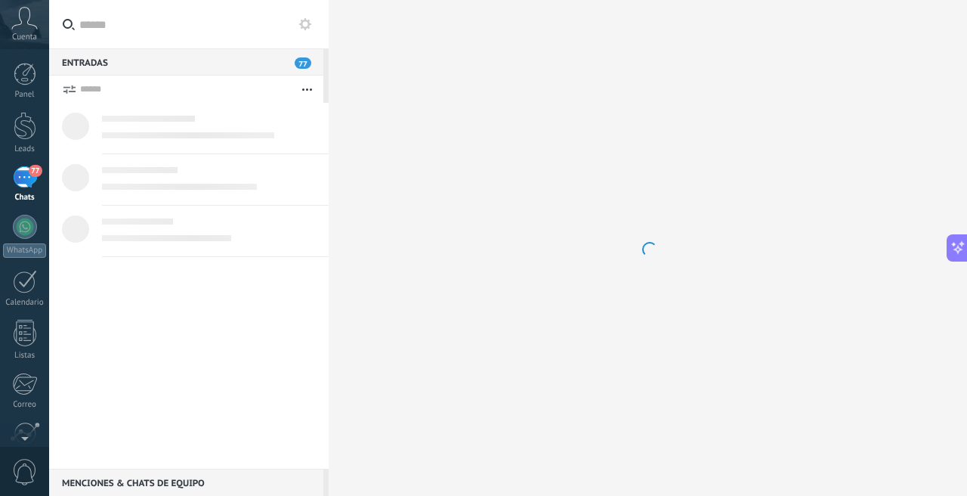
scroll to position [86, 0]
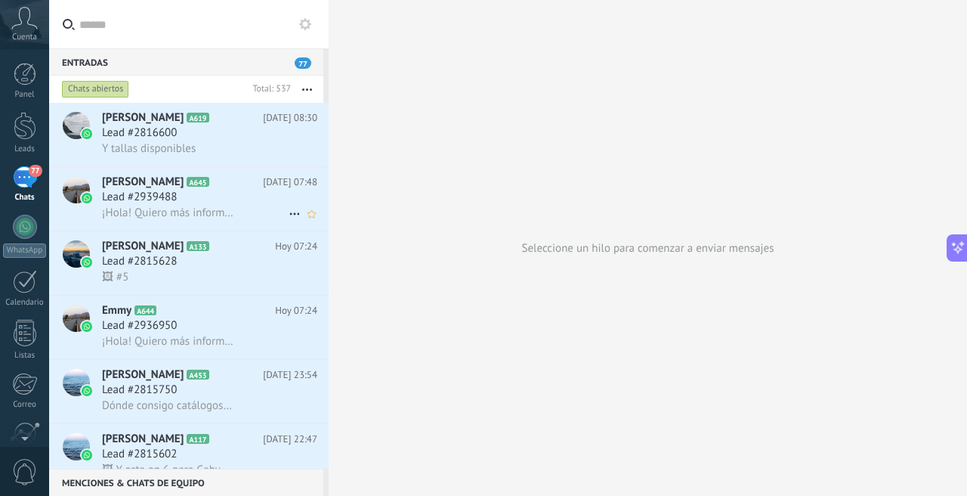
click at [204, 191] on div "Lead #2939488" at bounding box center [209, 197] width 215 height 15
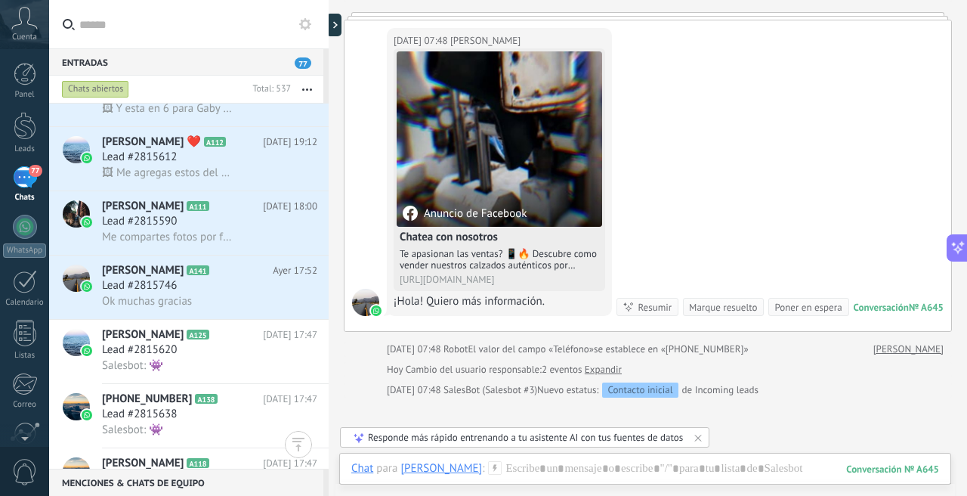
scroll to position [293, 0]
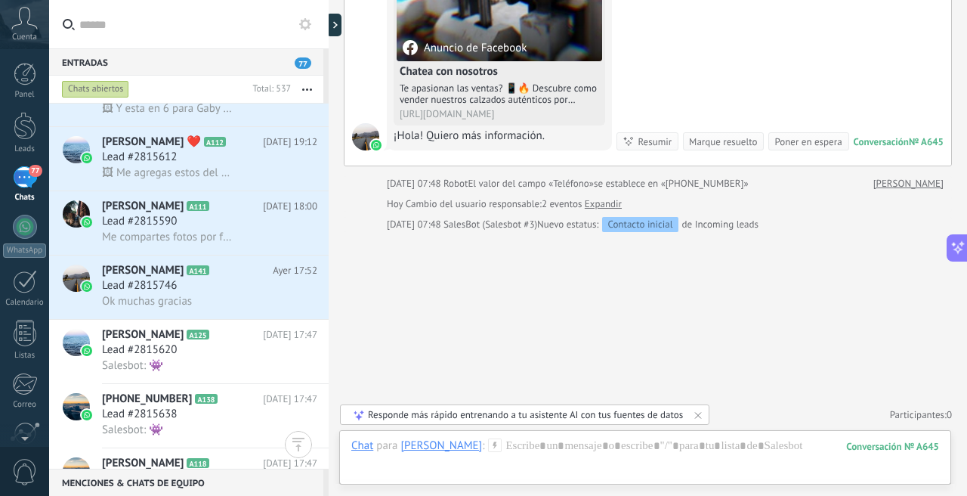
click at [613, 206] on link "Expandir" at bounding box center [603, 203] width 37 height 15
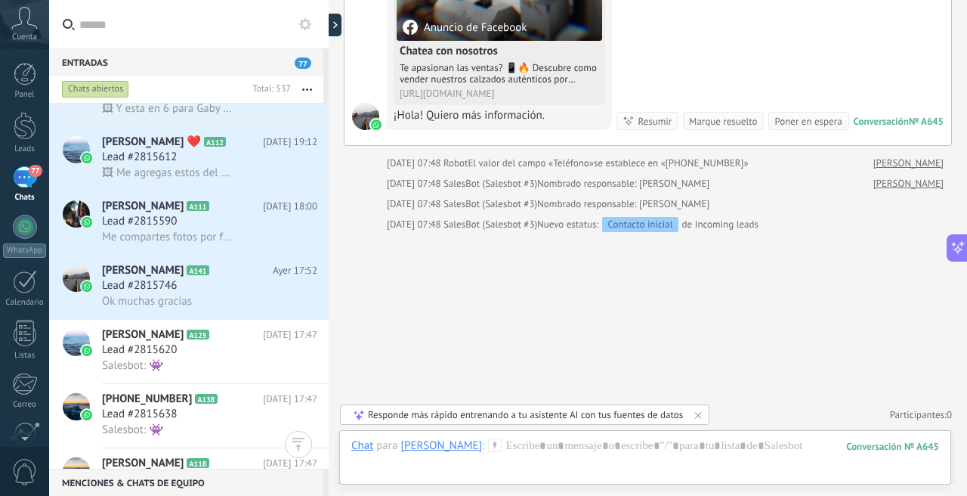
scroll to position [314, 0]
click at [613, 206] on div "Hoy 07:48 SalesBot (Salesbot #3) Nombrado responsable: Diego Villanueva" at bounding box center [548, 203] width 323 height 15
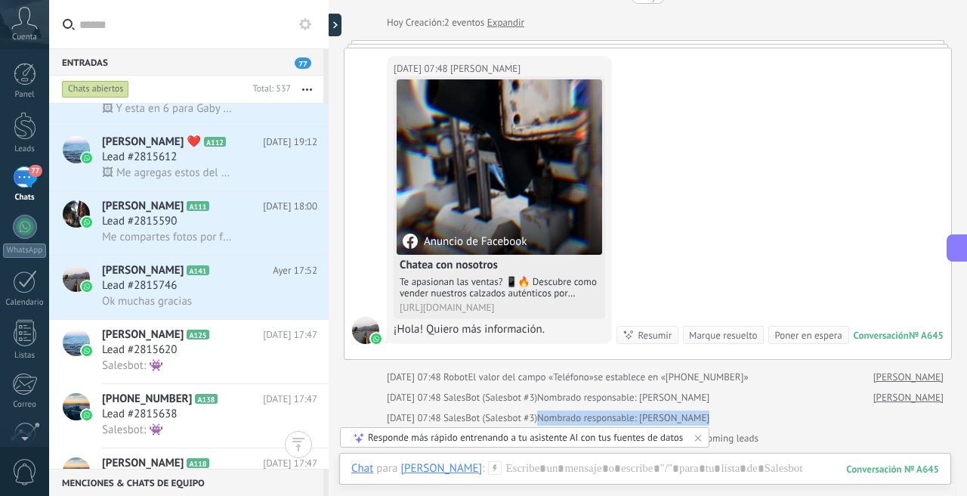
scroll to position [0, 0]
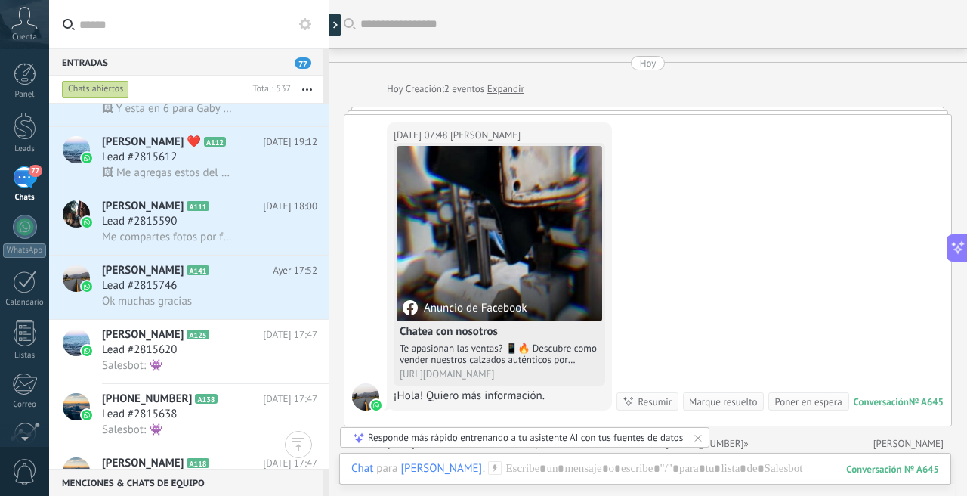
click at [505, 85] on link "Expandir" at bounding box center [505, 89] width 37 height 15
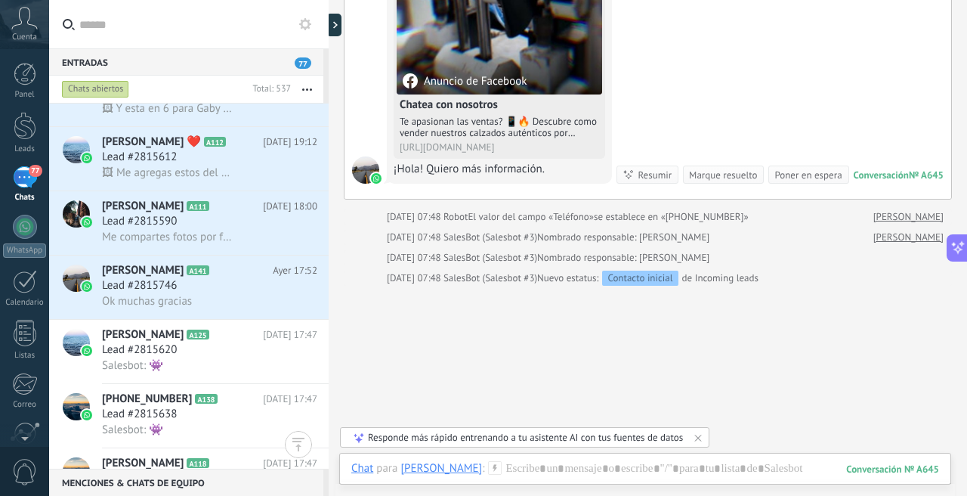
scroll to position [261, 0]
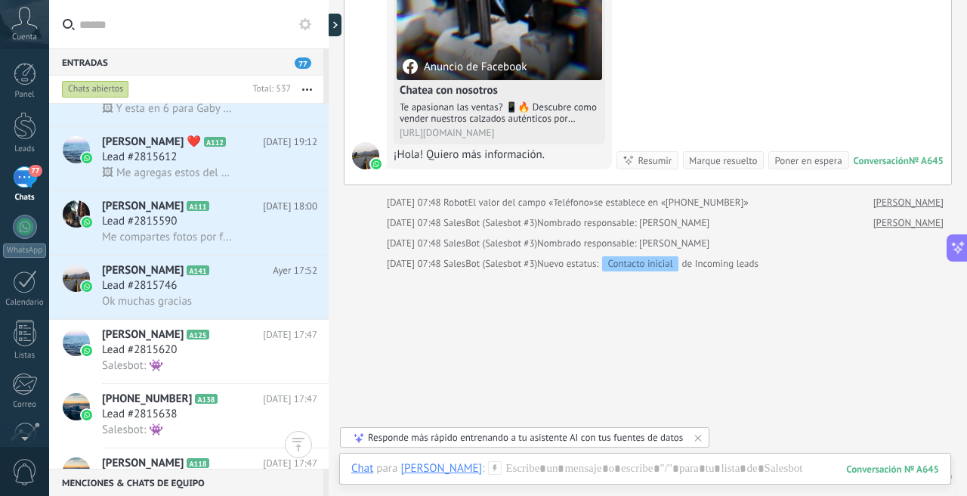
click at [656, 314] on div "Buscar Carga más Hoy Hoy 07:48 Robot Lead creado: Lead #2939488 Hoy 07:48 Robot…" at bounding box center [648, 137] width 638 height 796
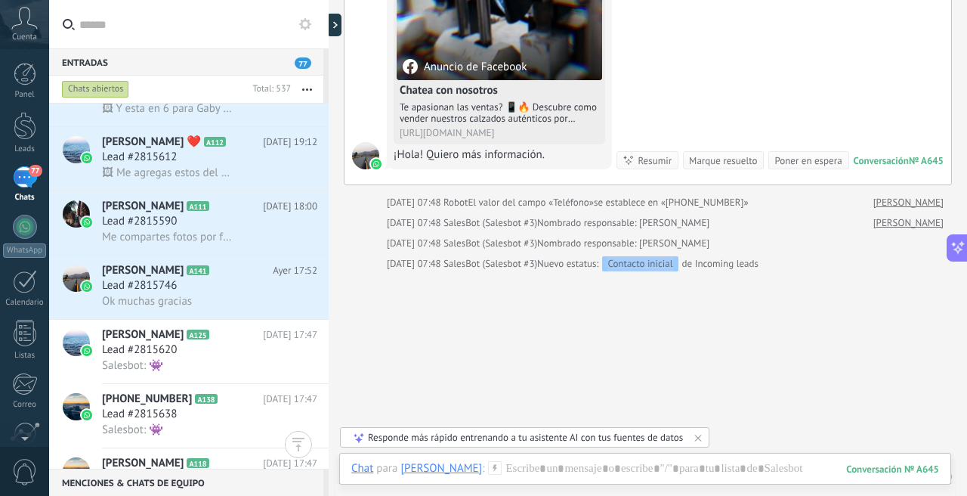
click at [744, 271] on div "Nuevo estatus: Contacto inicial de Incoming leads" at bounding box center [647, 263] width 221 height 15
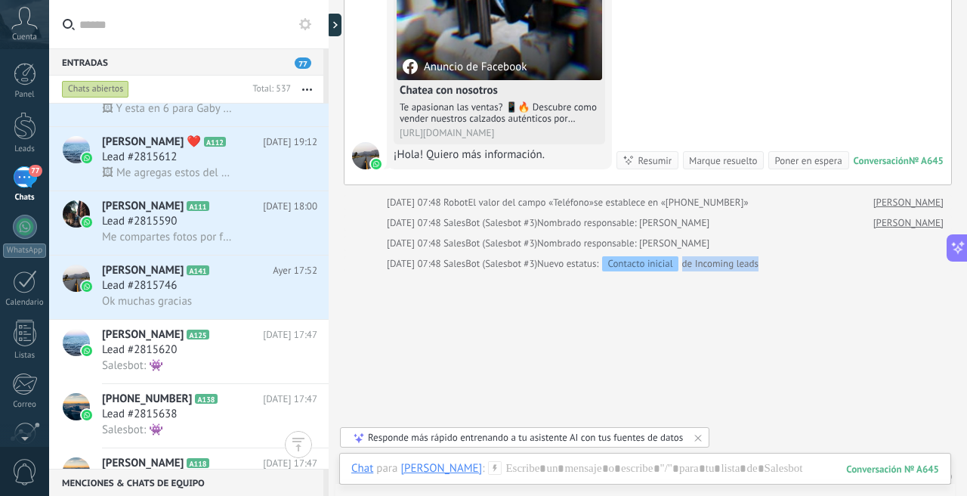
click at [768, 271] on div "Hoy 07:48 SalesBot (Salesbot #3) Nuevo estatus: Contacto inicial de Incoming le…" at bounding box center [665, 263] width 557 height 15
click at [745, 271] on div "Nuevo estatus: Contacto inicial de Incoming leads" at bounding box center [647, 263] width 221 height 15
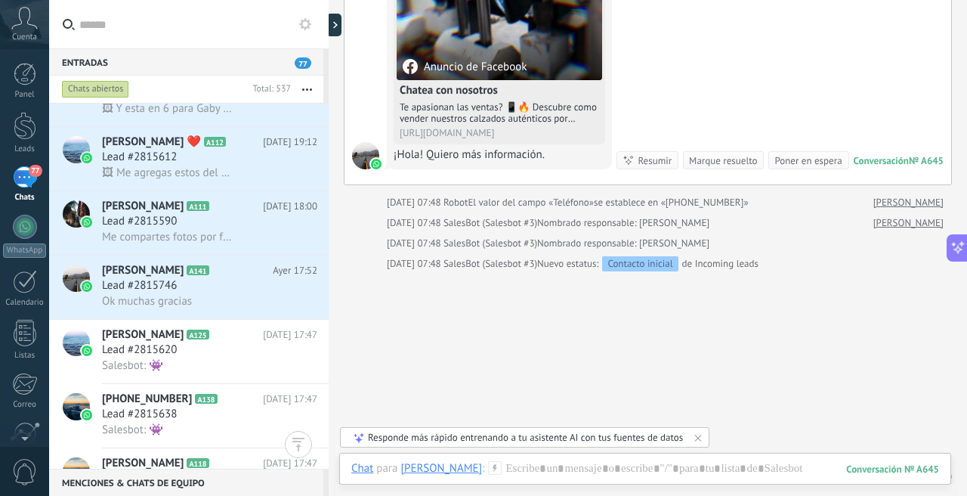
click at [745, 271] on div "Nuevo estatus: Contacto inicial de Incoming leads" at bounding box center [647, 263] width 221 height 15
click at [734, 271] on div "Nuevo estatus: Contacto inicial de Incoming leads" at bounding box center [647, 263] width 221 height 15
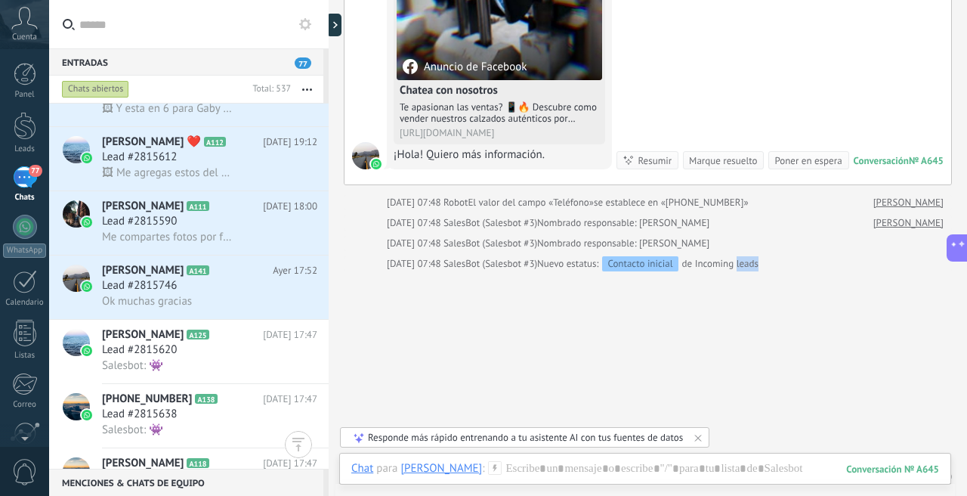
click at [734, 271] on div "Nuevo estatus: Contacto inicial de Incoming leads" at bounding box center [647, 263] width 221 height 15
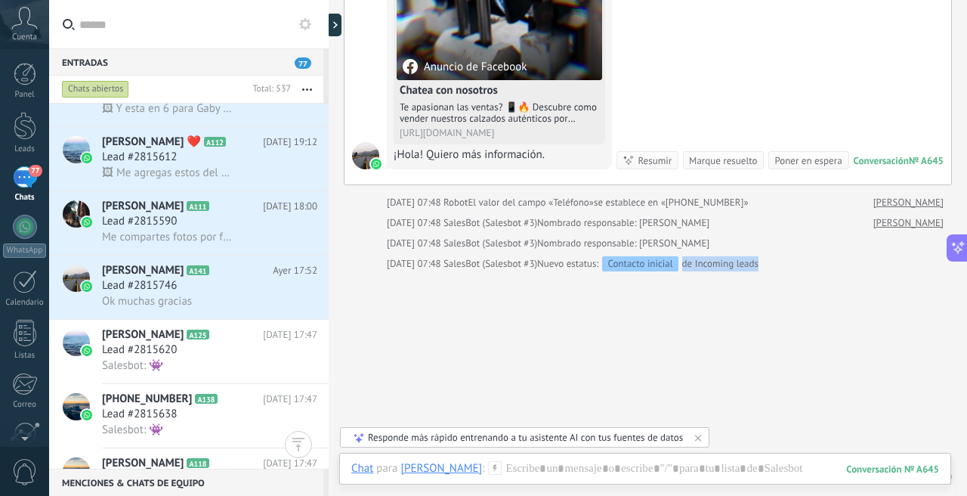
click at [734, 271] on div "Nuevo estatus: Contacto inicial de Incoming leads" at bounding box center [647, 263] width 221 height 15
click at [572, 271] on span "Nuevo estatus:" at bounding box center [567, 263] width 61 height 15
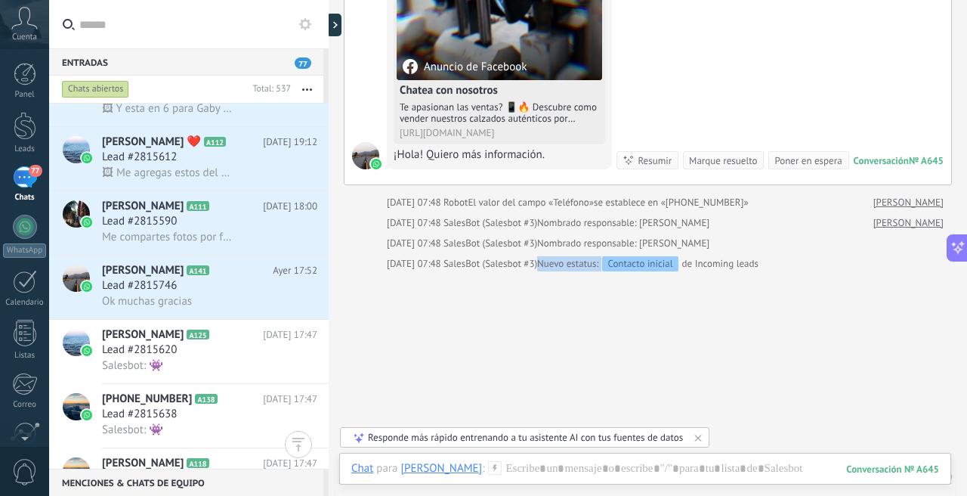
click at [572, 271] on span "Nuevo estatus:" at bounding box center [567, 263] width 61 height 15
click at [548, 251] on div "Hoy 07:48 SalesBot (Salesbot #3) Nombrado responsable: Diego Villanueva" at bounding box center [548, 243] width 323 height 15
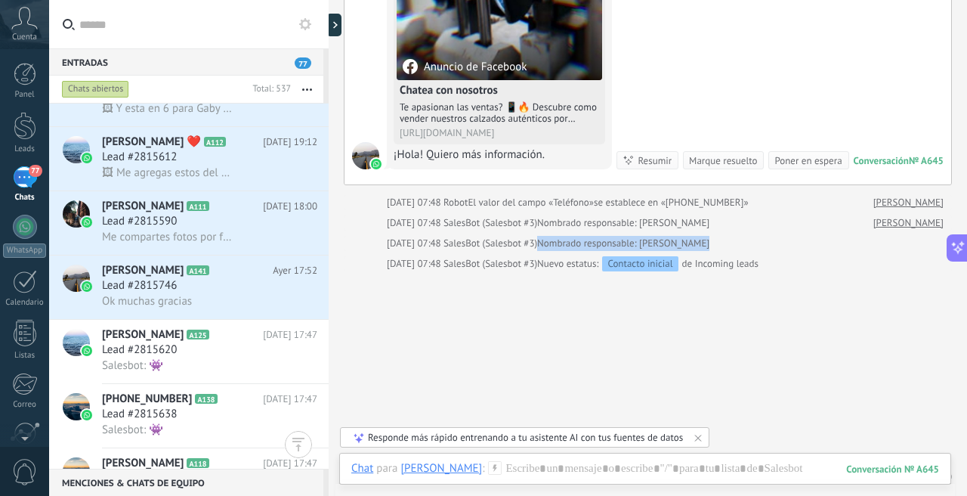
click at [570, 251] on div "Hoy 07:48 SalesBot (Salesbot #3) Nombrado responsable: Diego Villanueva" at bounding box center [548, 243] width 323 height 15
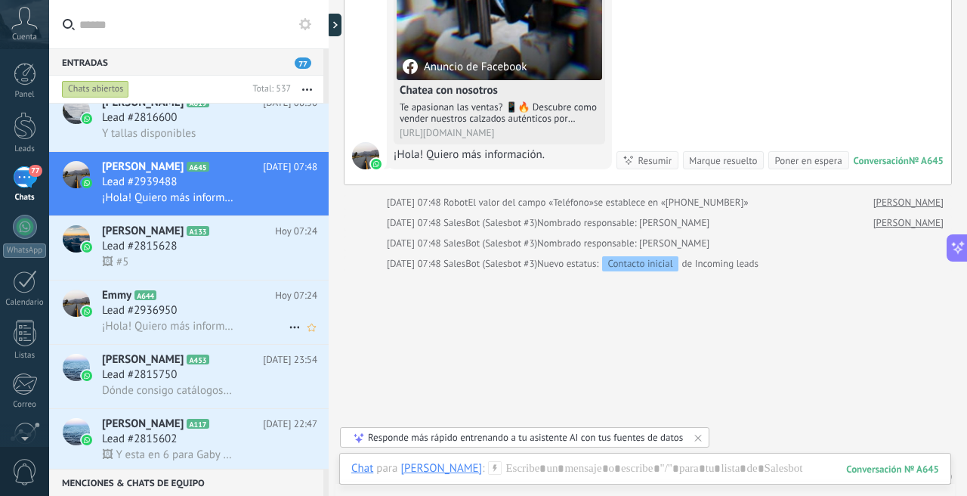
scroll to position [15, 0]
click at [220, 320] on span "¡Hola! Quiero más información." at bounding box center [168, 327] width 132 height 14
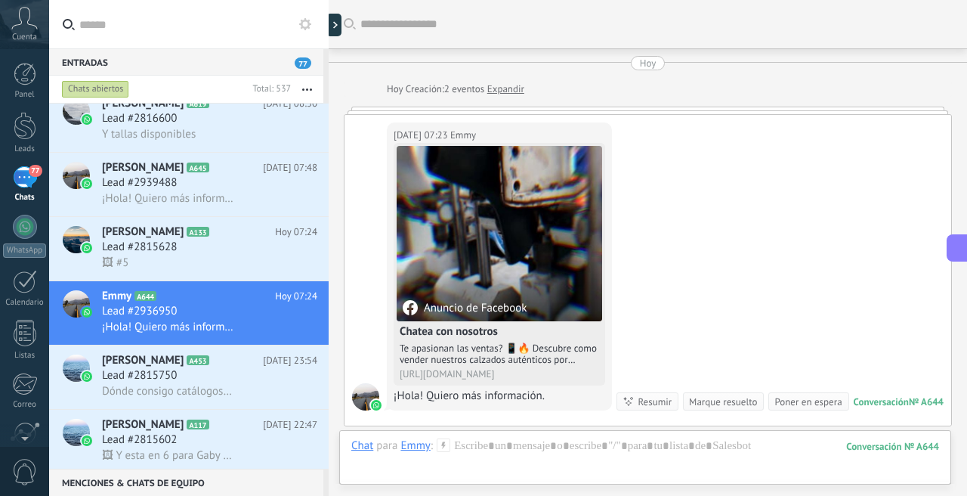
scroll to position [314, 0]
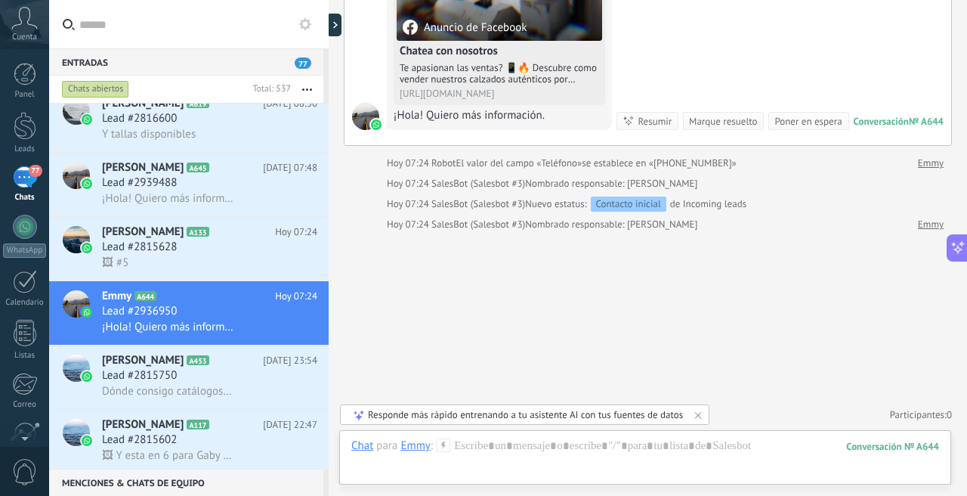
click at [616, 230] on div "Hoy 07:24 SalesBot (Salesbot #3) Nombrado responsable: Laura" at bounding box center [542, 224] width 310 height 15
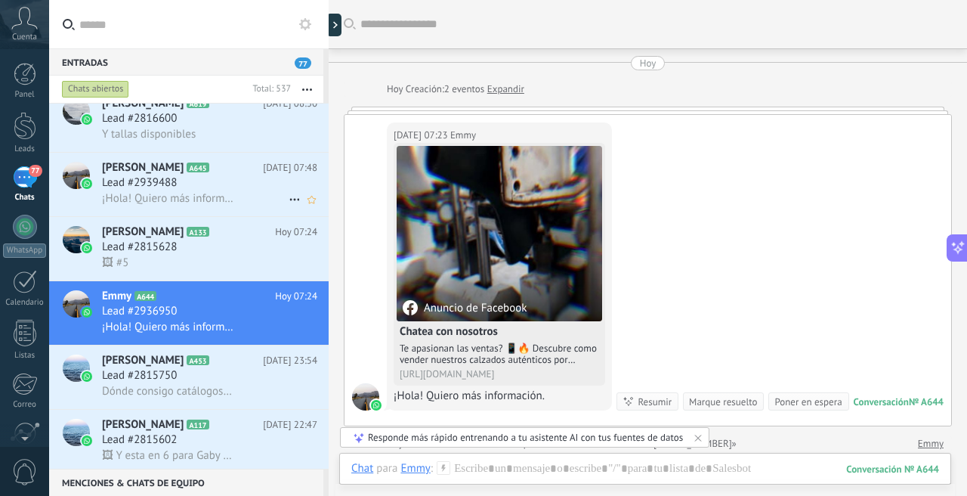
scroll to position [0, 0]
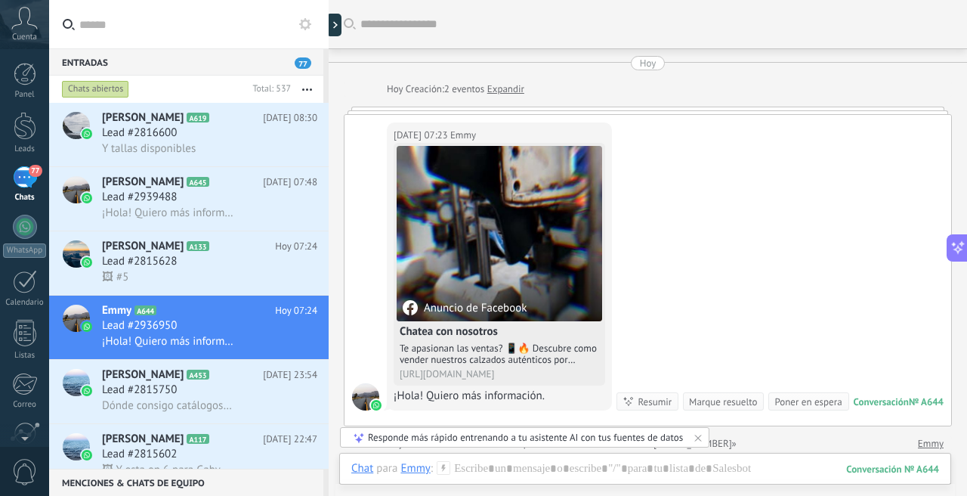
click at [29, 19] on use at bounding box center [25, 18] width 26 height 22
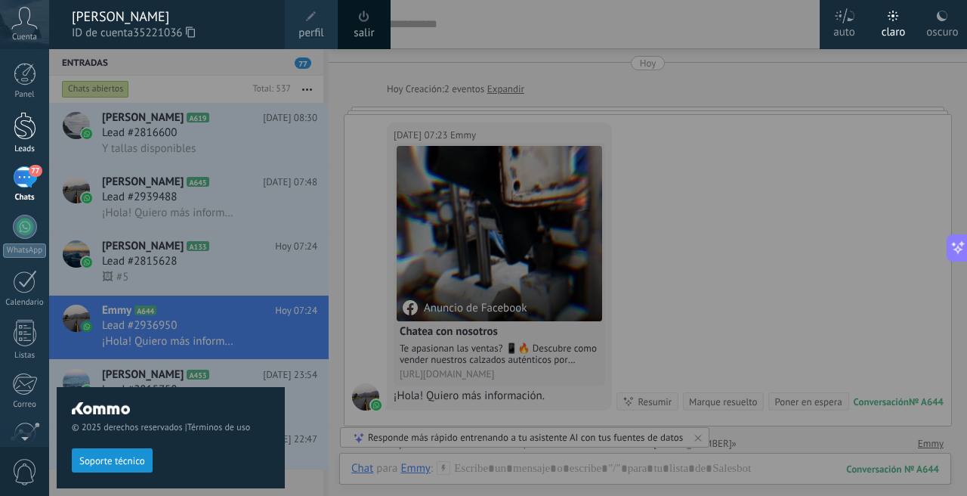
click at [28, 125] on div at bounding box center [25, 126] width 23 height 28
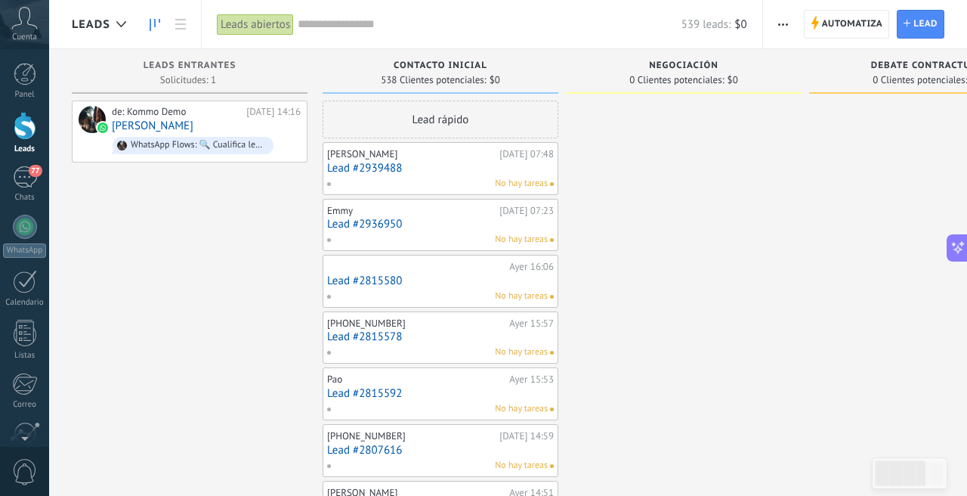
click at [780, 26] on span "button" at bounding box center [783, 24] width 10 height 29
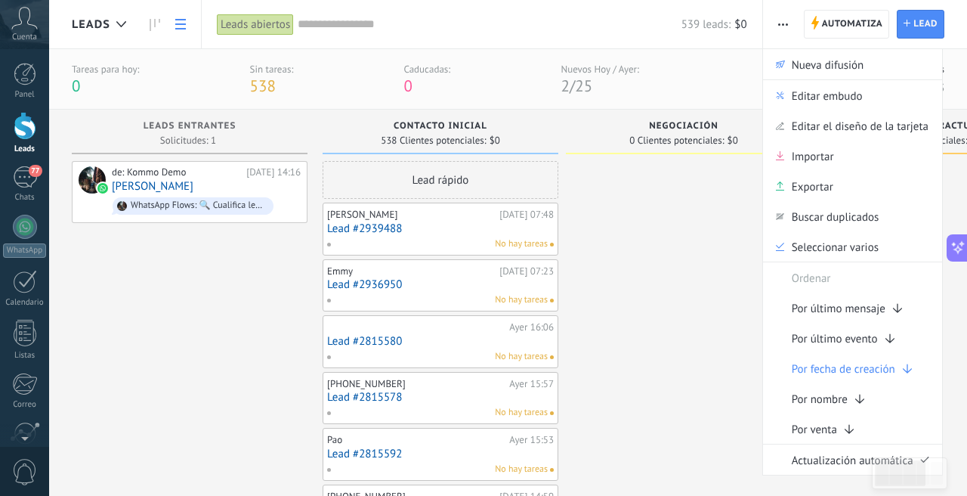
click at [179, 26] on icon at bounding box center [180, 24] width 11 height 11
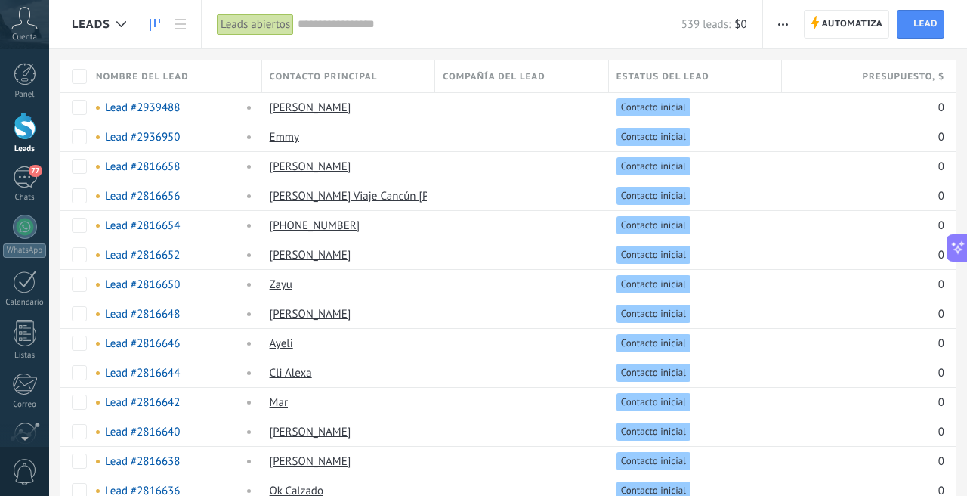
click at [159, 26] on icon at bounding box center [155, 25] width 11 height 12
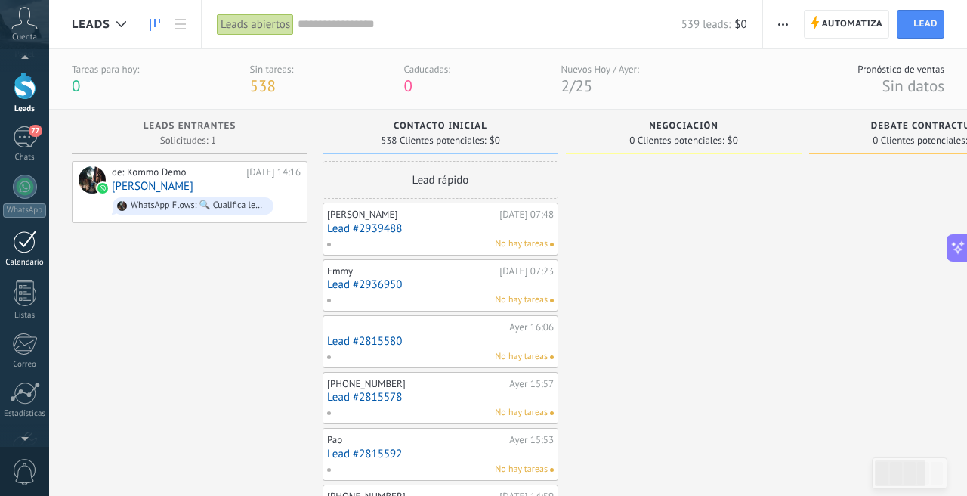
scroll to position [41, 0]
click at [36, 148] on link "77 Chats" at bounding box center [24, 143] width 49 height 36
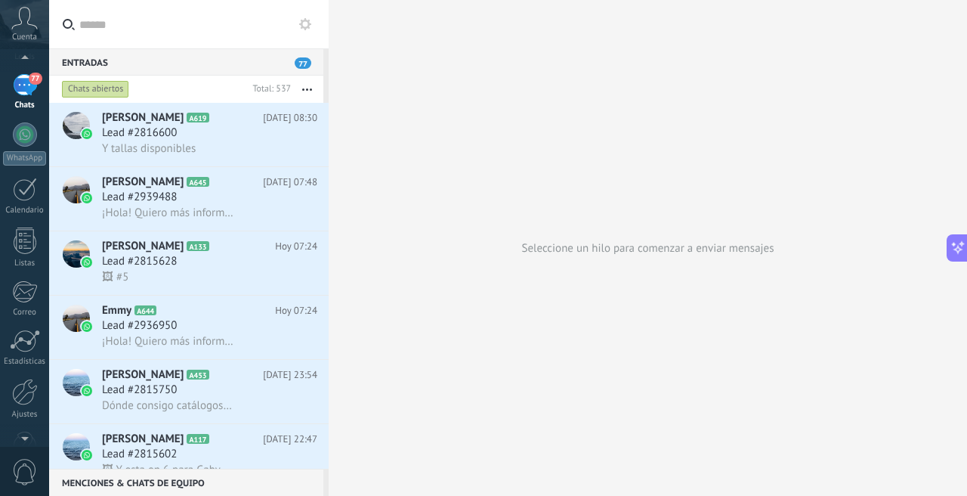
scroll to position [94, 0]
click at [30, 213] on div "Panel Leads 77 Chats WhatsApp Clientes" at bounding box center [24, 226] width 49 height 517
click at [30, 202] on link "Calendario" at bounding box center [24, 194] width 49 height 38
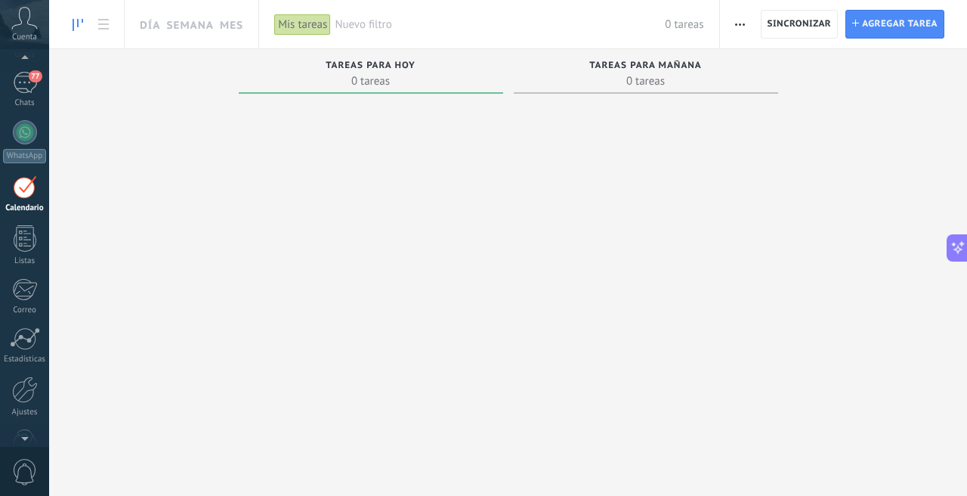
scroll to position [44, 0]
click at [306, 31] on div "Mis tareas" at bounding box center [302, 25] width 57 height 22
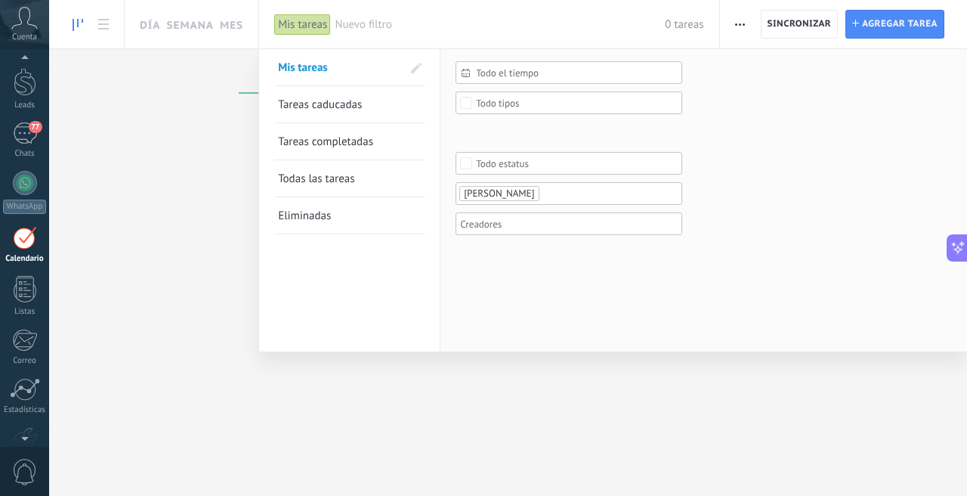
click at [563, 189] on ul "[PERSON_NAME]" at bounding box center [564, 193] width 212 height 18
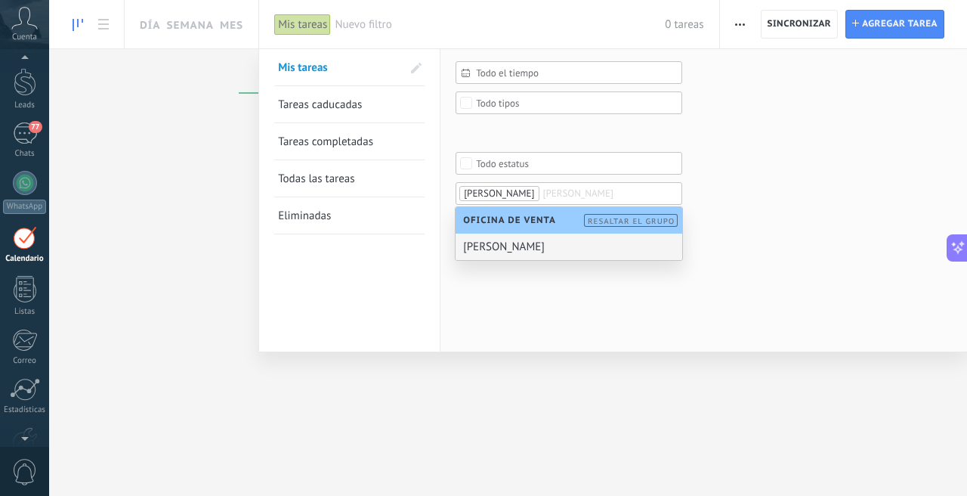
click at [215, 192] on div at bounding box center [483, 248] width 967 height 496
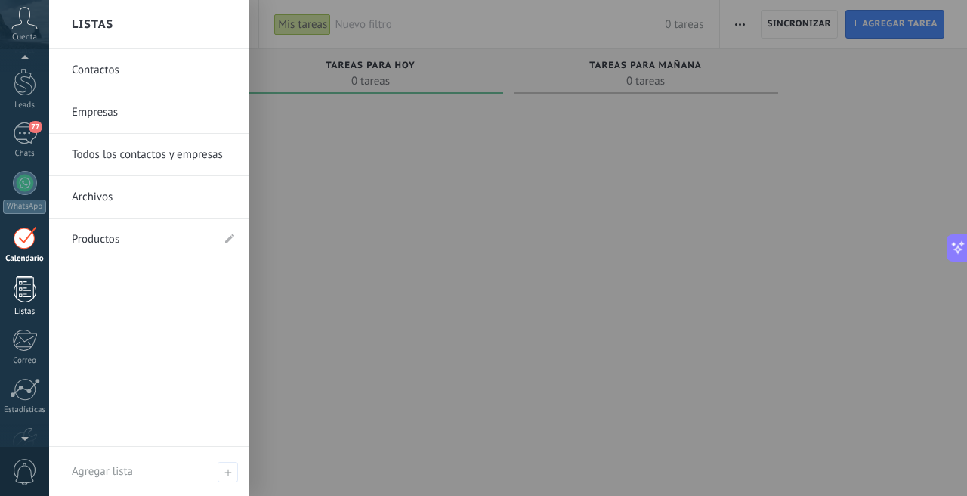
scroll to position [109, 0]
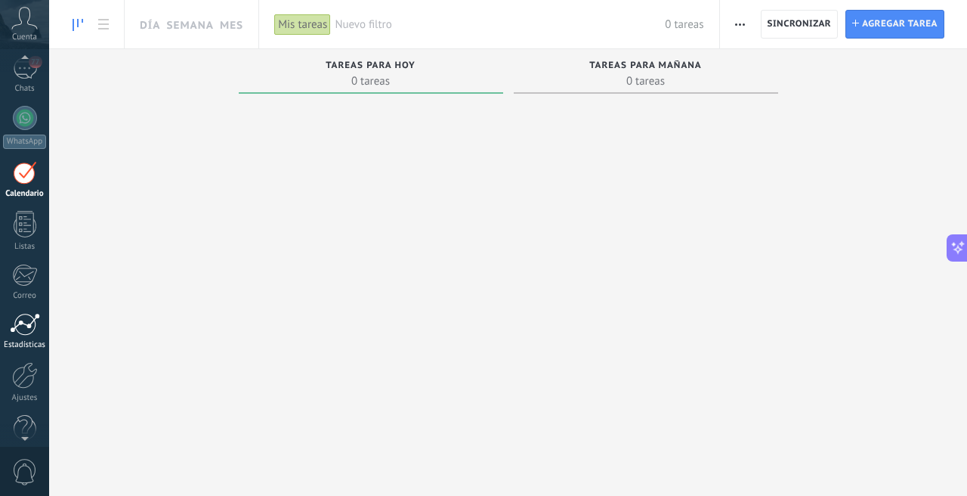
click at [28, 319] on div at bounding box center [25, 324] width 30 height 23
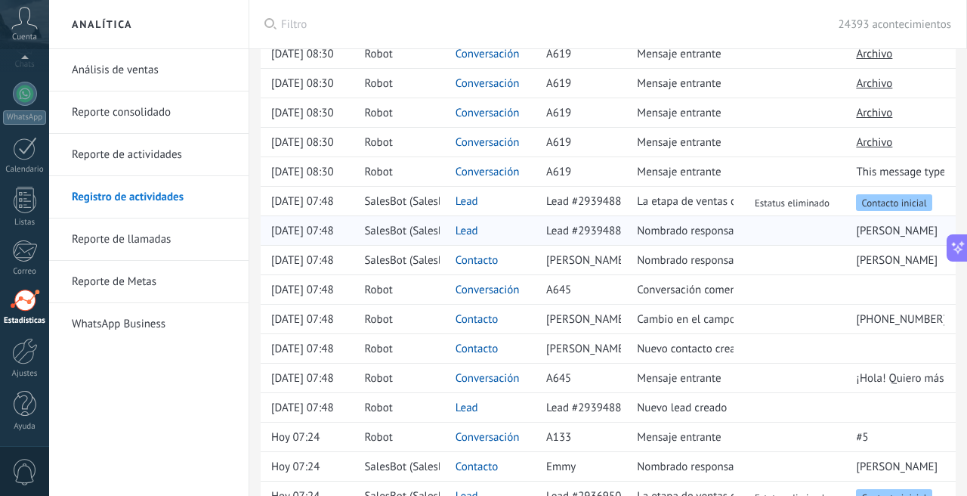
scroll to position [177, 0]
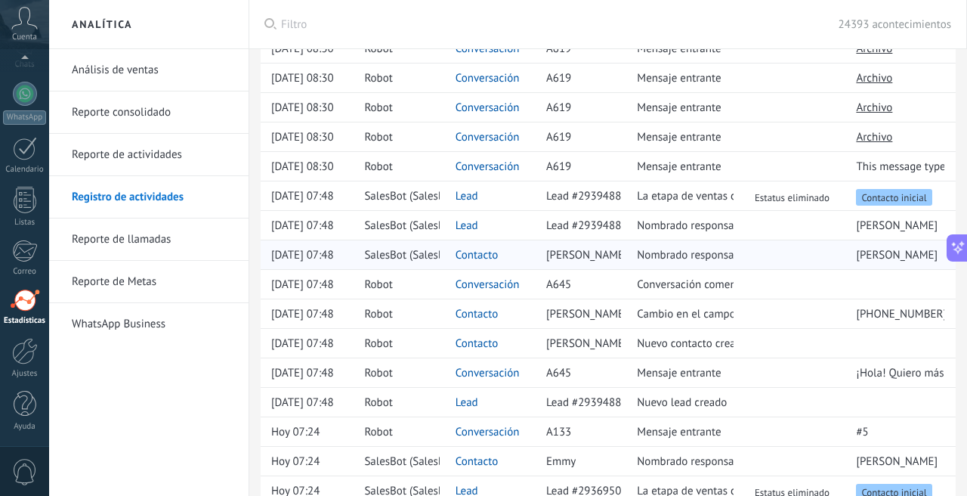
click at [861, 254] on span "[PERSON_NAME]" at bounding box center [897, 255] width 82 height 14
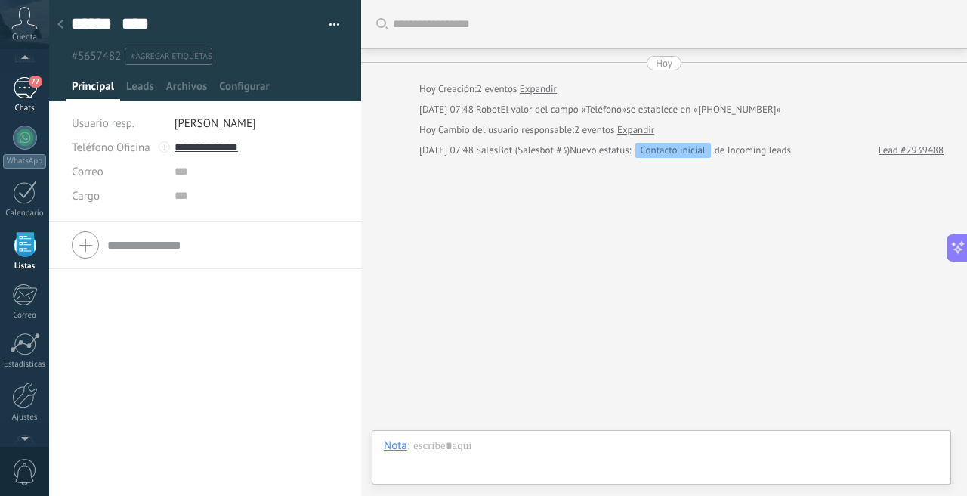
scroll to position [87, 0]
click at [26, 94] on div "77" at bounding box center [25, 90] width 24 height 22
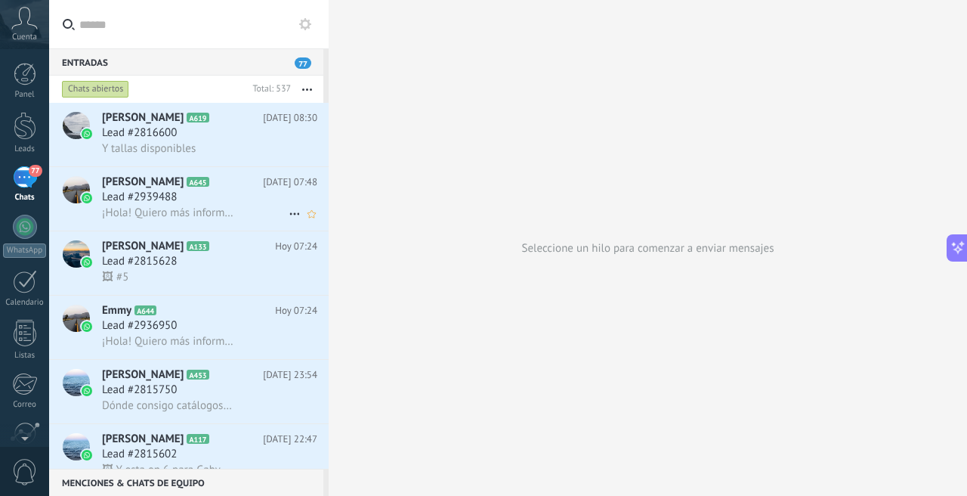
click at [128, 220] on h3 "¡Hola! Quiero más información." at bounding box center [172, 212] width 140 height 15
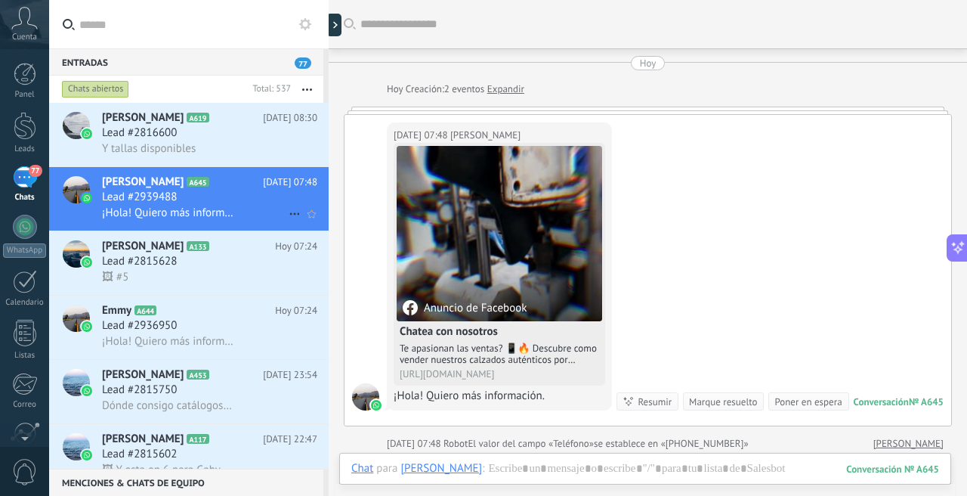
scroll to position [35, 0]
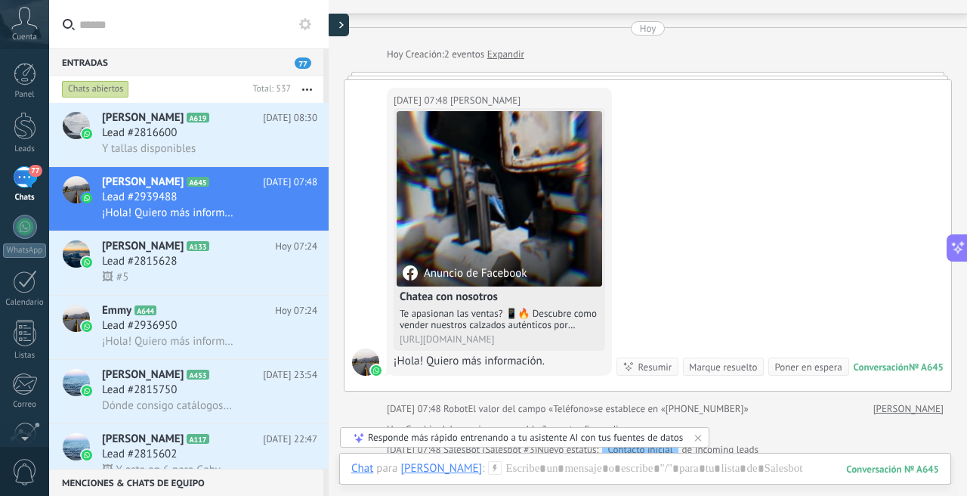
click at [336, 29] on div at bounding box center [337, 25] width 23 height 23
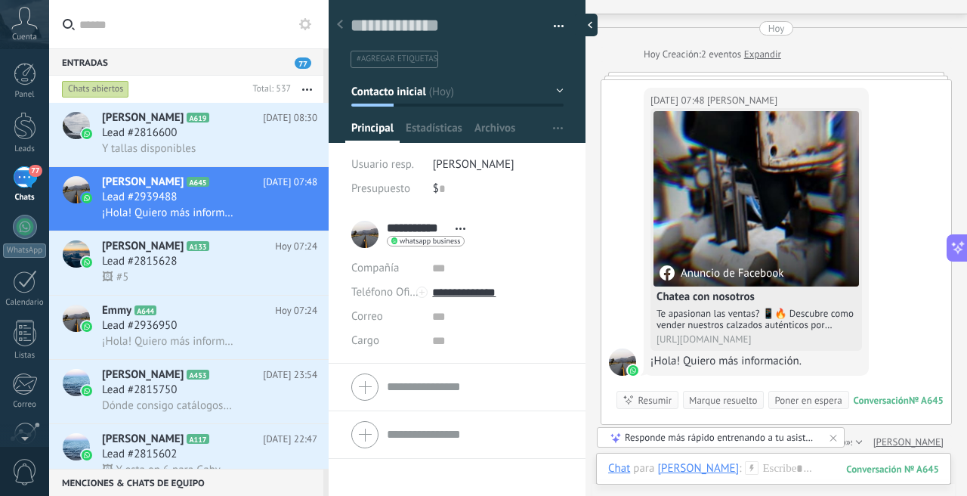
scroll to position [23, 0]
click at [465, 161] on span "[PERSON_NAME]" at bounding box center [474, 164] width 82 height 14
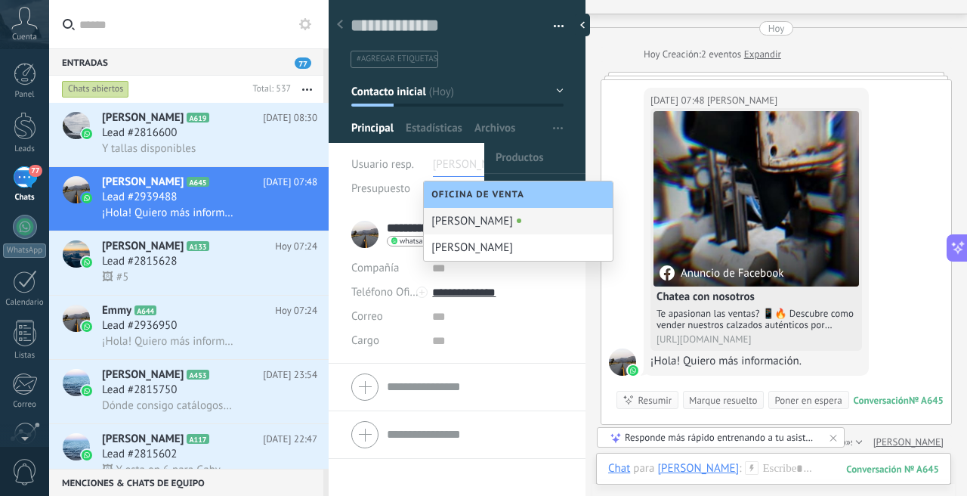
click at [555, 136] on span "button" at bounding box center [558, 128] width 10 height 29
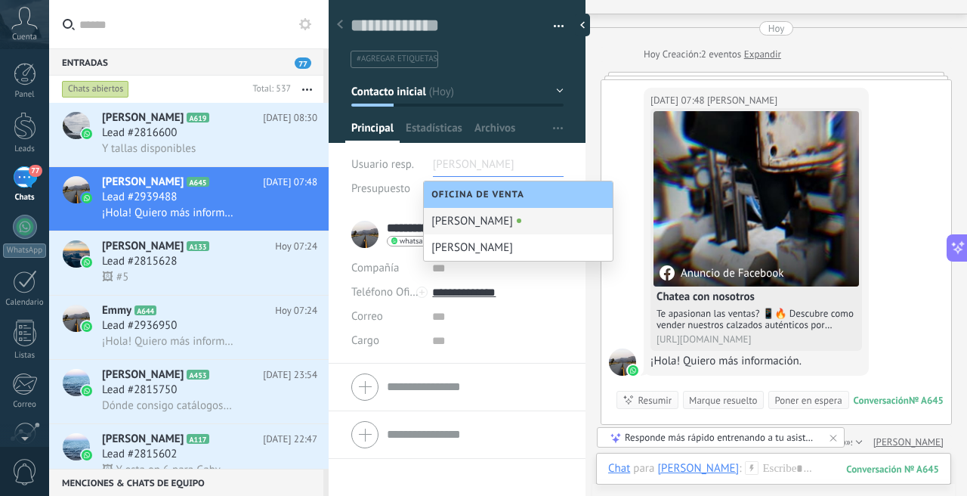
click at [598, 110] on div "Buscar Carga más Hoy Hoy Creación: 2 eventos Expandir Hoy 07:48 Lorena Aloa Anu…" at bounding box center [776, 359] width 382 height 789
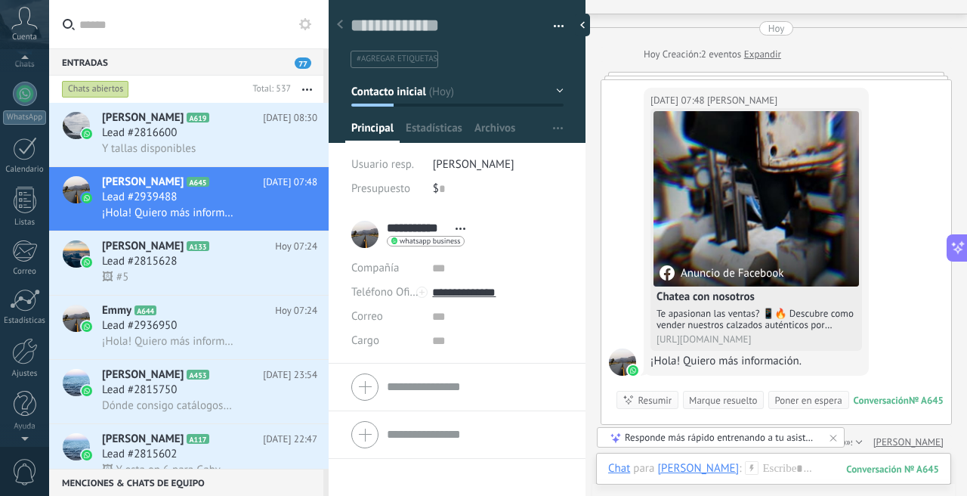
scroll to position [0, 0]
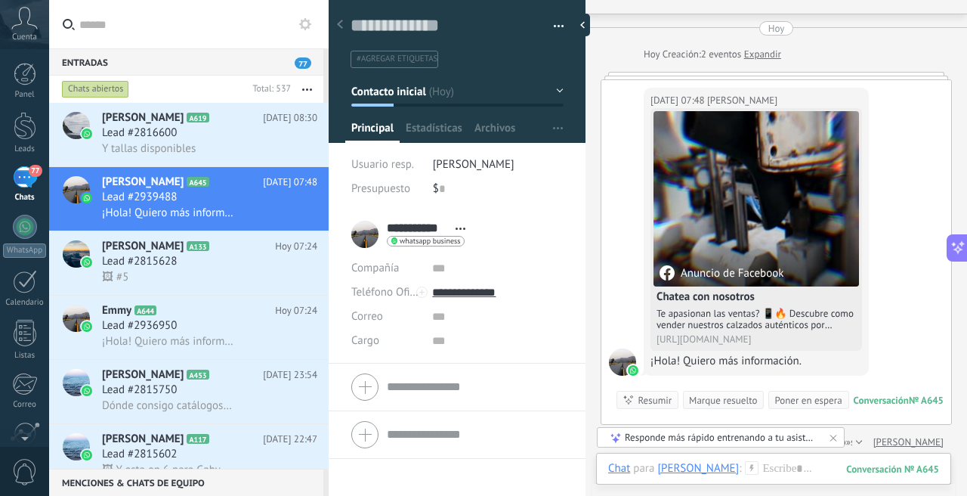
click at [23, 17] on icon at bounding box center [24, 18] width 26 height 23
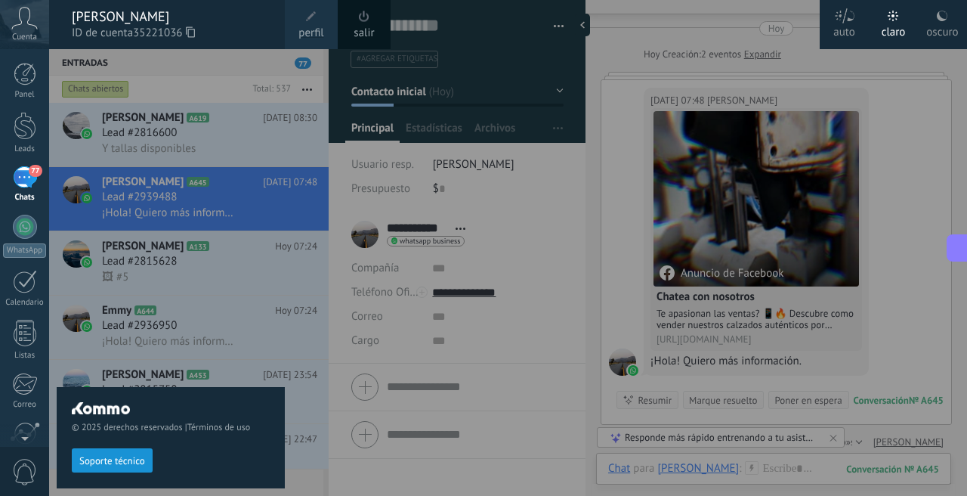
click at [23, 17] on icon at bounding box center [24, 18] width 26 height 23
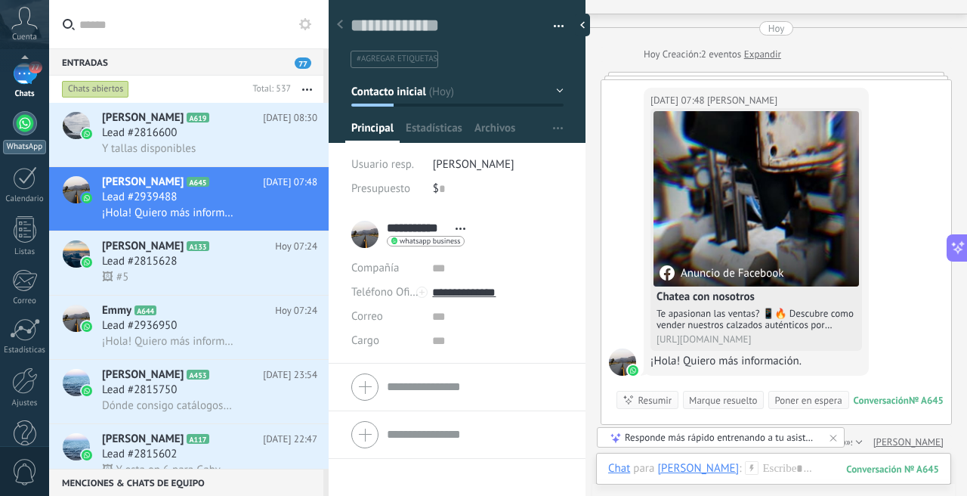
scroll to position [133, 0]
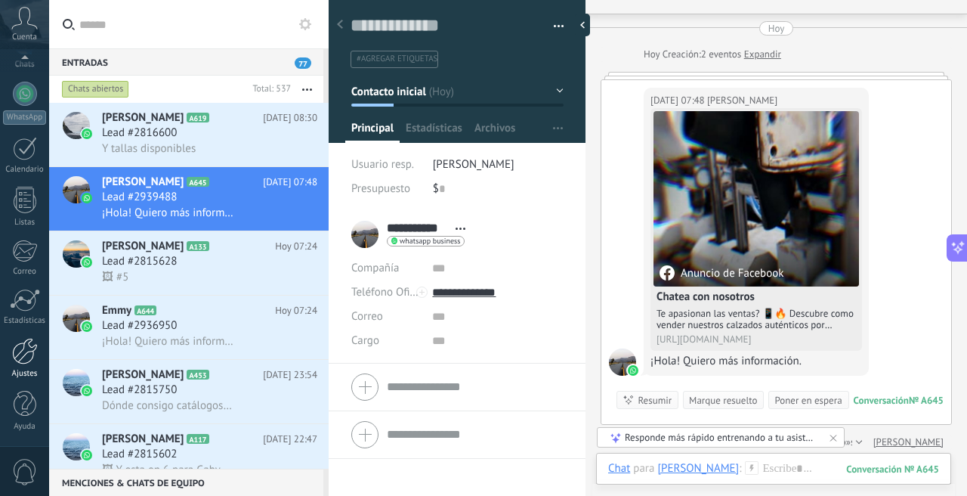
click at [26, 360] on div at bounding box center [25, 351] width 26 height 26
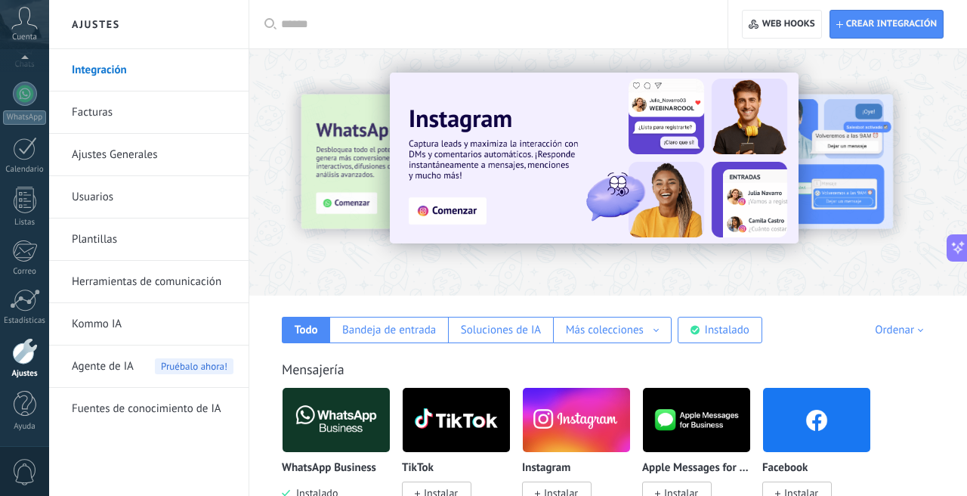
click at [147, 200] on link "Usuarios" at bounding box center [153, 197] width 162 height 42
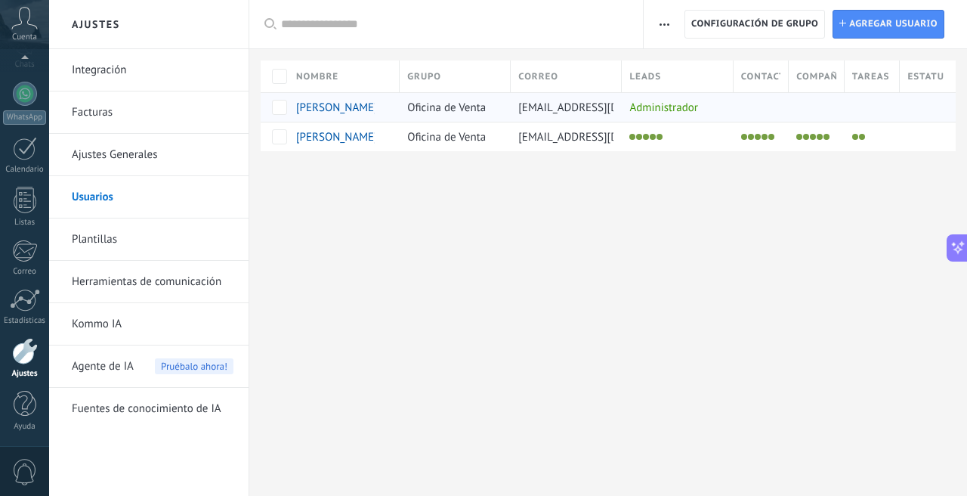
click at [502, 108] on div "Oficina de Venta" at bounding box center [451, 107] width 103 height 29
click at [670, 19] on button "button" at bounding box center [664, 24] width 22 height 29
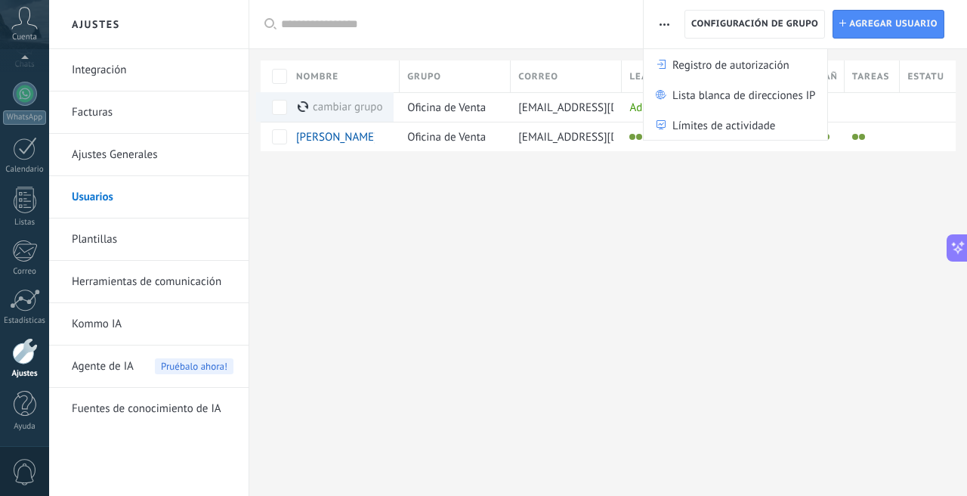
click at [670, 19] on button "button" at bounding box center [664, 24] width 22 height 29
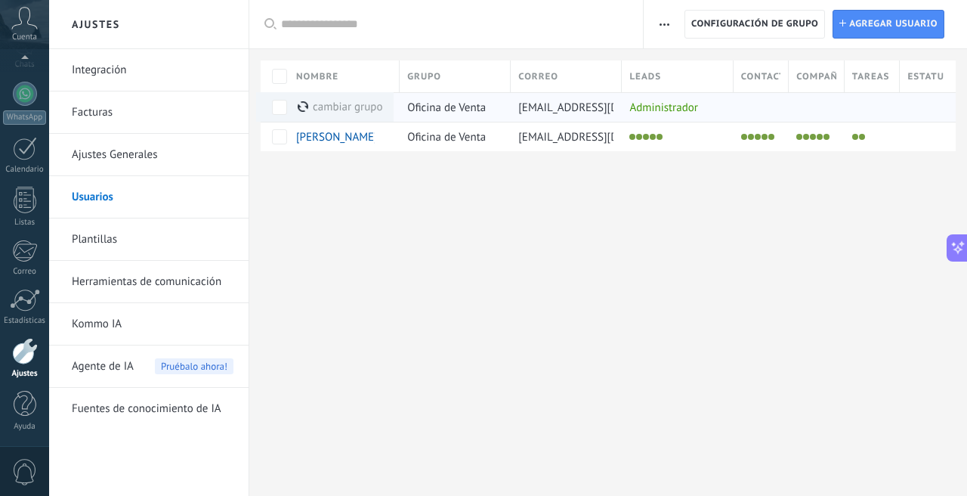
click at [475, 110] on span "Oficina de Venta" at bounding box center [446, 107] width 79 height 14
click at [319, 105] on span "[PERSON_NAME]" at bounding box center [337, 107] width 82 height 14
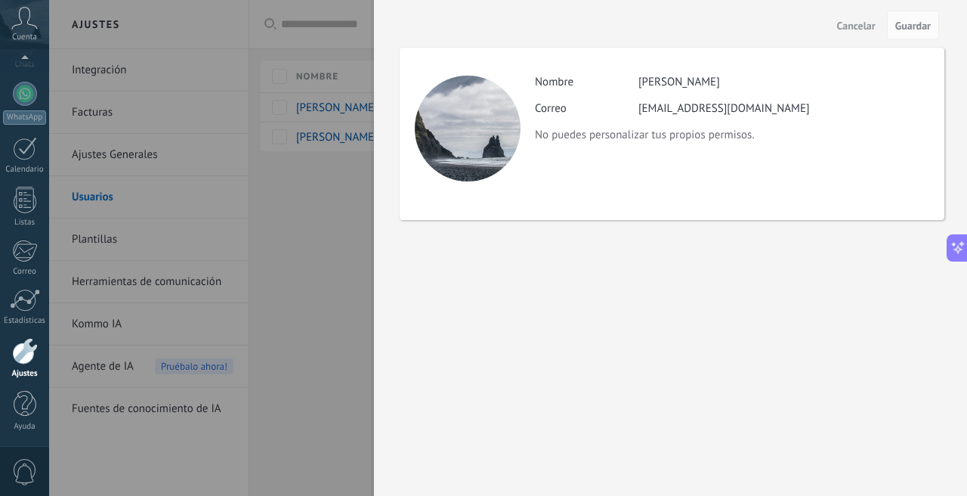
click at [325, 177] on div at bounding box center [483, 248] width 967 height 496
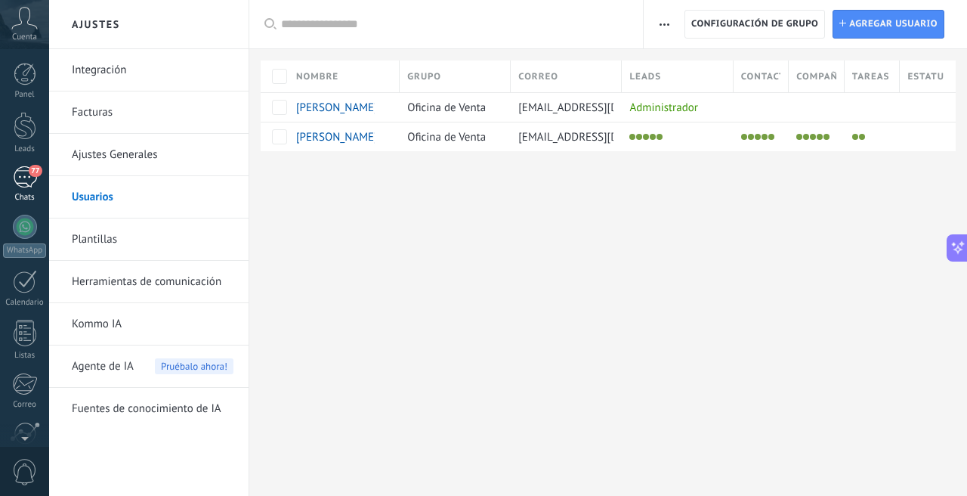
click at [22, 189] on link "77 Chats" at bounding box center [24, 184] width 49 height 36
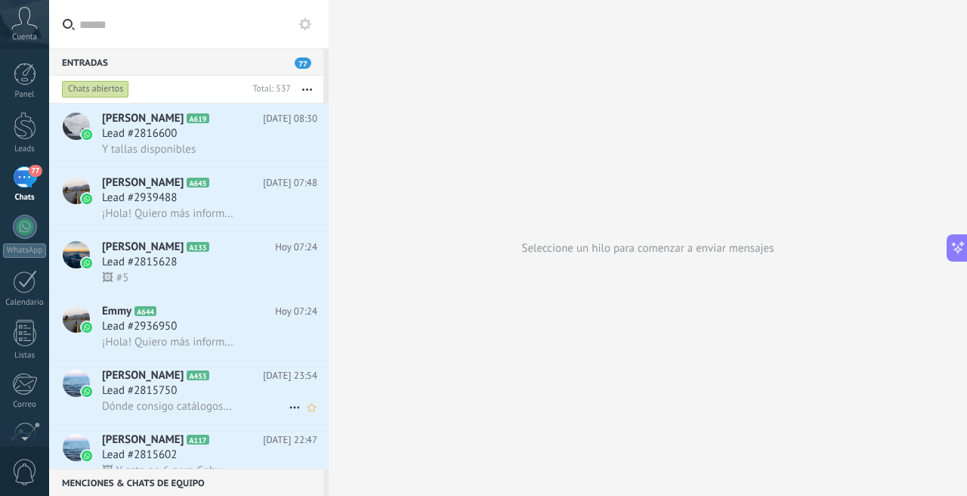
scroll to position [51, 0]
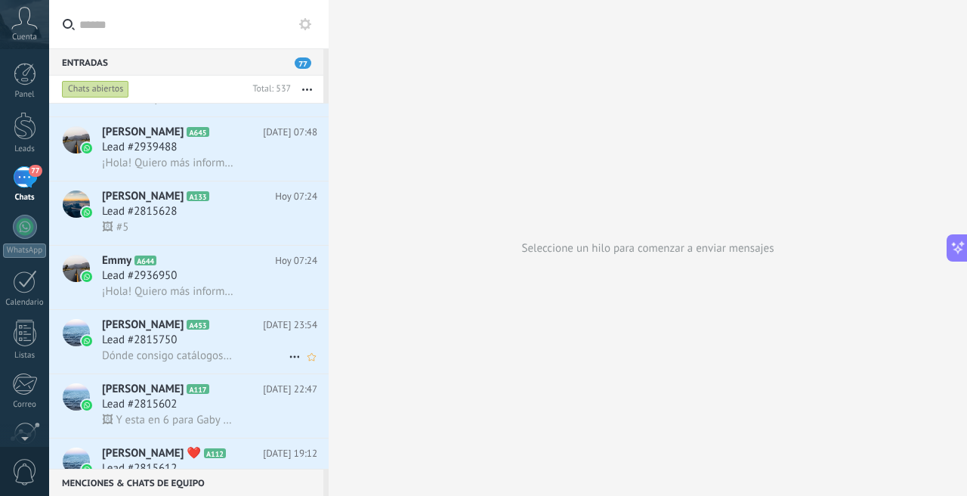
click at [184, 344] on h3 "Lead #2815750" at bounding box center [143, 339] width 82 height 15
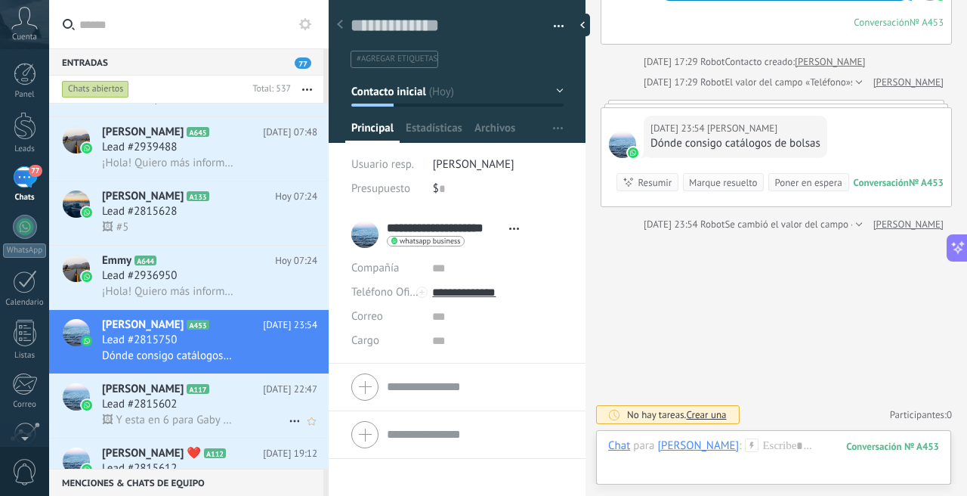
scroll to position [149, 0]
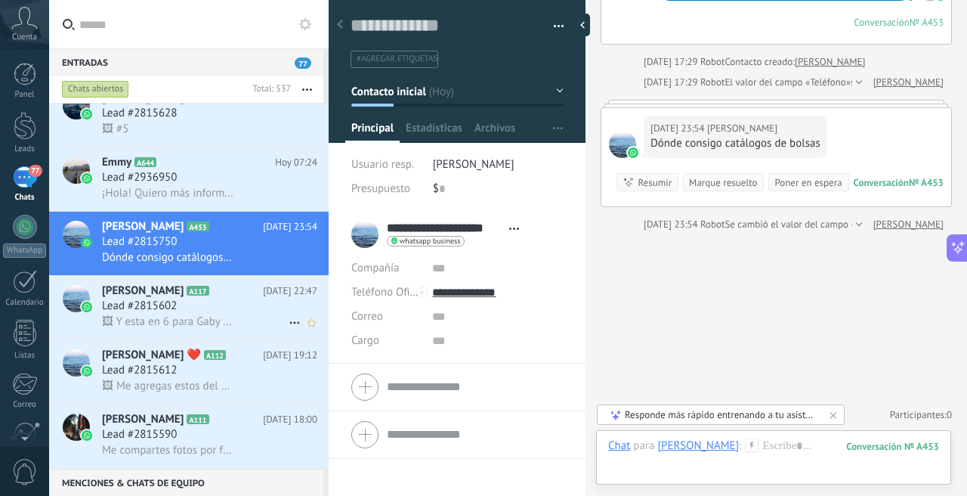
click at [181, 317] on span "🖼 Y esta en 6 para Gaby de RH" at bounding box center [168, 321] width 132 height 14
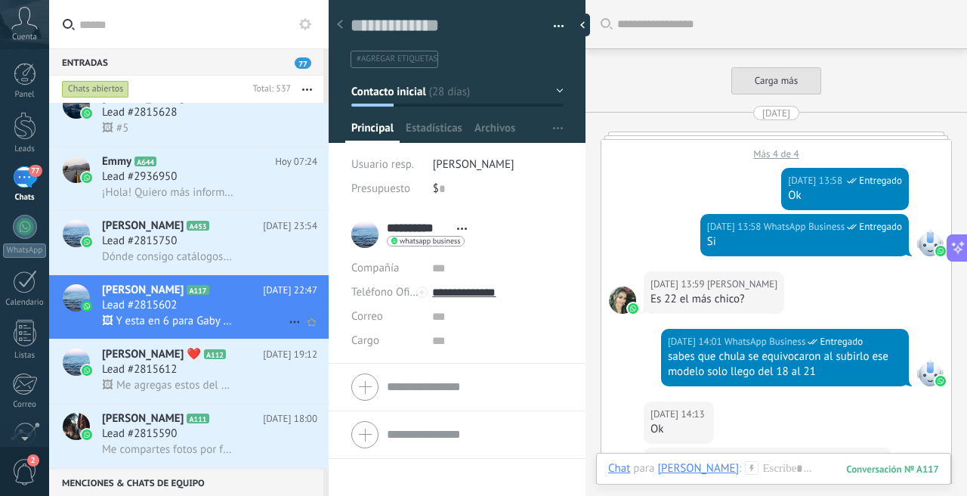
scroll to position [2729, 0]
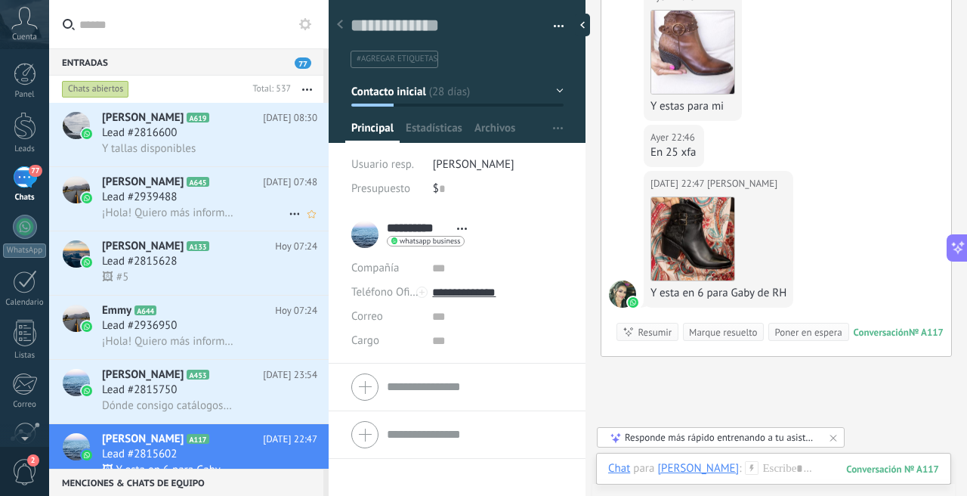
click at [173, 195] on span "Lead #2939488" at bounding box center [139, 197] width 75 height 15
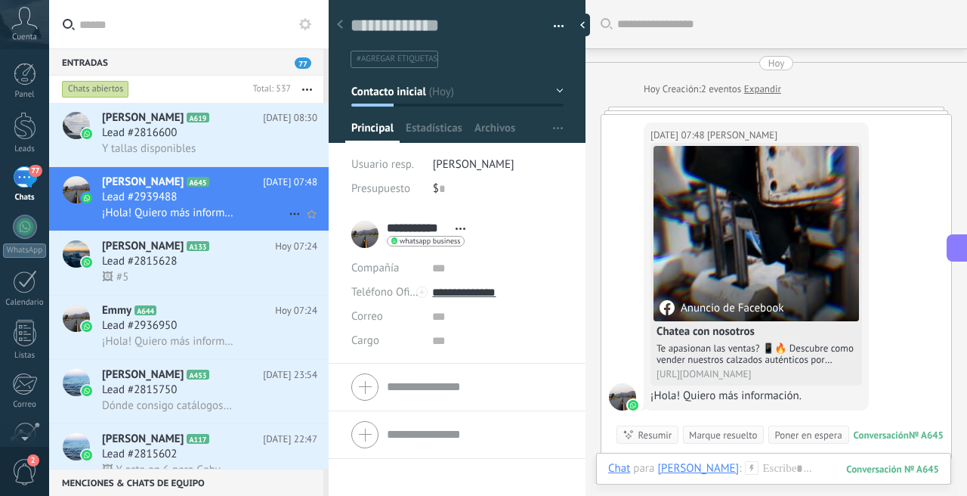
scroll to position [23, 0]
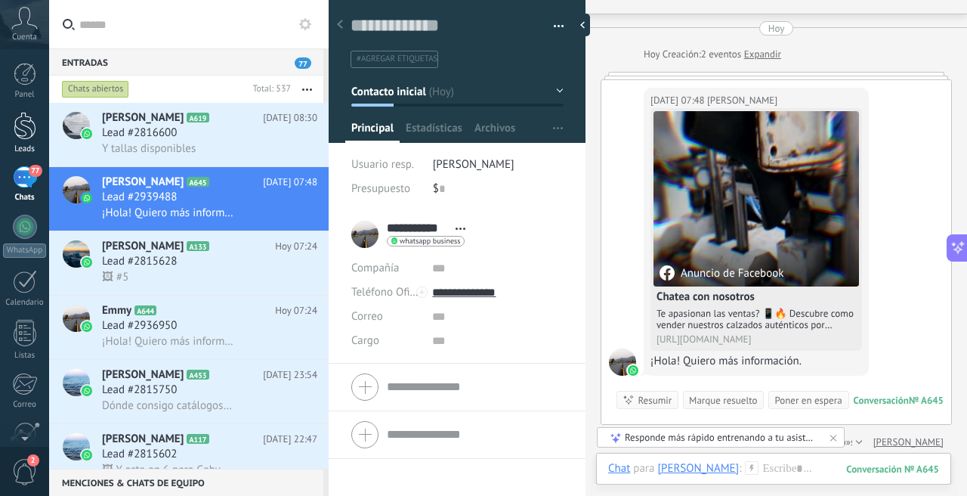
click at [25, 114] on div at bounding box center [25, 126] width 23 height 28
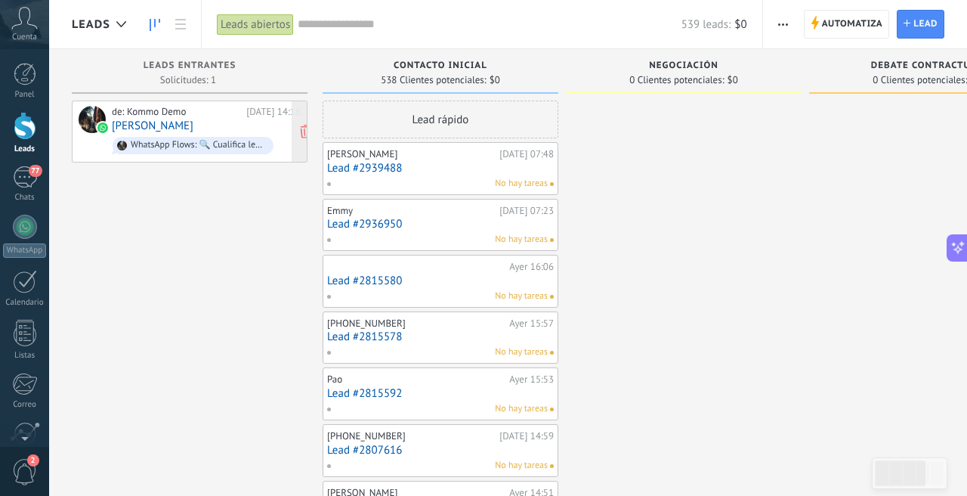
click at [179, 122] on link "Diego villanueva" at bounding box center [153, 125] width 82 height 13
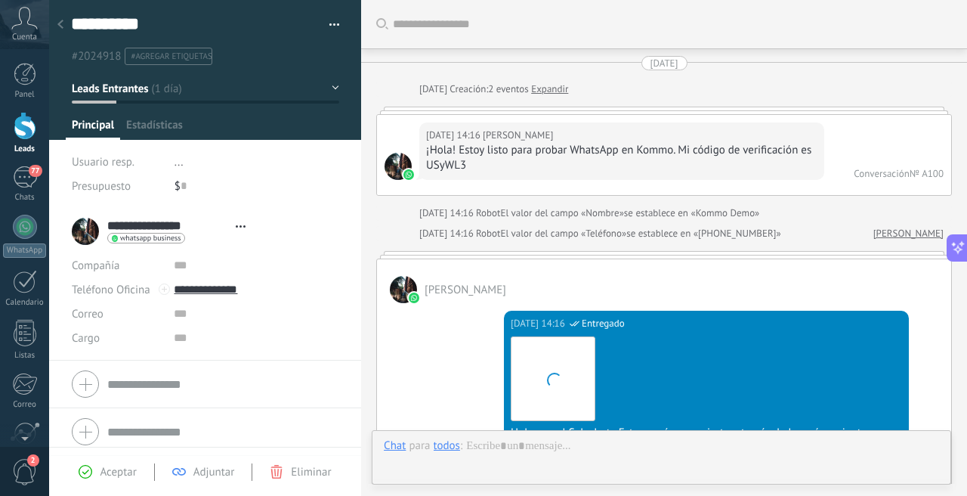
type textarea "**********"
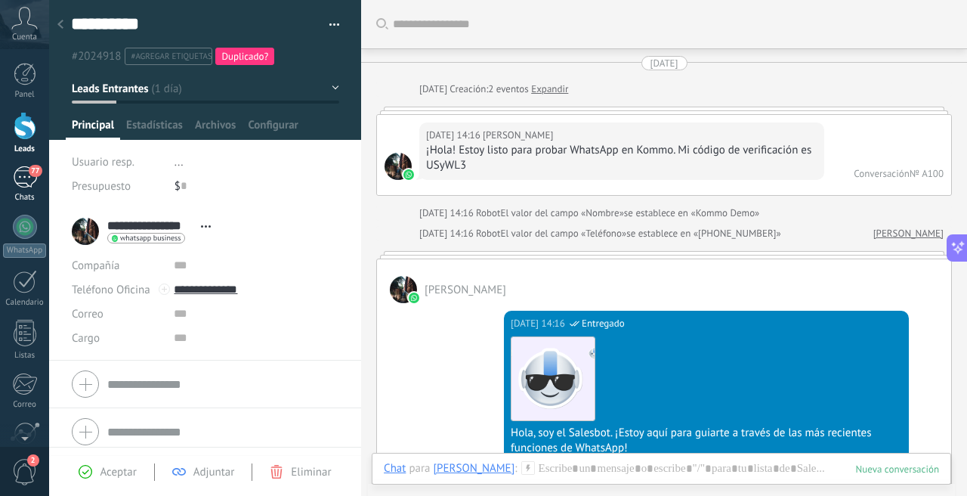
click at [32, 180] on div "77" at bounding box center [25, 177] width 24 height 22
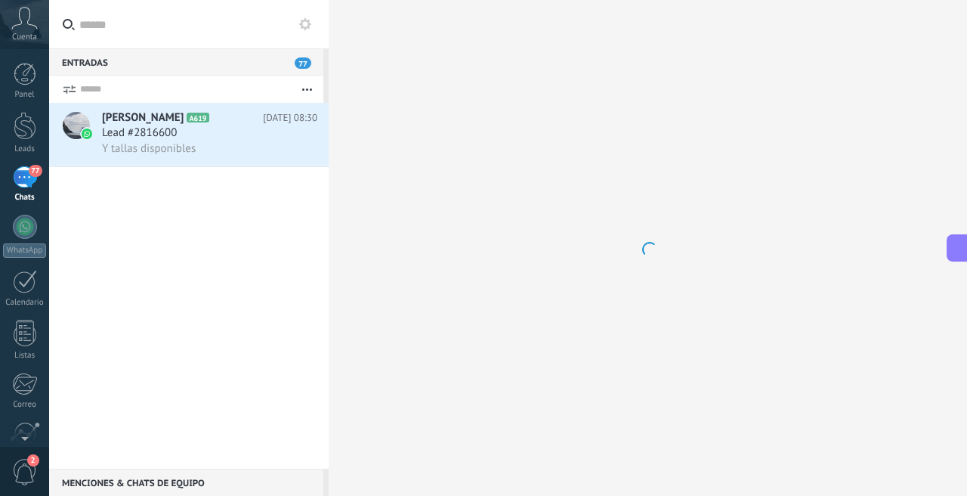
scroll to position [86, 0]
